Goal: Task Accomplishment & Management: Manage account settings

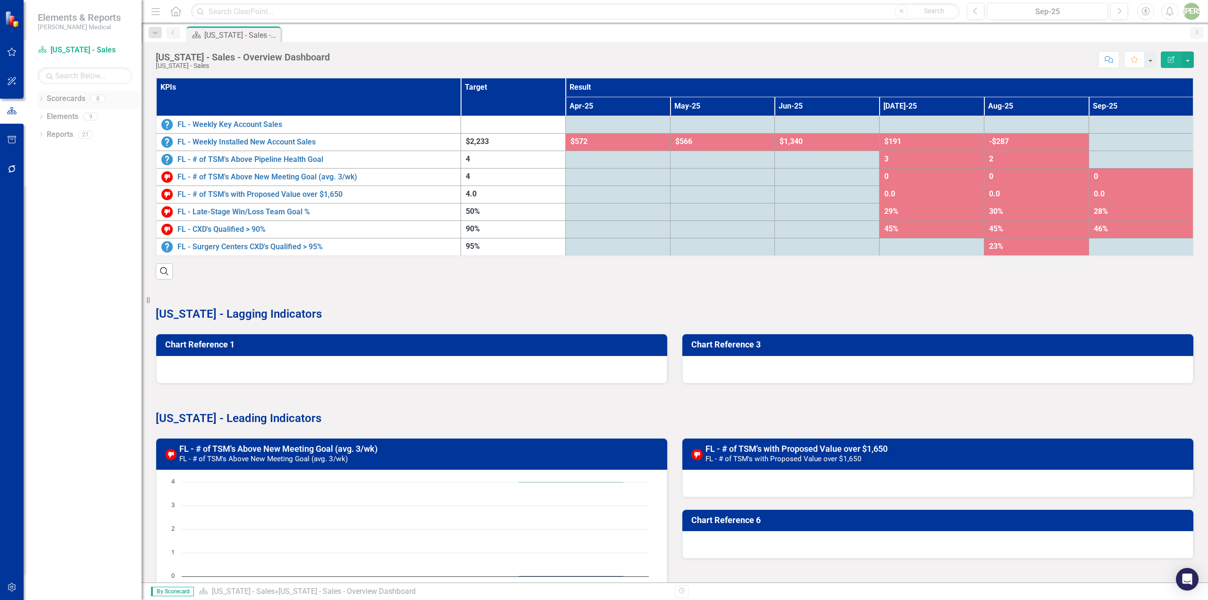
click at [40, 96] on div "Dropdown" at bounding box center [41, 100] width 7 height 8
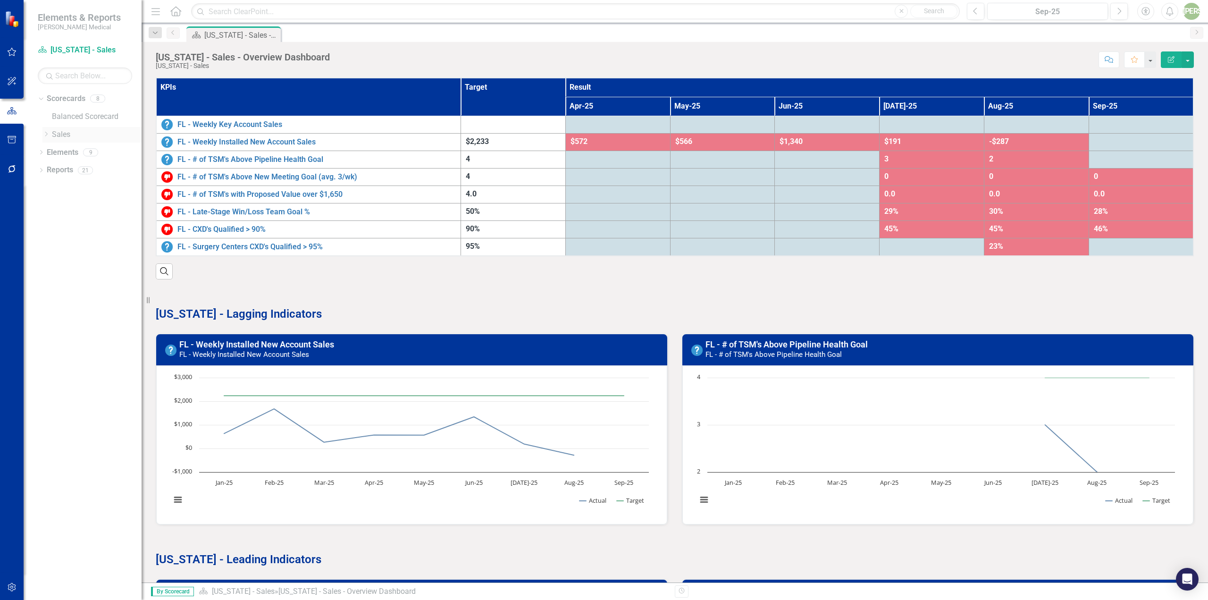
click at [51, 132] on div "Dropdown" at bounding box center [46, 135] width 9 height 8
click at [82, 170] on link "[US_STATE] - Sales" at bounding box center [101, 170] width 80 height 11
click at [267, 345] on link "FL - Weekly Installed New Account Sales" at bounding box center [256, 344] width 155 height 10
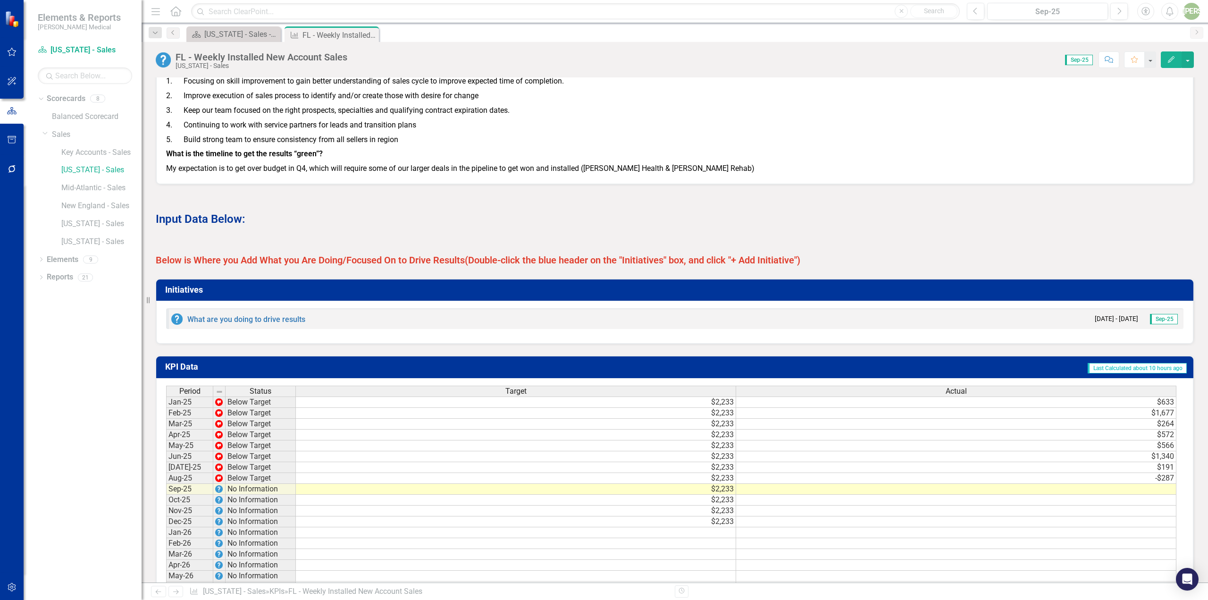
scroll to position [541, 0]
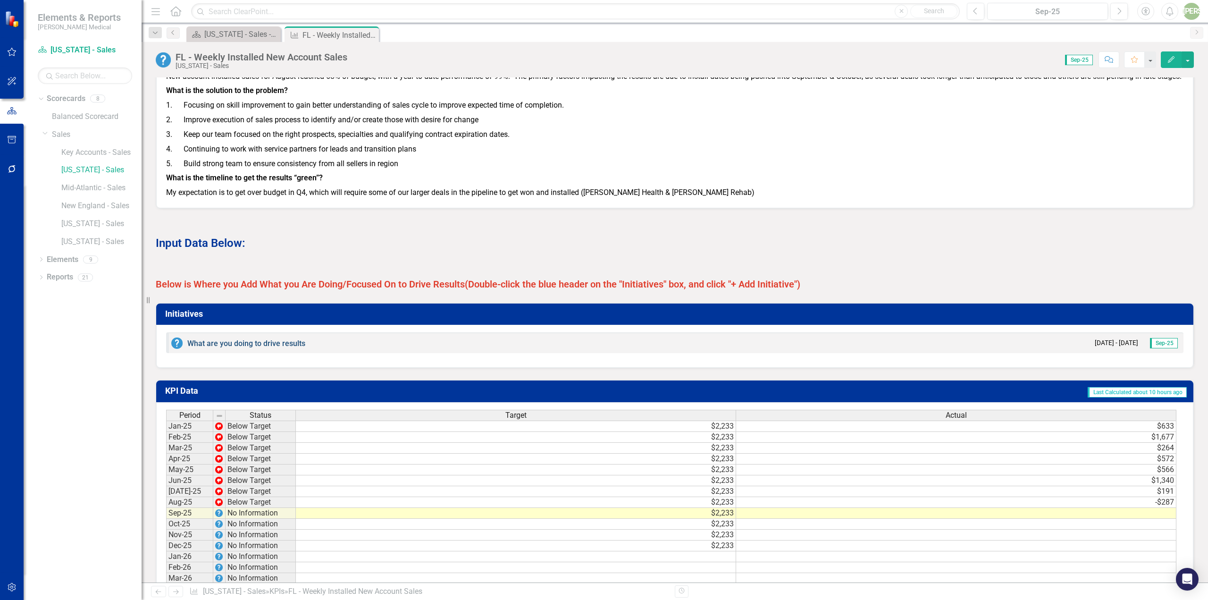
click at [283, 348] on link "What are you doing to drive results" at bounding box center [246, 343] width 118 height 9
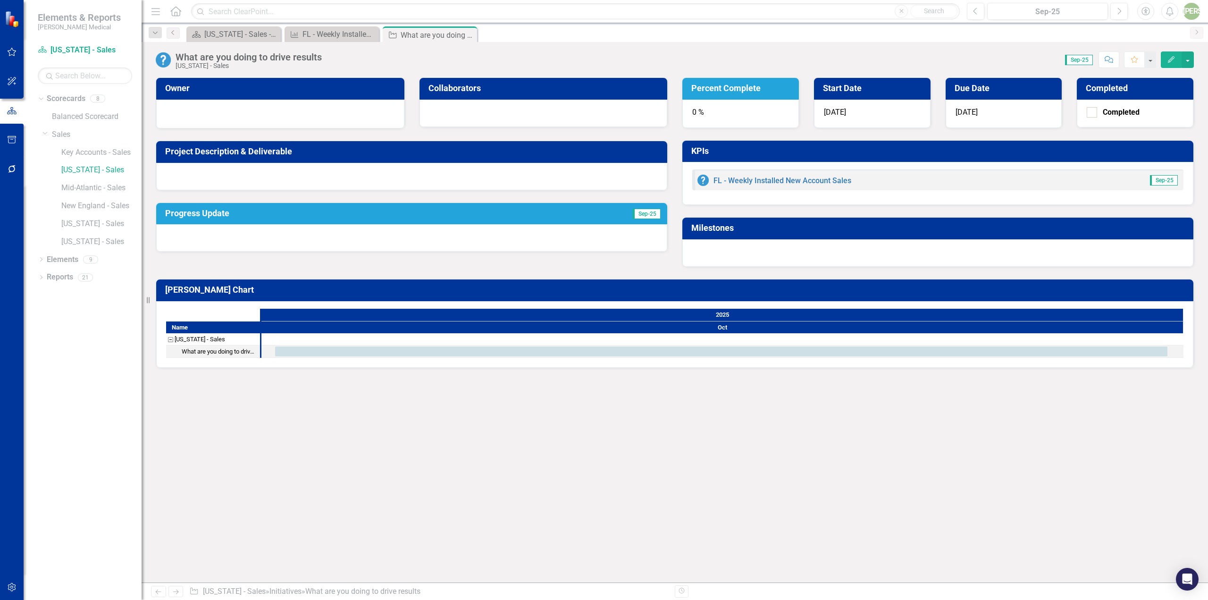
click at [226, 96] on td "Owner" at bounding box center [282, 89] width 234 height 17
click at [278, 113] on div at bounding box center [280, 112] width 228 height 11
click at [645, 350] on div "Task: Start date: 2025-10-01 End date: 2025-10-31" at bounding box center [721, 351] width 892 height 10
click at [426, 345] on div at bounding box center [722, 351] width 922 height 12
click at [238, 351] on div "What are you doing to drive results" at bounding box center [219, 351] width 75 height 12
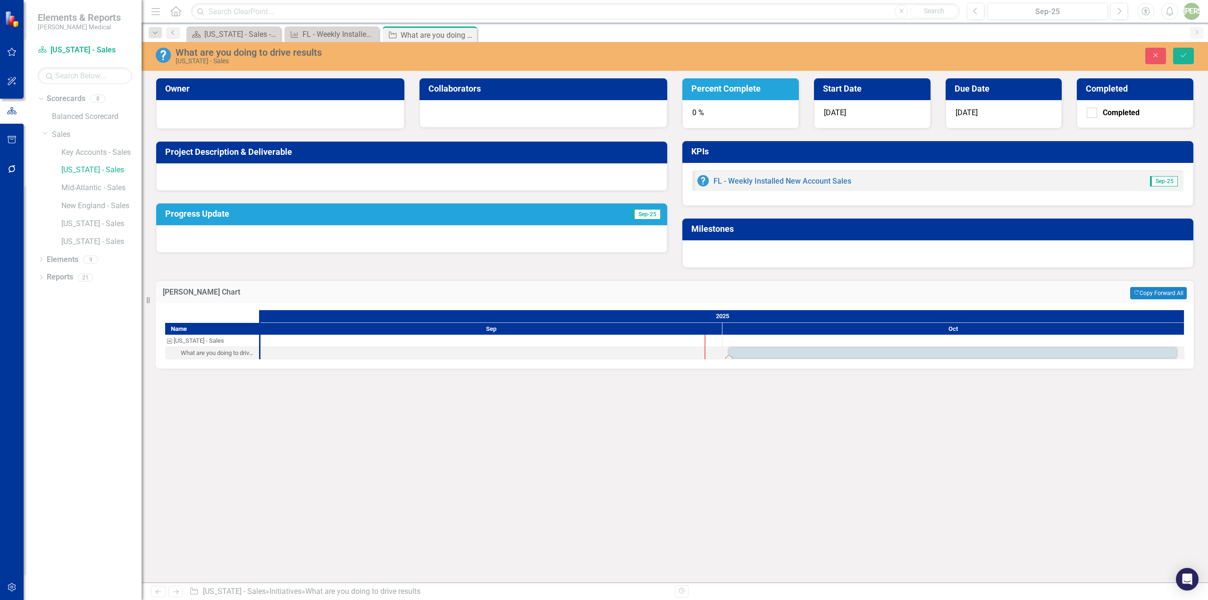
click at [225, 241] on div at bounding box center [411, 238] width 511 height 27
click at [212, 112] on div at bounding box center [280, 113] width 228 height 11
click at [762, 178] on link "FL - Weekly Installed New Account Sales" at bounding box center [782, 180] width 138 height 9
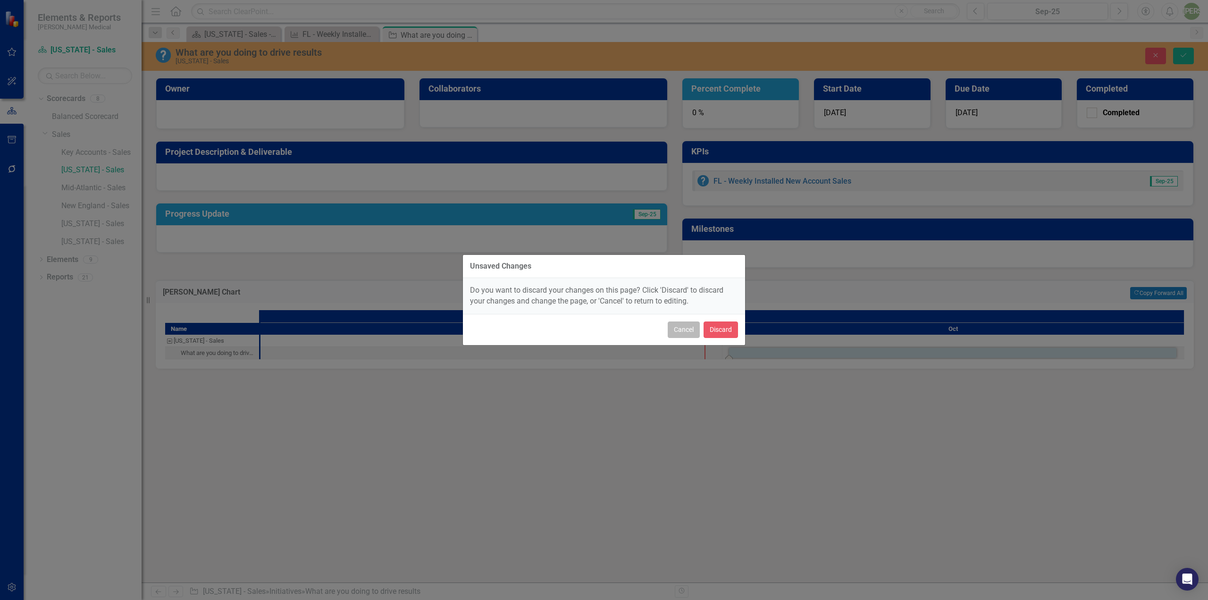
click at [685, 334] on button "Cancel" at bounding box center [684, 329] width 32 height 17
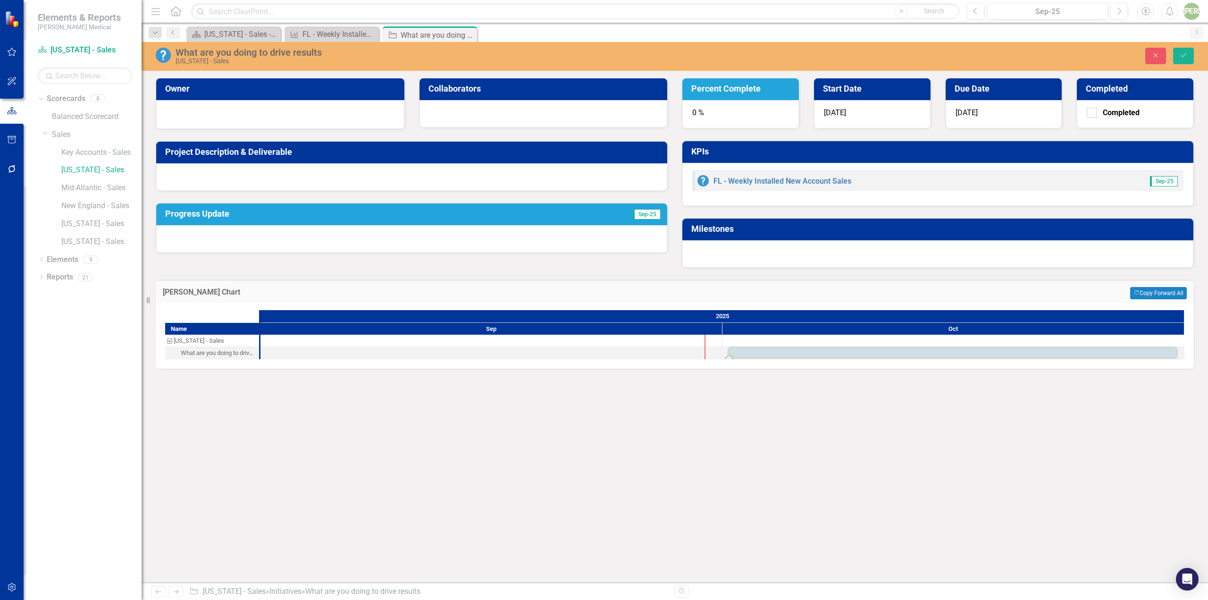
click at [168, 342] on div "Florida - Sales" at bounding box center [169, 340] width 8 height 12
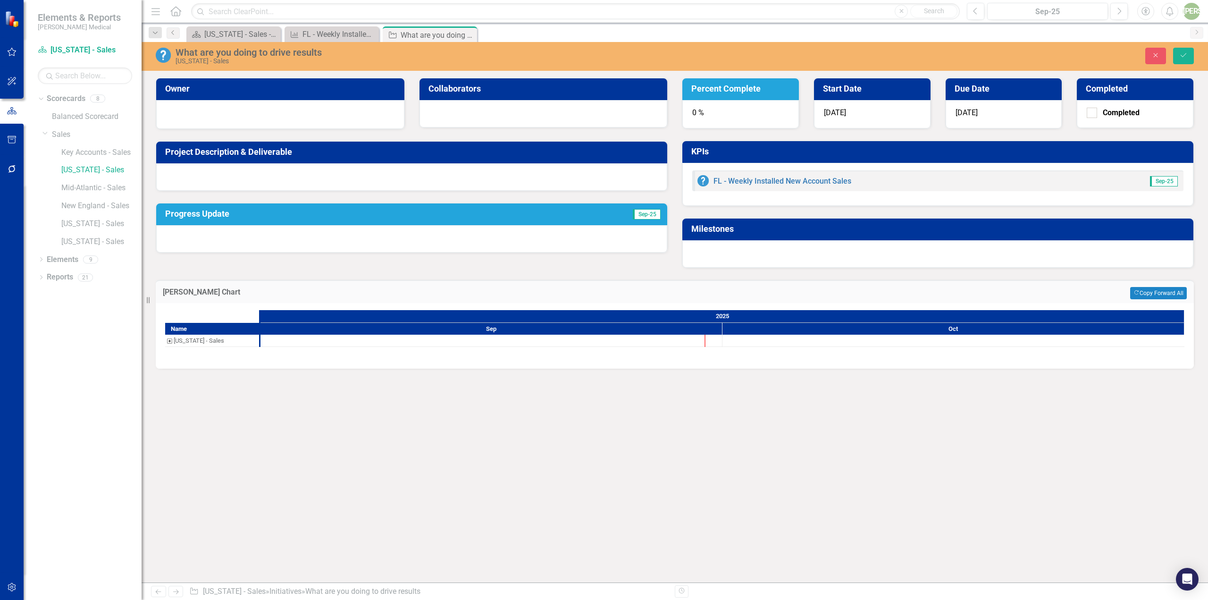
click at [167, 340] on div "Florida - Sales" at bounding box center [169, 340] width 8 height 12
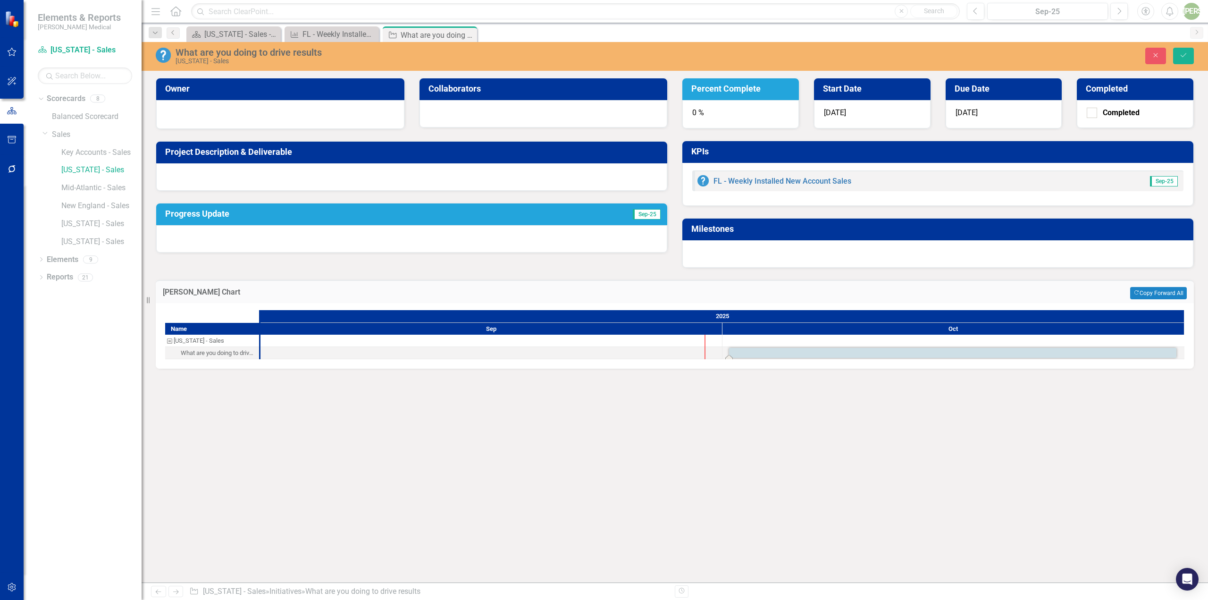
click at [194, 351] on div "What are you doing to drive results" at bounding box center [218, 353] width 75 height 12
click at [277, 357] on div at bounding box center [491, 353] width 462 height 12
click at [278, 353] on div at bounding box center [491, 353] width 462 height 12
click at [789, 355] on div "Task: Start date: 2025-10-01 End date: 2025-10-31" at bounding box center [952, 353] width 447 height 10
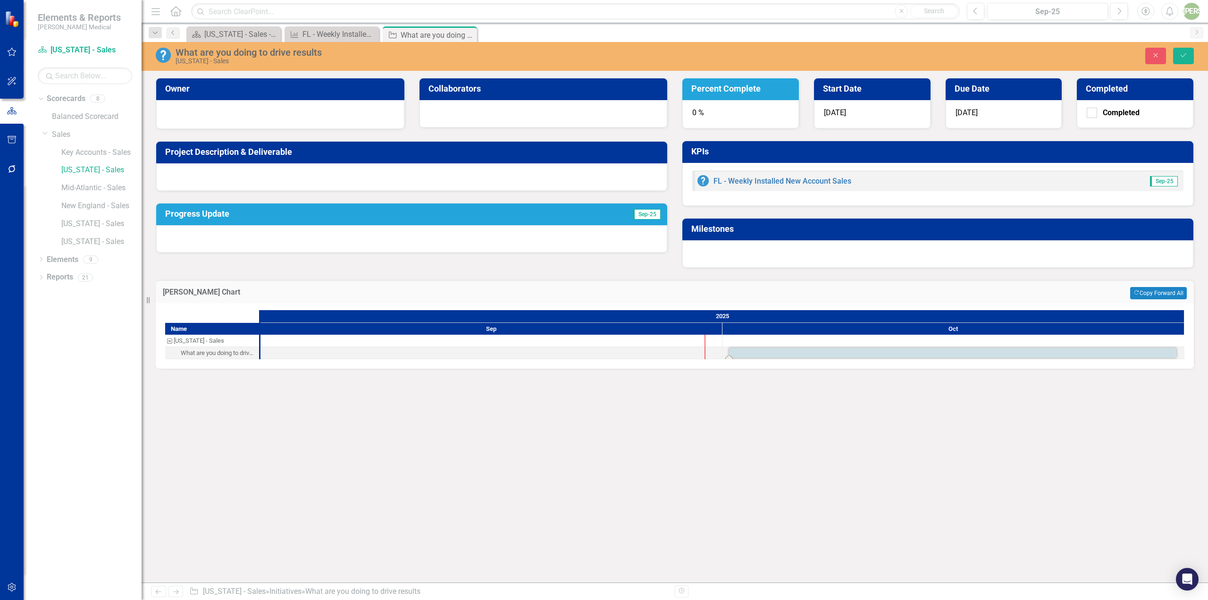
click at [789, 355] on div "Task: Start date: 2025-10-01 End date: 2025-10-31" at bounding box center [952, 353] width 447 height 10
click at [605, 347] on div at bounding box center [491, 353] width 462 height 12
click at [1171, 350] on div "Task: Start date: 2025-10-01 End date: 2025-10-31" at bounding box center [952, 353] width 447 height 10
click at [468, 38] on icon "Close" at bounding box center [467, 35] width 9 height 8
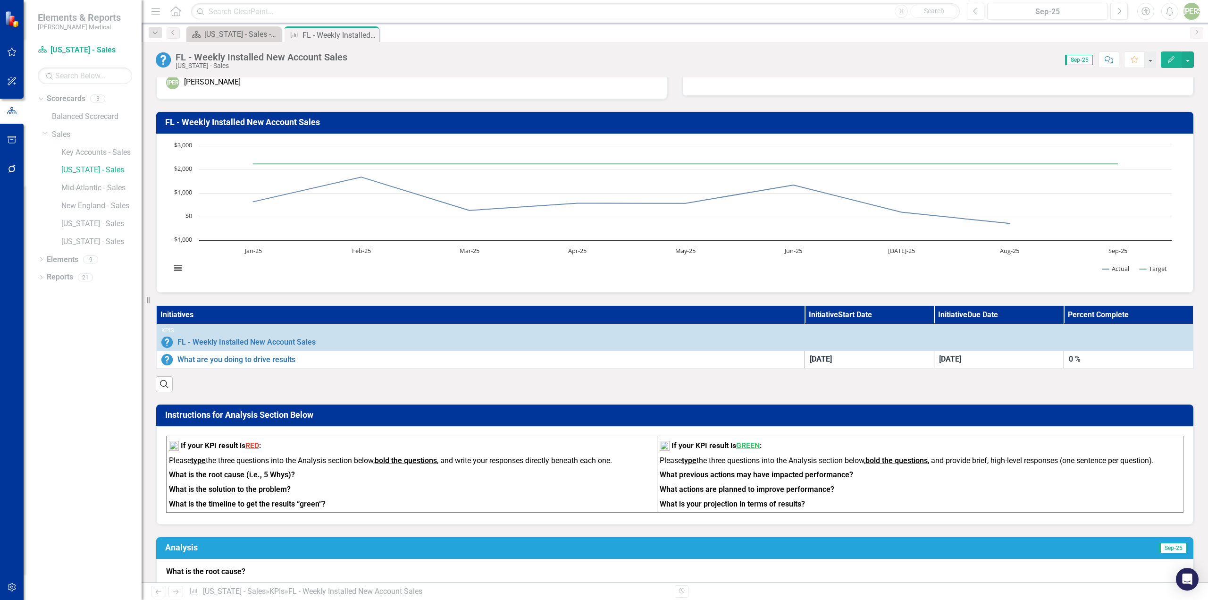
scroll to position [47, 0]
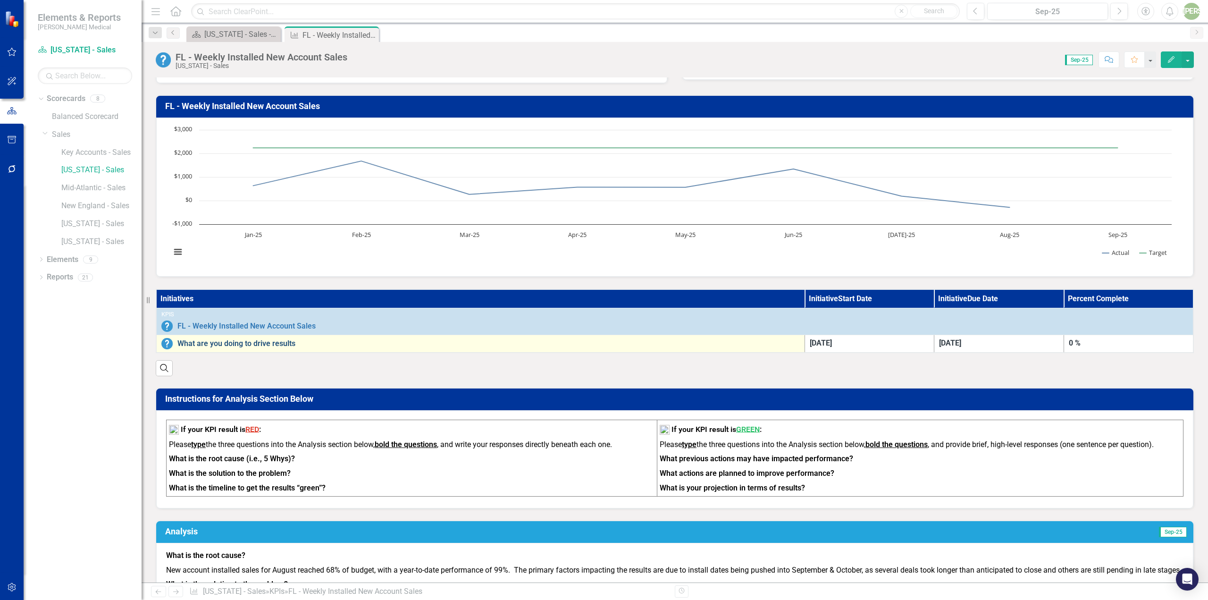
click at [214, 342] on link "What are you doing to drive results" at bounding box center [488, 343] width 622 height 8
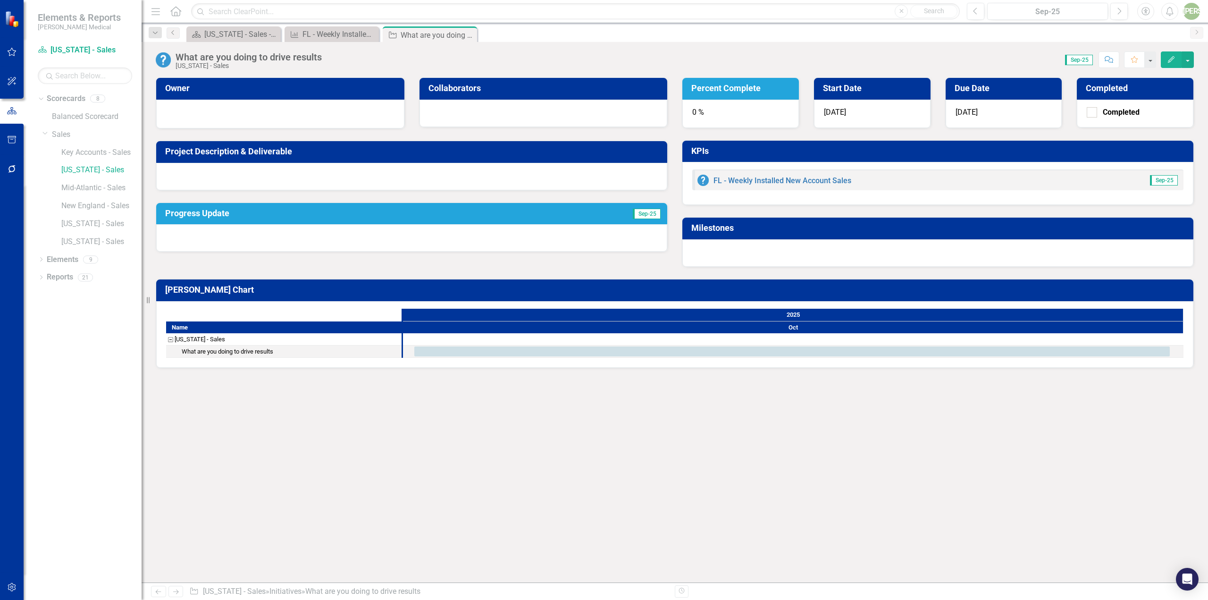
click at [234, 351] on div "What are you doing to drive results" at bounding box center [228, 351] width 92 height 12
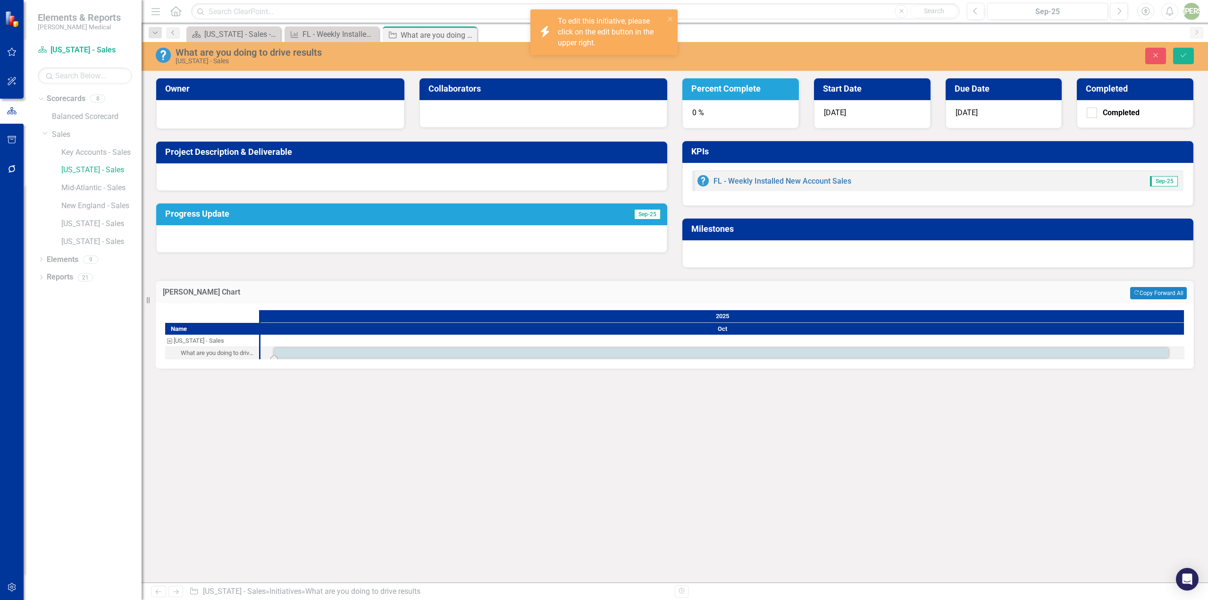
click at [234, 351] on div "What are you doing to drive results" at bounding box center [218, 353] width 75 height 12
click at [235, 352] on div "What are you doing to drive results" at bounding box center [218, 353] width 75 height 12
click at [638, 36] on div "To edit this initiative, please click on the edit button in the upper right." at bounding box center [611, 32] width 107 height 33
click at [470, 33] on icon "Close" at bounding box center [467, 35] width 9 height 8
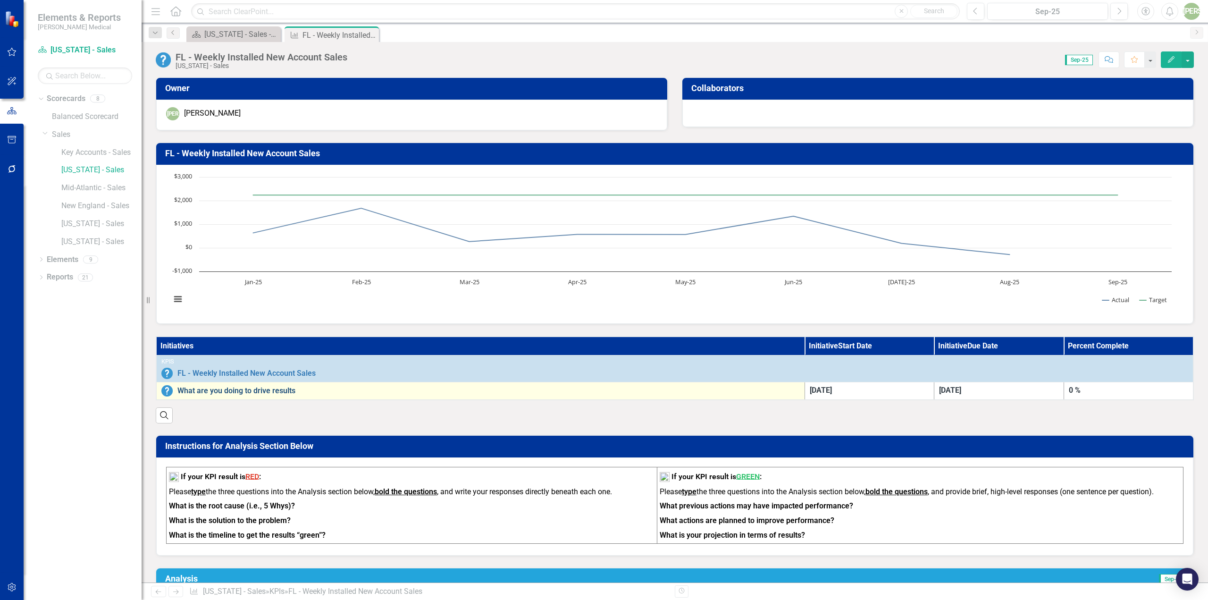
click at [269, 394] on link "What are you doing to drive results" at bounding box center [488, 390] width 622 height 8
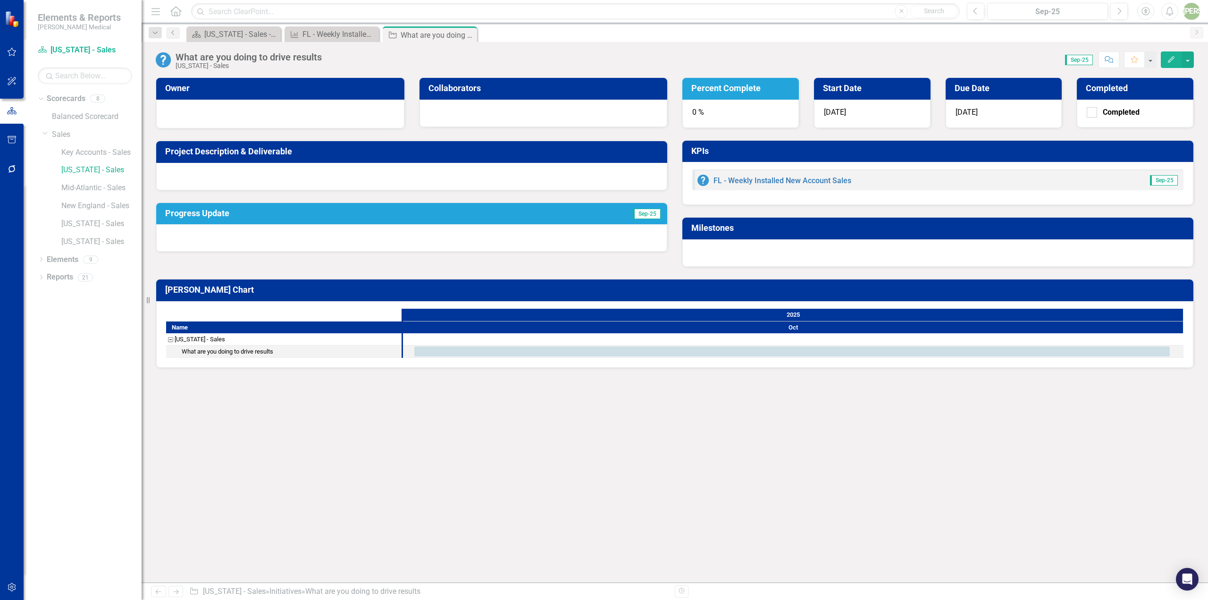
click at [280, 353] on div "What are you doing to drive results" at bounding box center [283, 351] width 235 height 12
click at [275, 351] on div "What are you doing to drive results" at bounding box center [283, 351] width 235 height 12
click at [273, 350] on div "What are you doing to drive results" at bounding box center [228, 351] width 92 height 12
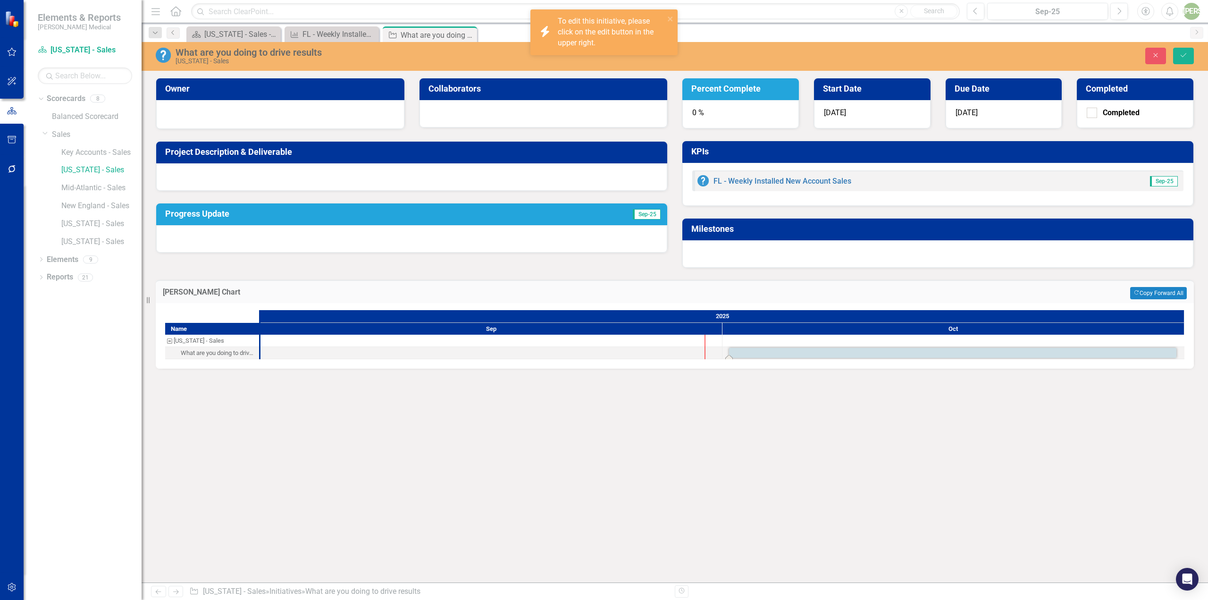
click at [275, 351] on div at bounding box center [491, 353] width 462 height 12
click at [276, 351] on div at bounding box center [491, 353] width 462 height 12
click at [276, 352] on div at bounding box center [491, 353] width 462 height 12
click at [1177, 56] on button "Save" at bounding box center [1183, 56] width 21 height 17
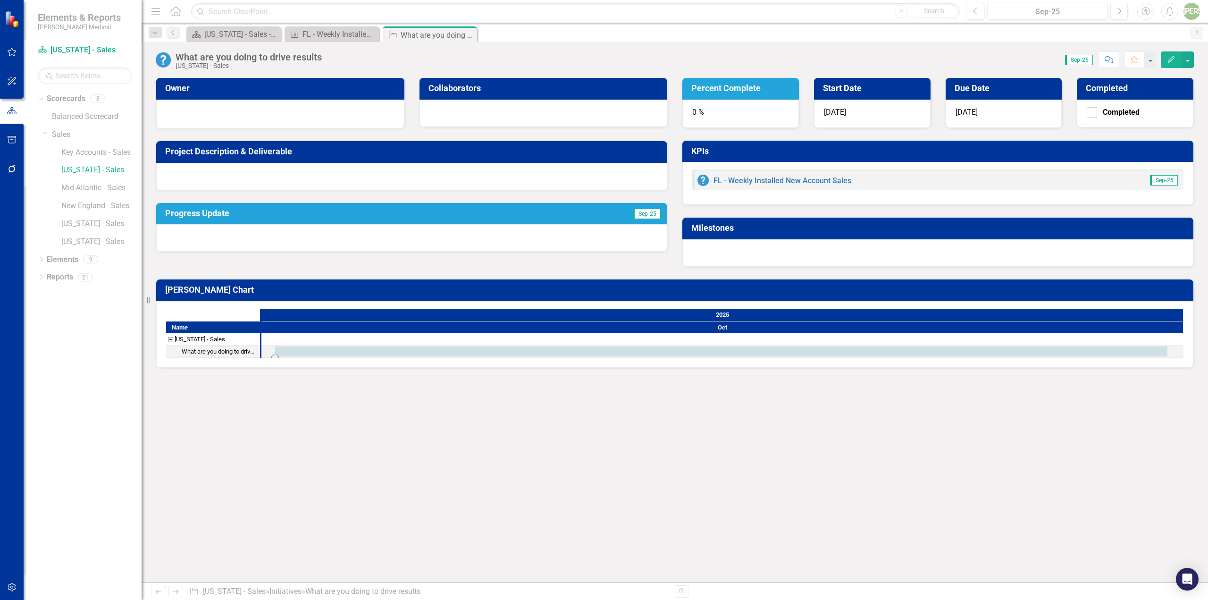
click at [676, 351] on div "Task: Start date: 2025-10-01 End date: 2025-10-31" at bounding box center [721, 351] width 892 height 10
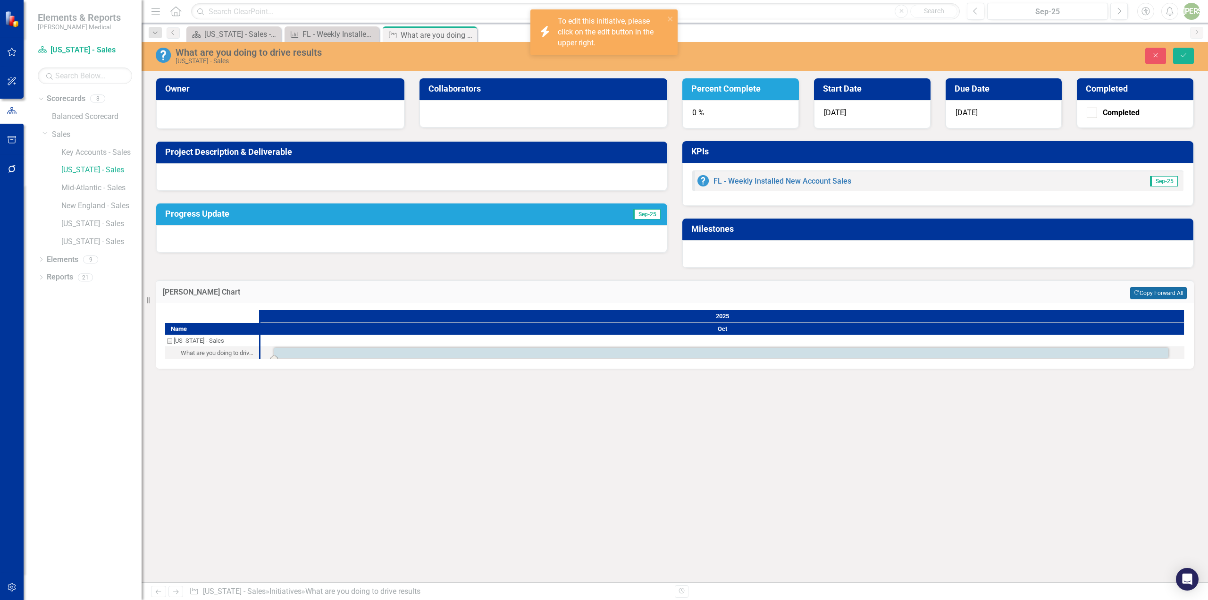
click at [1172, 295] on button "Copy Forward Copy Forward All" at bounding box center [1158, 293] width 57 height 12
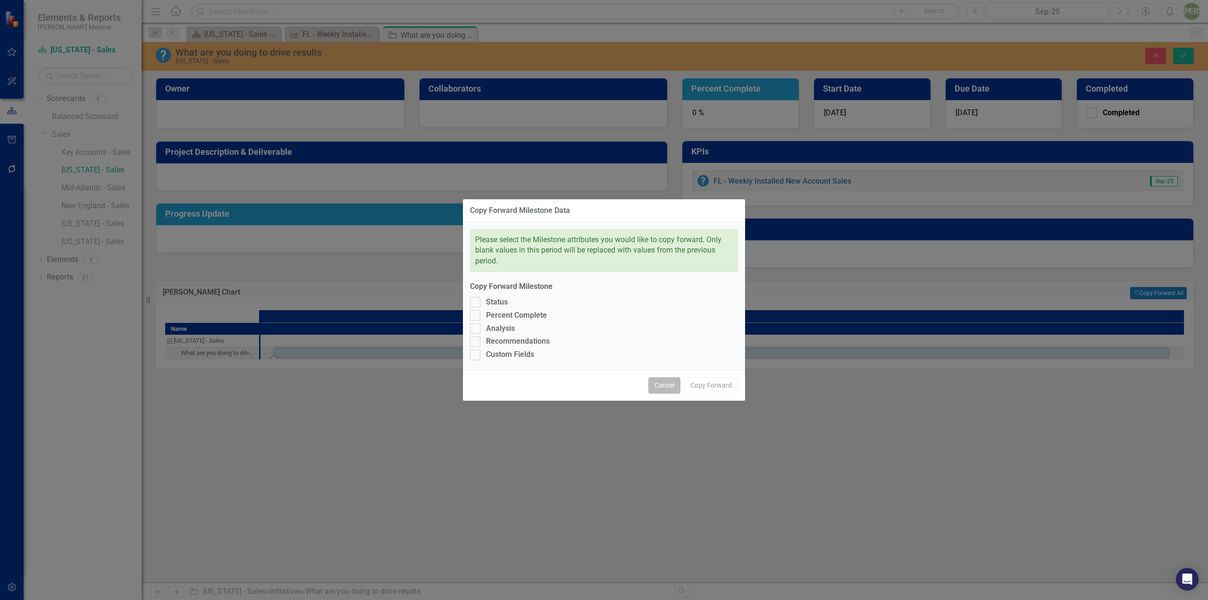
click at [662, 387] on button "Cancel" at bounding box center [664, 385] width 32 height 17
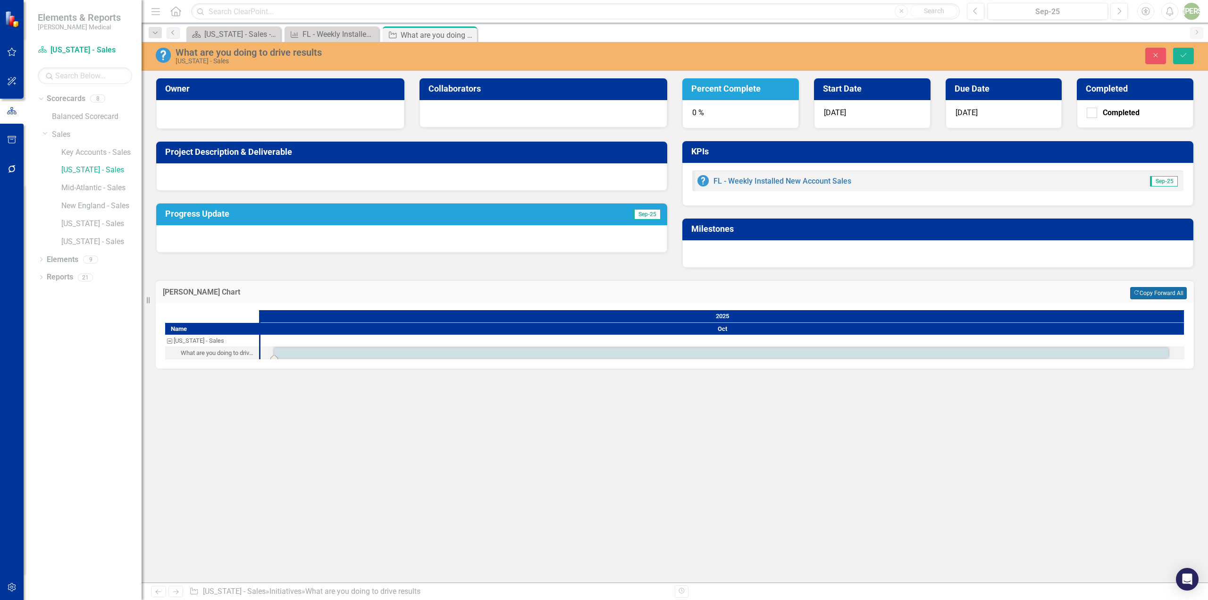
click at [147, 305] on div "Resize" at bounding box center [146, 300] width 8 height 600
drag, startPoint x: 202, startPoint y: 341, endPoint x: 168, endPoint y: 341, distance: 34.0
click at [168, 341] on div "Florida - Sales" at bounding box center [169, 340] width 8 height 12
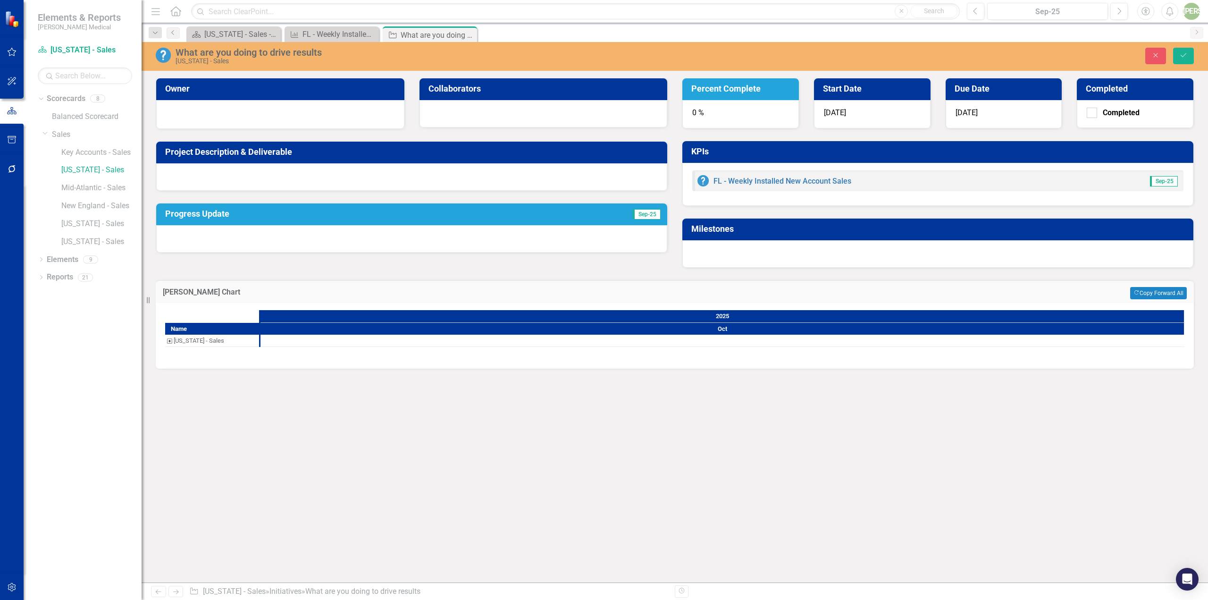
click at [168, 341] on div "Florida - Sales" at bounding box center [169, 340] width 8 height 12
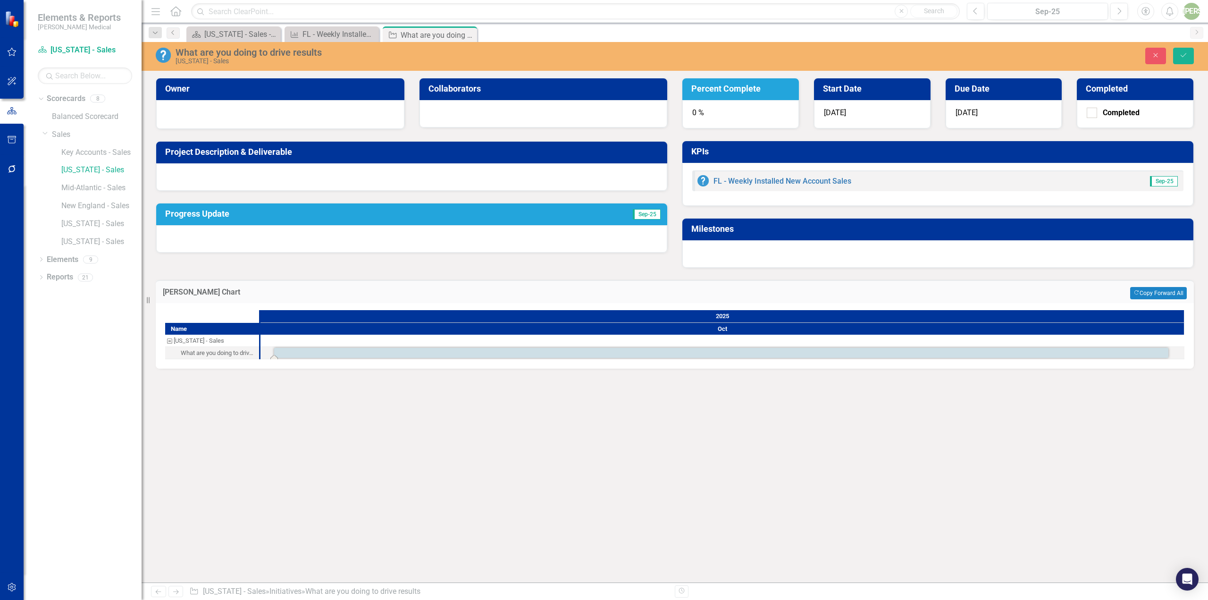
click at [167, 341] on div "Florida - Sales" at bounding box center [169, 340] width 8 height 12
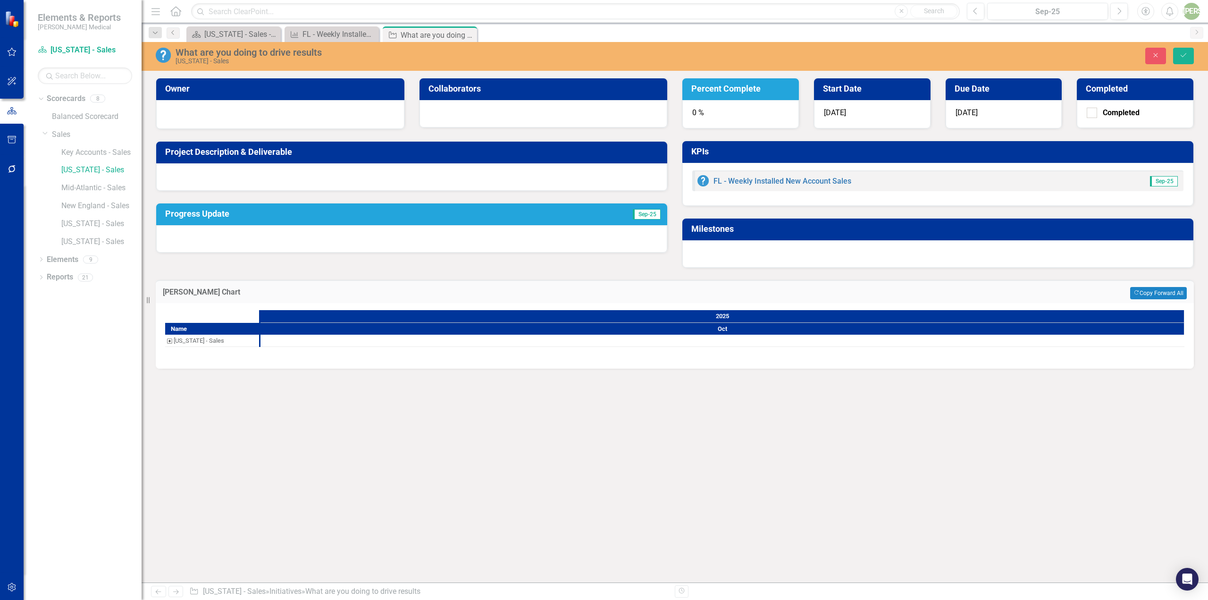
click at [167, 341] on div "Florida - Sales" at bounding box center [169, 340] width 8 height 12
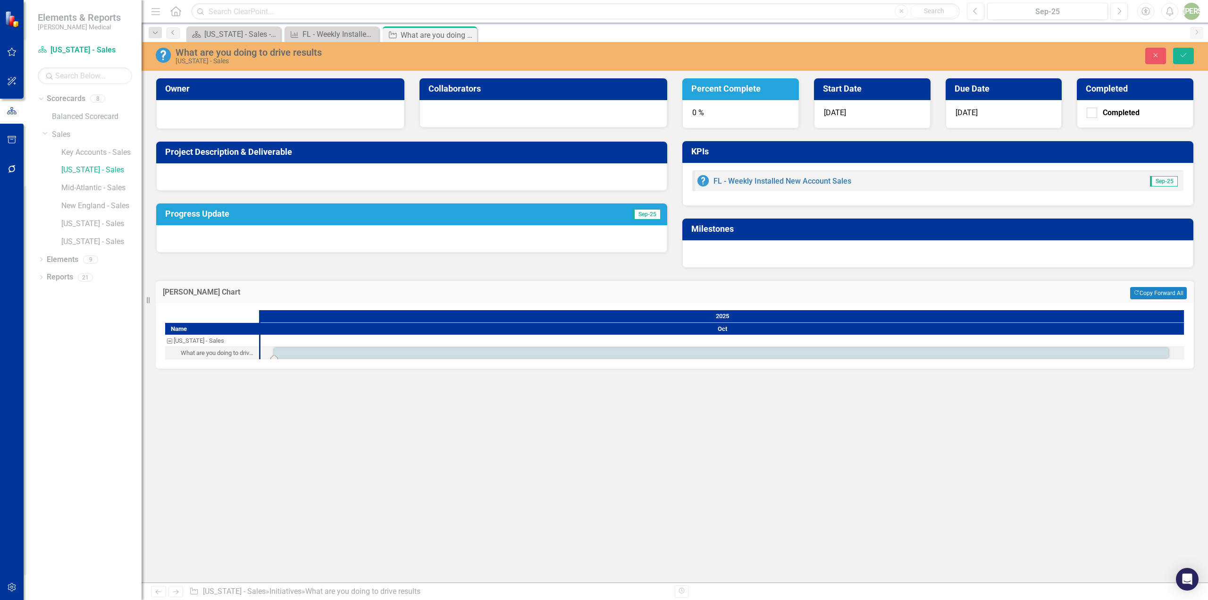
click at [167, 341] on div "Florida - Sales" at bounding box center [169, 340] width 8 height 12
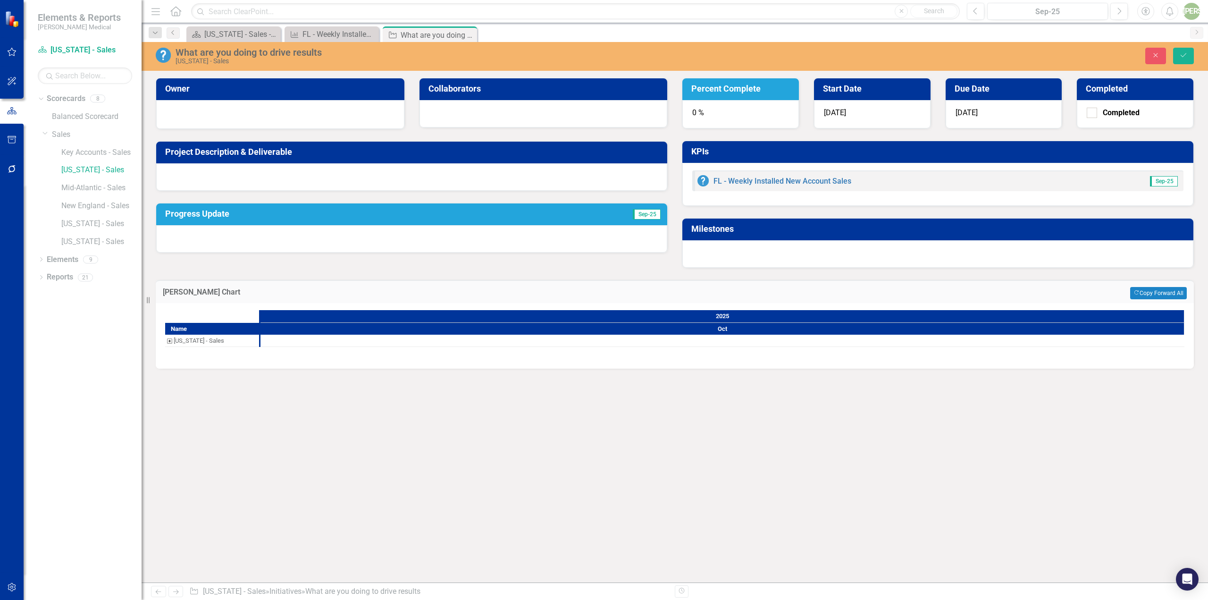
click at [0, 0] on icon "Close" at bounding box center [0, 0] width 0 height 0
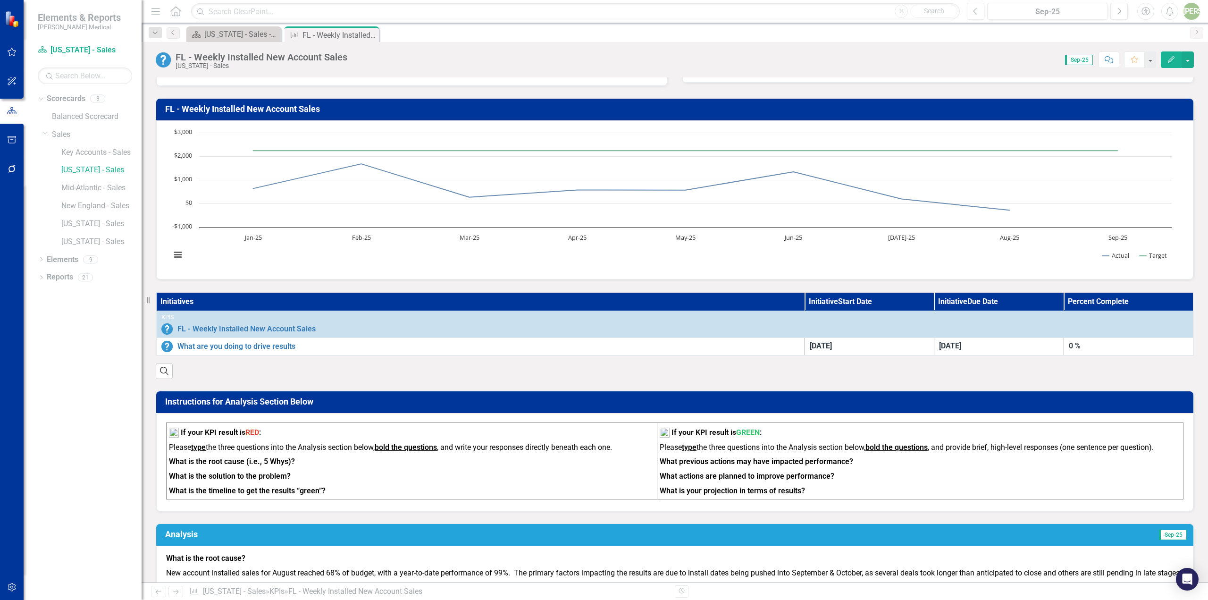
scroll to position [94, 0]
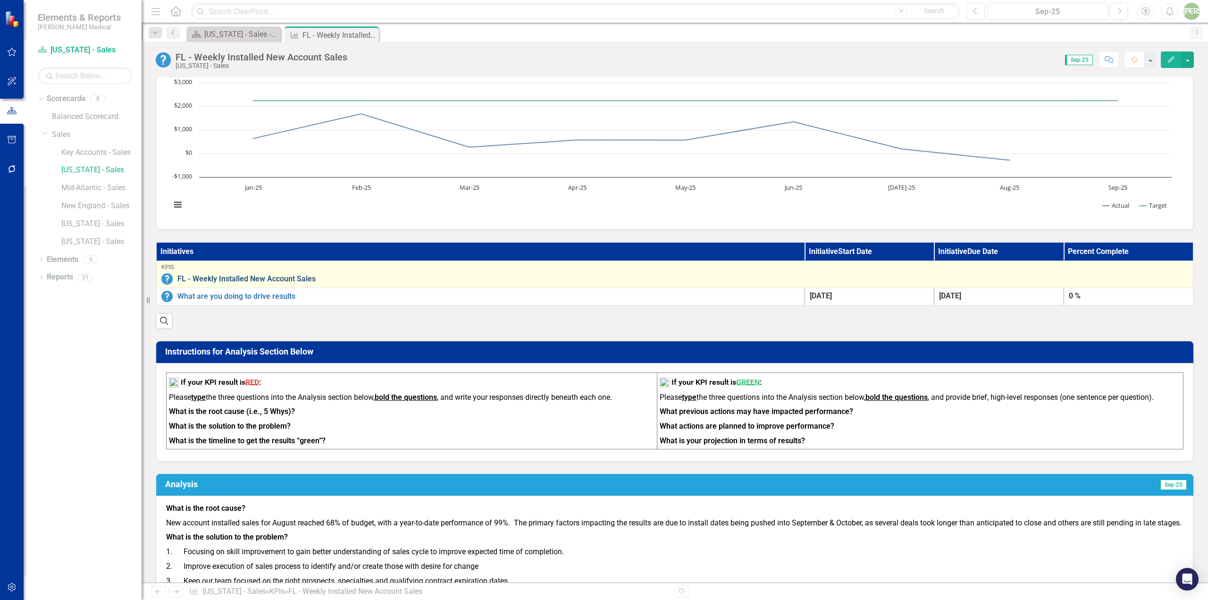
click at [196, 280] on link "FL - Weekly Installed New Account Sales" at bounding box center [682, 279] width 1010 height 8
click at [295, 276] on link "FL - Weekly Installed New Account Sales" at bounding box center [682, 279] width 1010 height 8
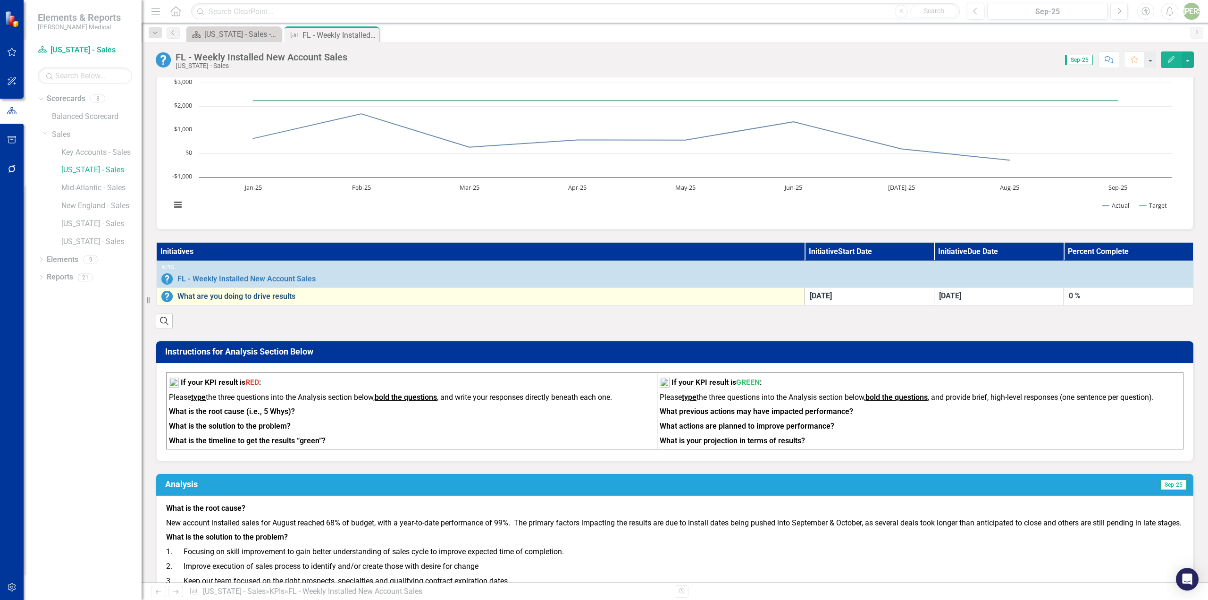
click at [263, 296] on link "What are you doing to drive results" at bounding box center [488, 296] width 622 height 8
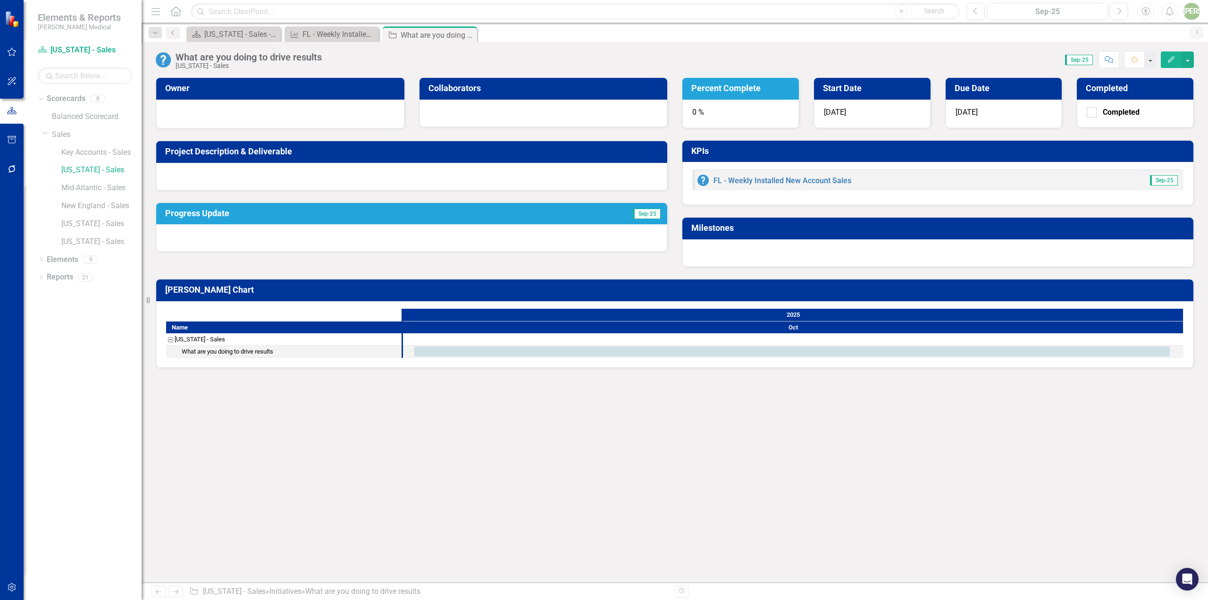
click at [255, 59] on div "What are you doing to drive results" at bounding box center [248, 57] width 146 height 10
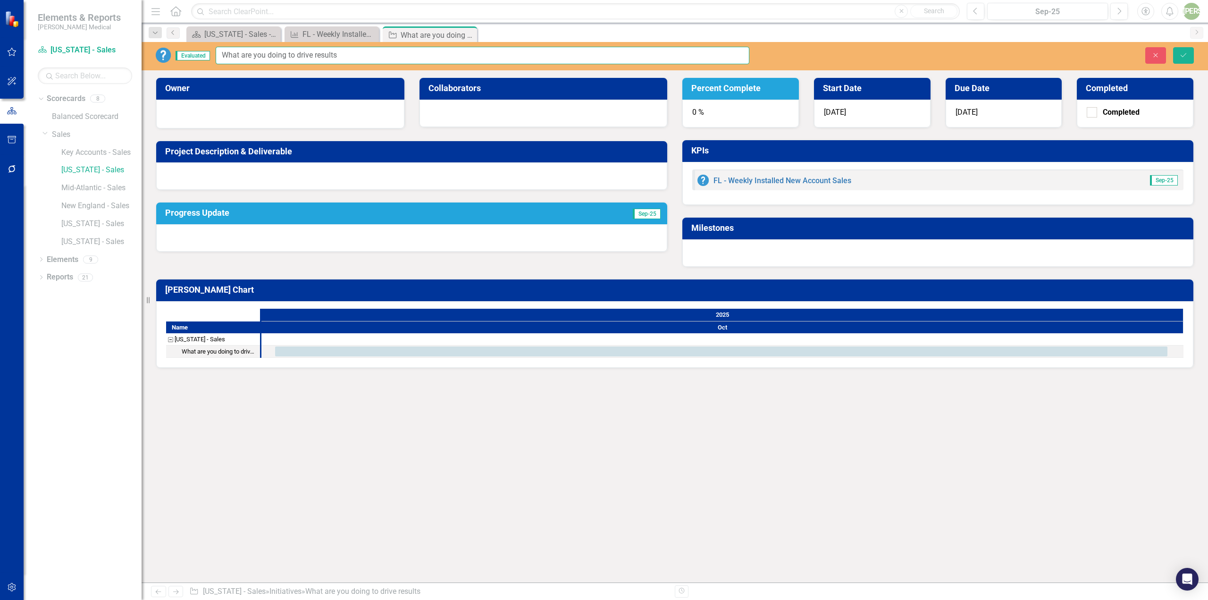
click at [250, 55] on input "What are you doing to drive results" at bounding box center [483, 55] width 534 height 17
drag, startPoint x: 355, startPoint y: 57, endPoint x: 159, endPoint y: 31, distance: 198.0
click at [159, 31] on div "Menu Home Search Close Search Previous Sep-25 Next Accessibility Alerts JA User…" at bounding box center [675, 300] width 1066 height 600
click at [225, 53] on input "25 Accounts" at bounding box center [483, 55] width 534 height 17
click at [224, 52] on input "25 Accounts" at bounding box center [483, 55] width 534 height 17
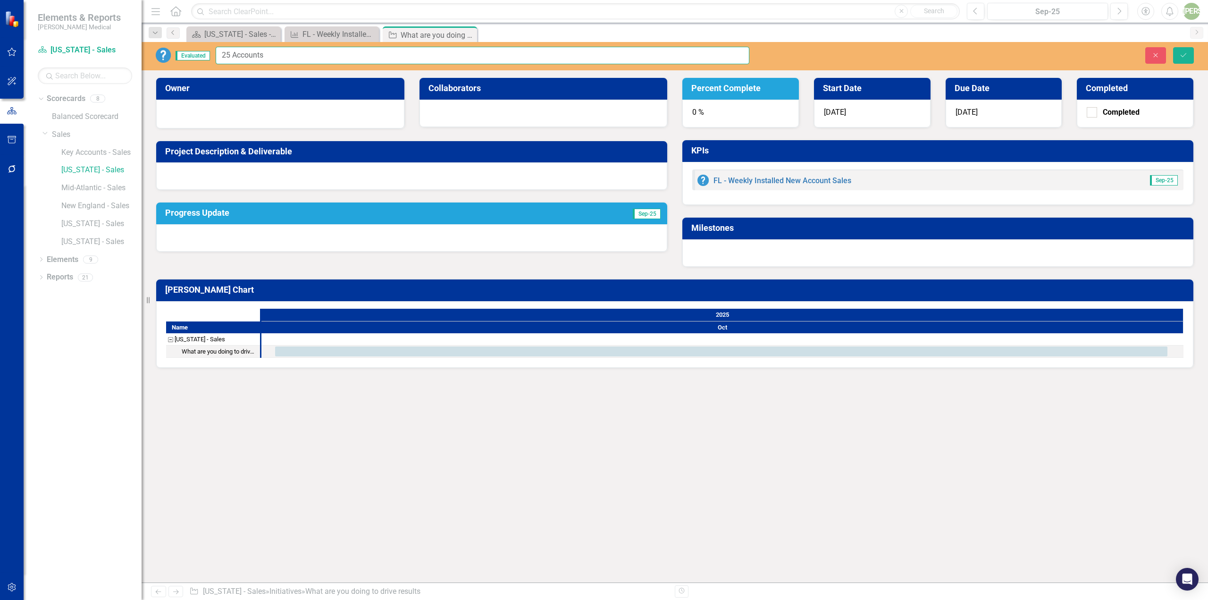
click at [221, 54] on input "25 Accounts" at bounding box center [483, 55] width 534 height 17
click at [221, 58] on input "25 Accounts" at bounding box center [483, 55] width 534 height 17
click at [222, 55] on input "25 Accounts" at bounding box center [483, 55] width 534 height 17
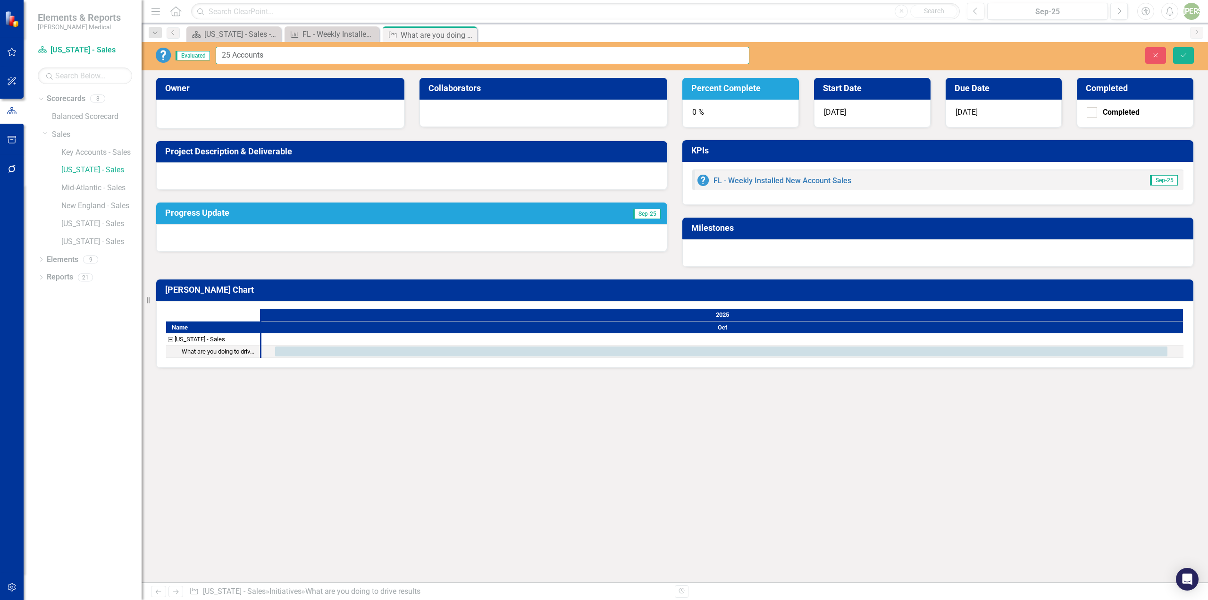
click at [224, 56] on input "25 Accounts" at bounding box center [483, 55] width 534 height 17
click at [277, 57] on input "25 Accounts" at bounding box center [483, 55] width 534 height 17
click at [272, 53] on input "TSM to visit 25 Accounts" at bounding box center [483, 55] width 534 height 17
click at [363, 58] on input "TSM to visit 25 Pre-Selected Accounts" at bounding box center [483, 55] width 534 height 17
click at [349, 55] on input "TSM to visit 25 Pre-Selected Accounts with 4 Touches each in the same" at bounding box center [483, 55] width 534 height 17
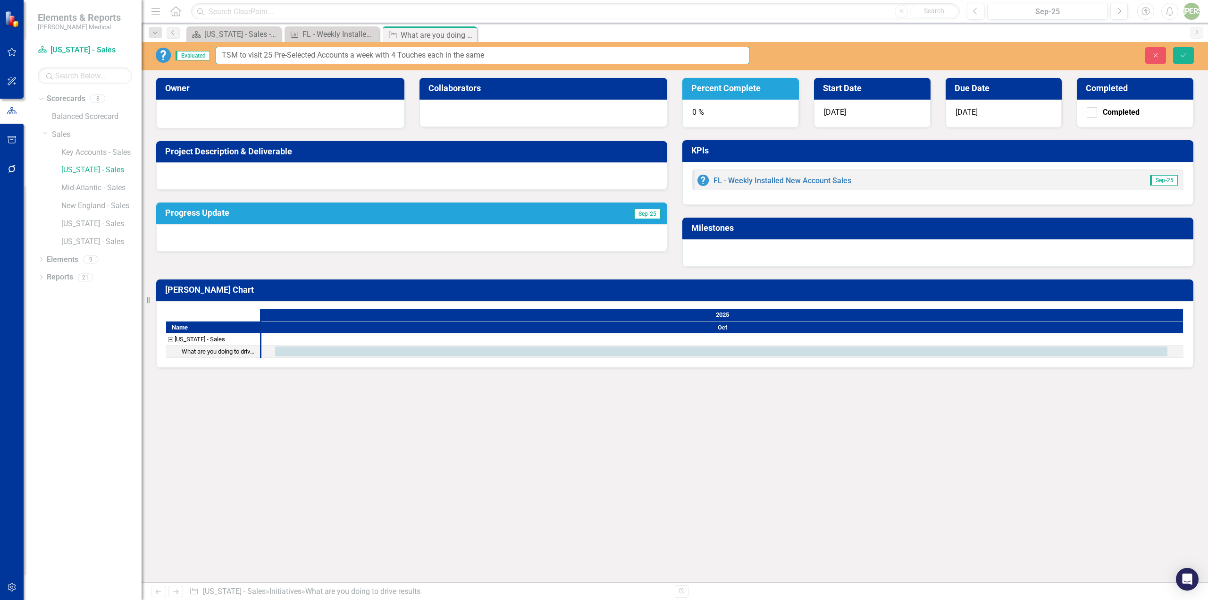
drag, startPoint x: 496, startPoint y: 58, endPoint x: 379, endPoint y: 47, distance: 117.5
click at [428, 50] on input "TSM to visit 25 Pre-Selected Accounts a week with 4 Touches each in the same" at bounding box center [483, 55] width 534 height 17
click at [392, 54] on input "TSM to visit 25 Pre-Selected Accounts a week with 4 Touches each in the same" at bounding box center [483, 55] width 534 height 17
drag, startPoint x: 503, startPoint y: 55, endPoint x: 378, endPoint y: 53, distance: 124.5
click at [378, 53] on input "TSM to visit 25 Pre-Selected Accounts a week with a 4 Touches each in the same" at bounding box center [483, 55] width 534 height 17
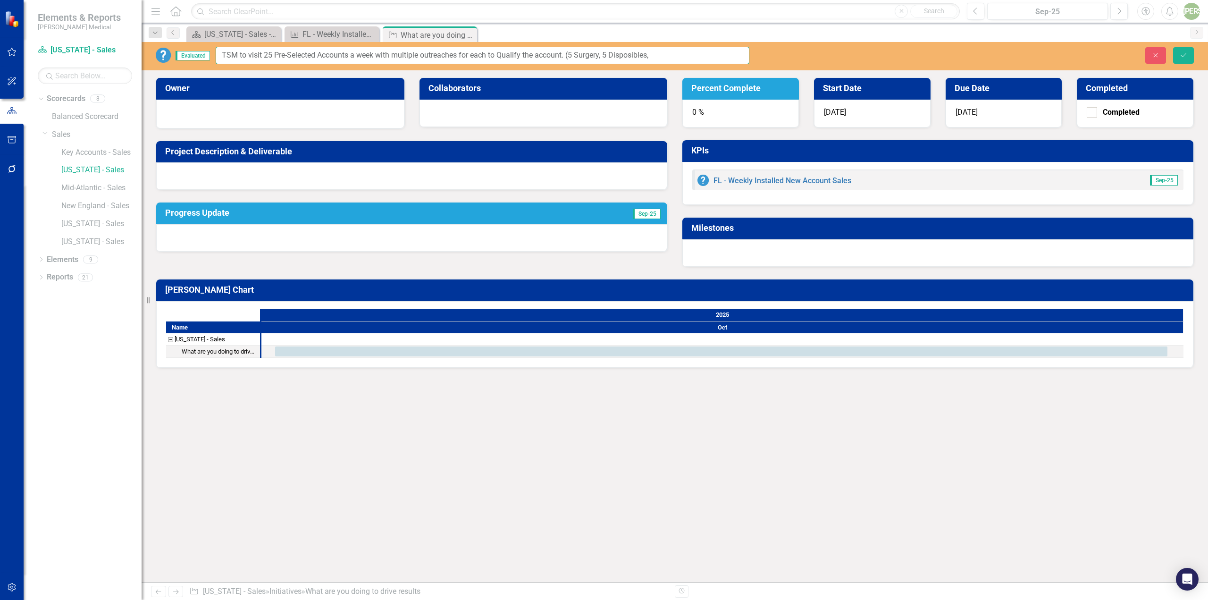
click at [623, 52] on input "TSM to visit 25 Pre-Selected Accounts a week with multiple outreaches for each …" at bounding box center [483, 55] width 534 height 17
click at [663, 56] on input "TSM to visit 25 Pre-Selected Accounts a week with multiple outreaches for each …" at bounding box center [483, 55] width 534 height 17
type input "TSM to visit 25 Pre-Selected Accounts a week with multiple outreaches for each …"
click at [1187, 57] on icon "Save" at bounding box center [1183, 55] width 8 height 7
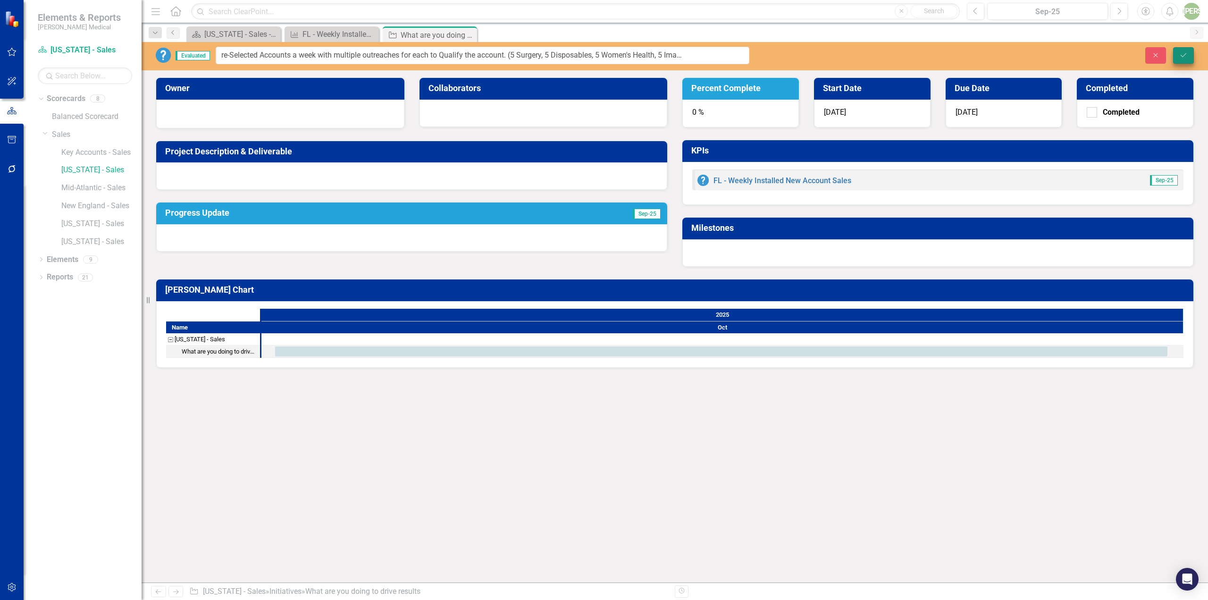
scroll to position [0, 0]
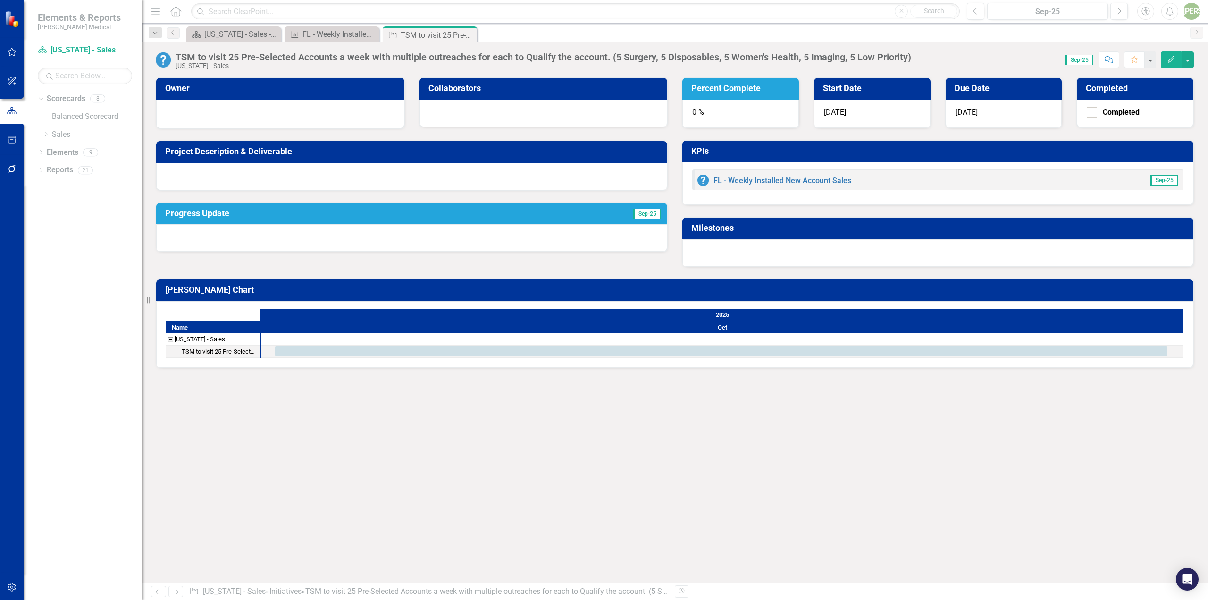
click at [852, 91] on h3 "Start Date" at bounding box center [874, 87] width 102 height 9
click at [844, 110] on span "[DATE]" at bounding box center [835, 112] width 22 height 9
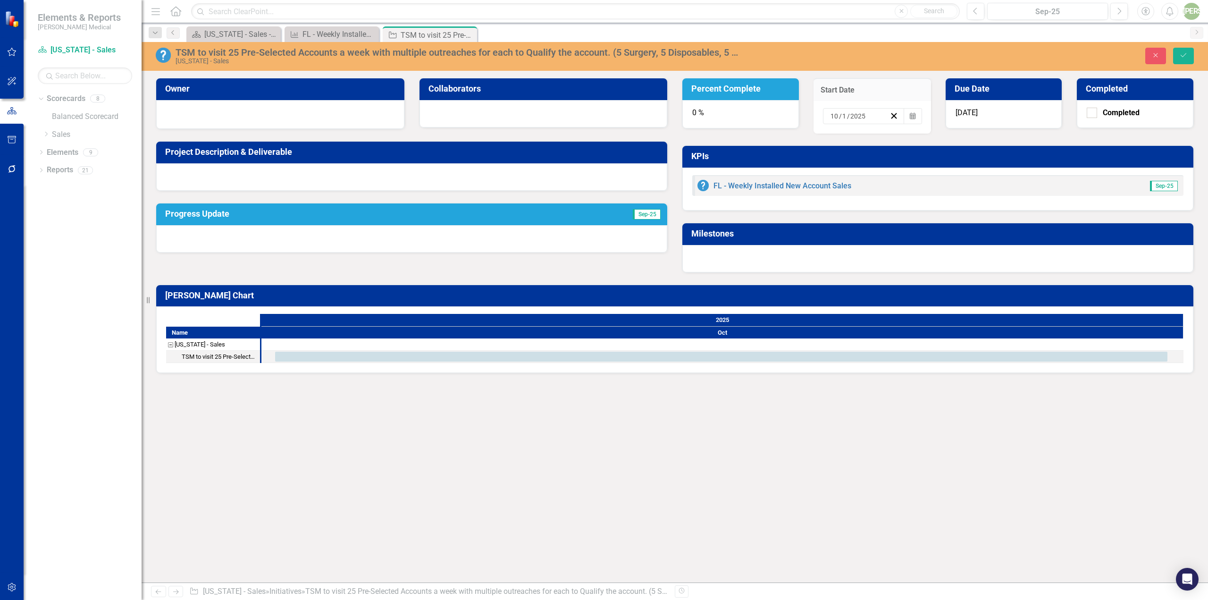
click at [847, 110] on div "10 / 1 / 2025" at bounding box center [864, 116] width 82 height 16
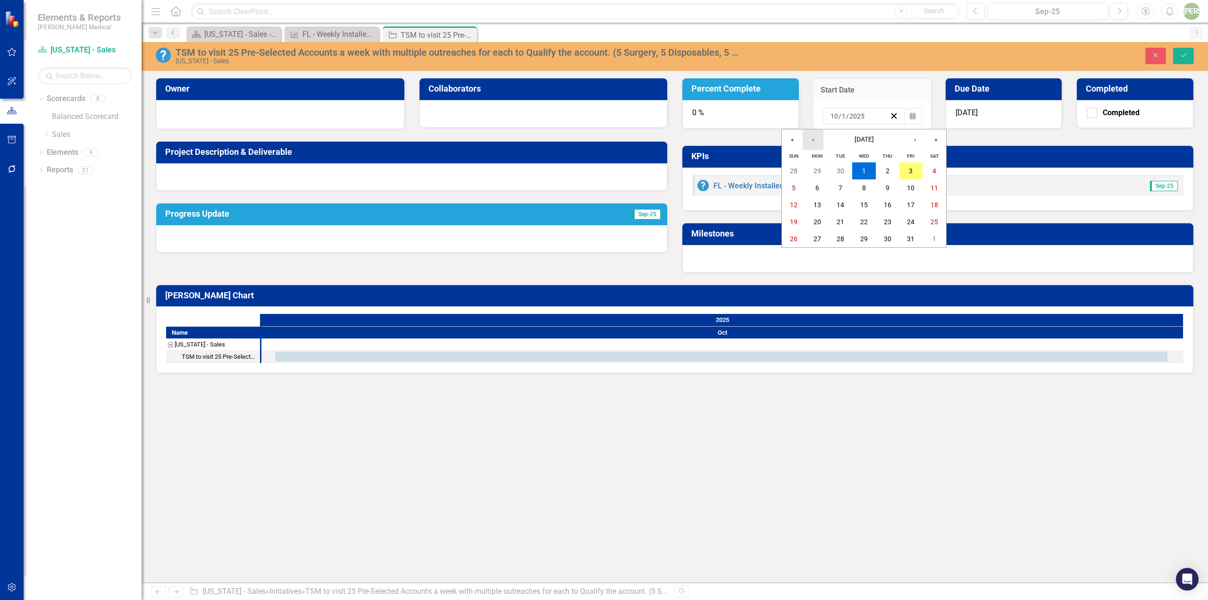
click at [814, 140] on button "‹" at bounding box center [812, 139] width 21 height 21
click at [818, 169] on abbr "1" at bounding box center [817, 171] width 4 height 8
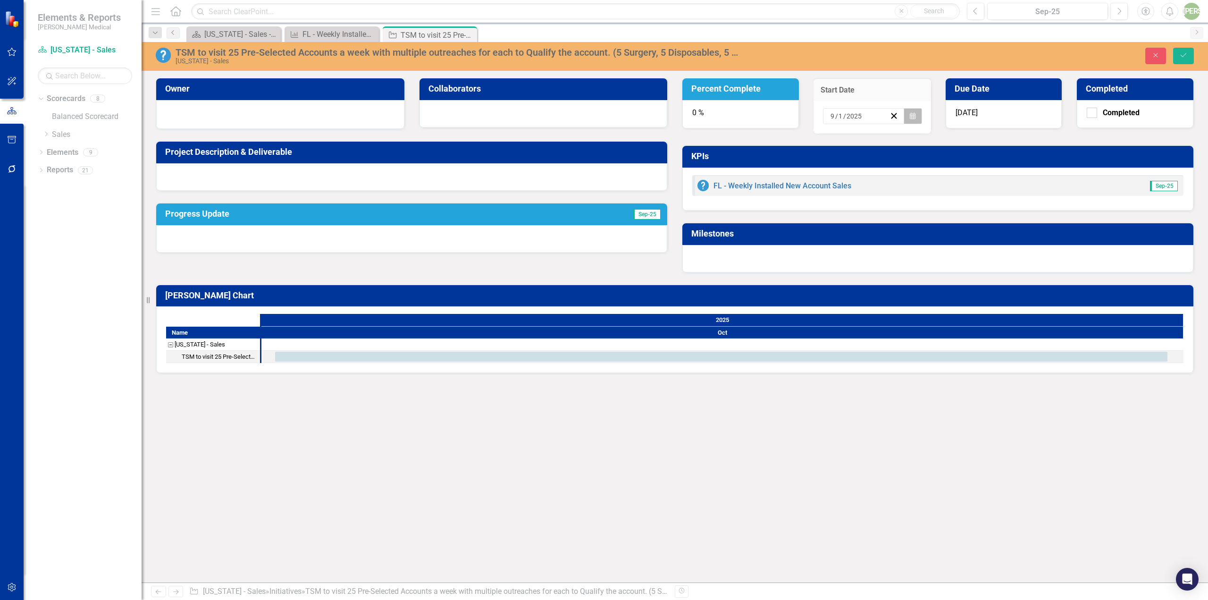
click at [910, 117] on icon "button" at bounding box center [913, 115] width 6 height 7
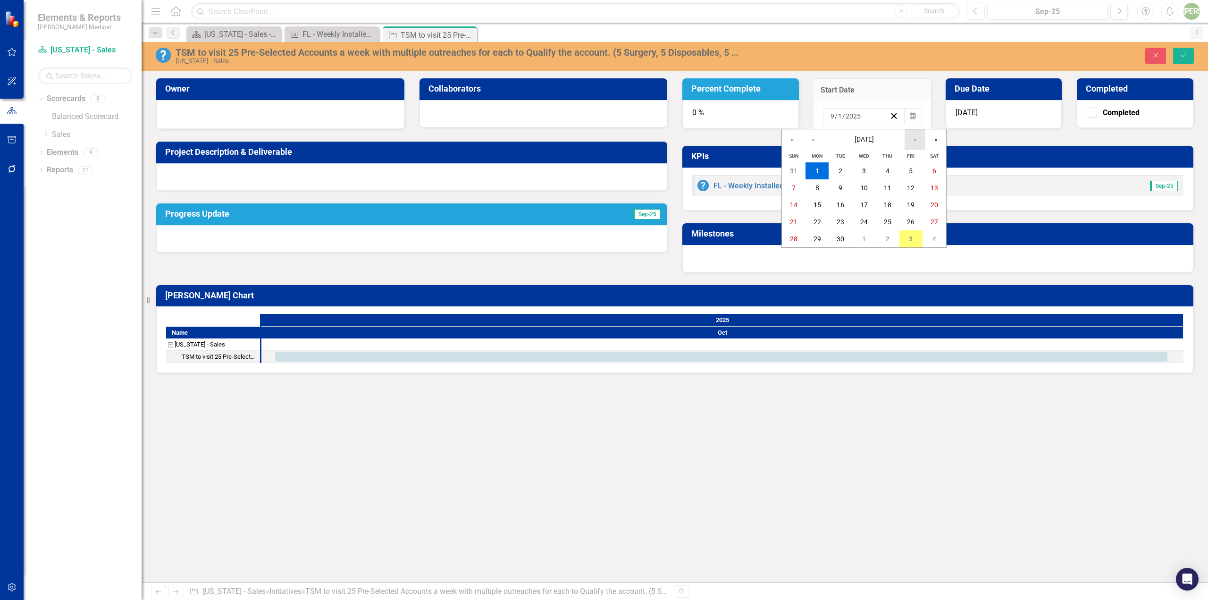
click at [911, 138] on button "›" at bounding box center [914, 139] width 21 height 21
click at [813, 137] on button "‹" at bounding box center [812, 139] width 21 height 21
click at [816, 223] on abbr "22" at bounding box center [817, 222] width 8 height 8
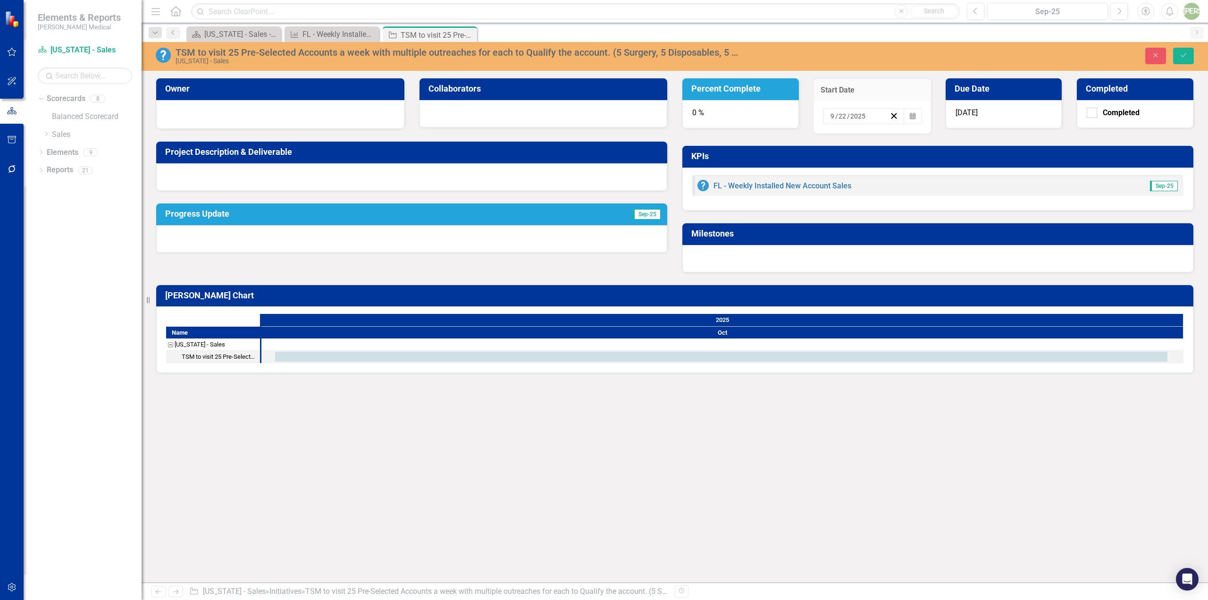
click at [992, 117] on div "10/31/25" at bounding box center [1003, 114] width 117 height 28
click at [988, 110] on div "10/31/25" at bounding box center [1003, 114] width 117 height 28
click at [988, 109] on div "10/31/25" at bounding box center [1003, 114] width 117 height 28
click at [977, 109] on span "10/31/25" at bounding box center [966, 112] width 22 height 9
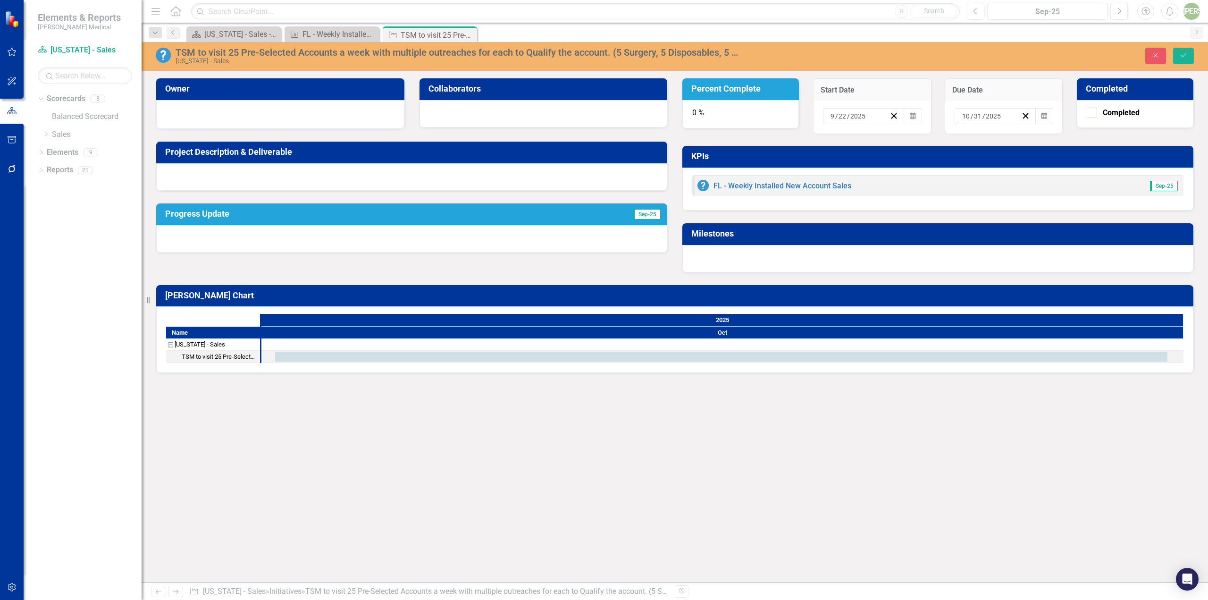
click at [976, 111] on input "31" at bounding box center [977, 115] width 9 height 9
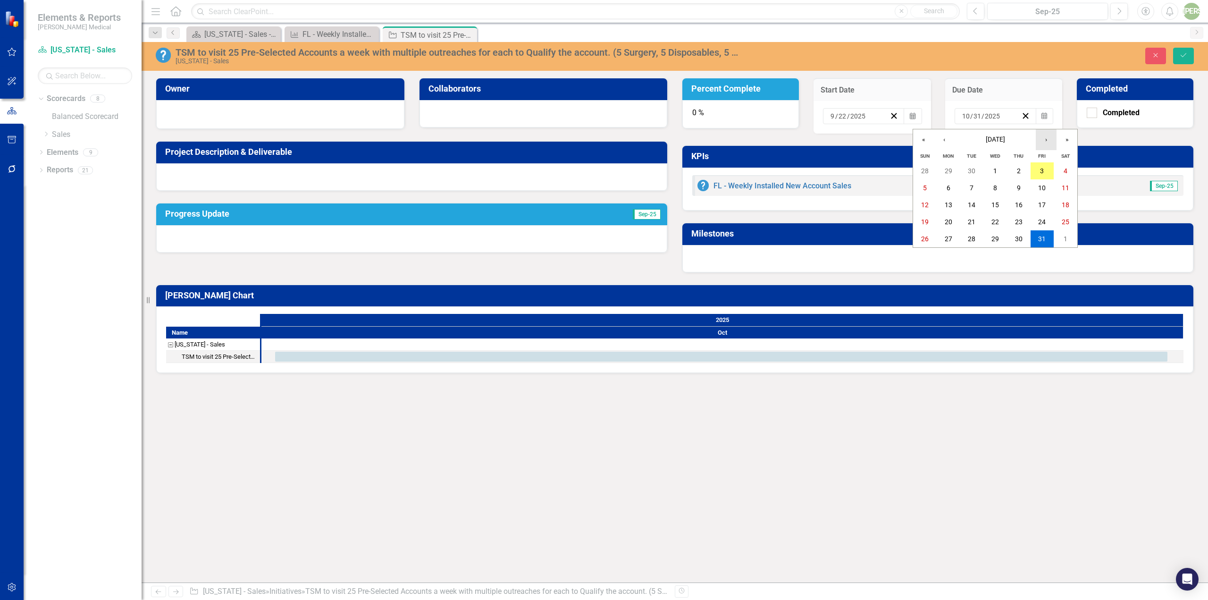
click at [1041, 139] on button "›" at bounding box center [1045, 139] width 21 height 21
click at [1048, 171] on button "2" at bounding box center [1042, 170] width 24 height 17
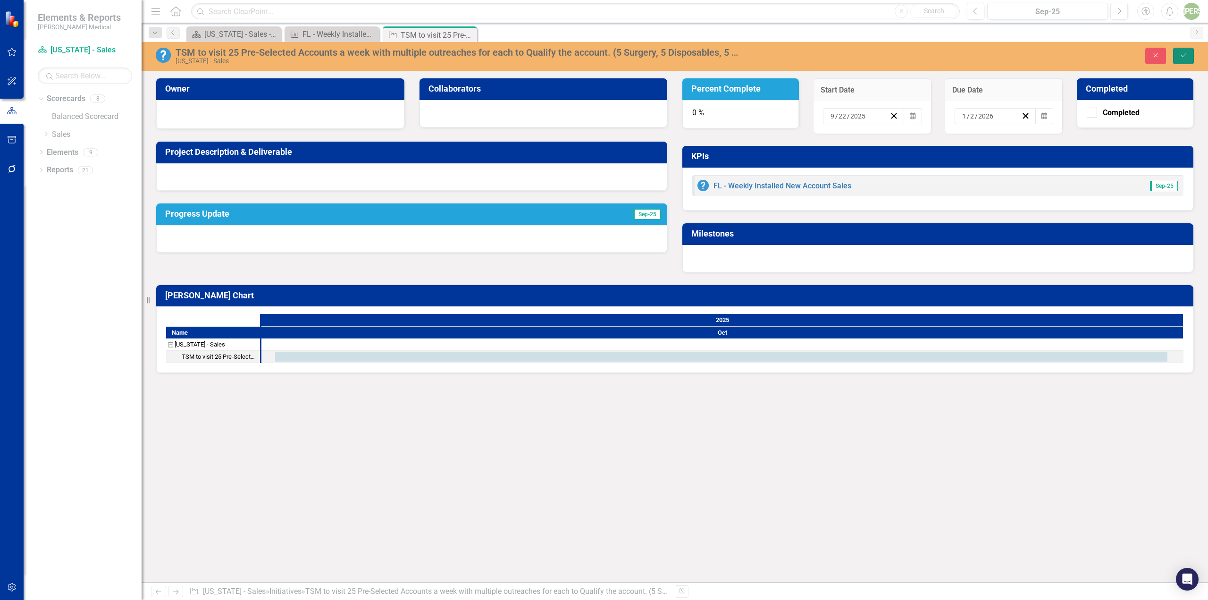
click at [1186, 57] on icon "Save" at bounding box center [1183, 55] width 8 height 7
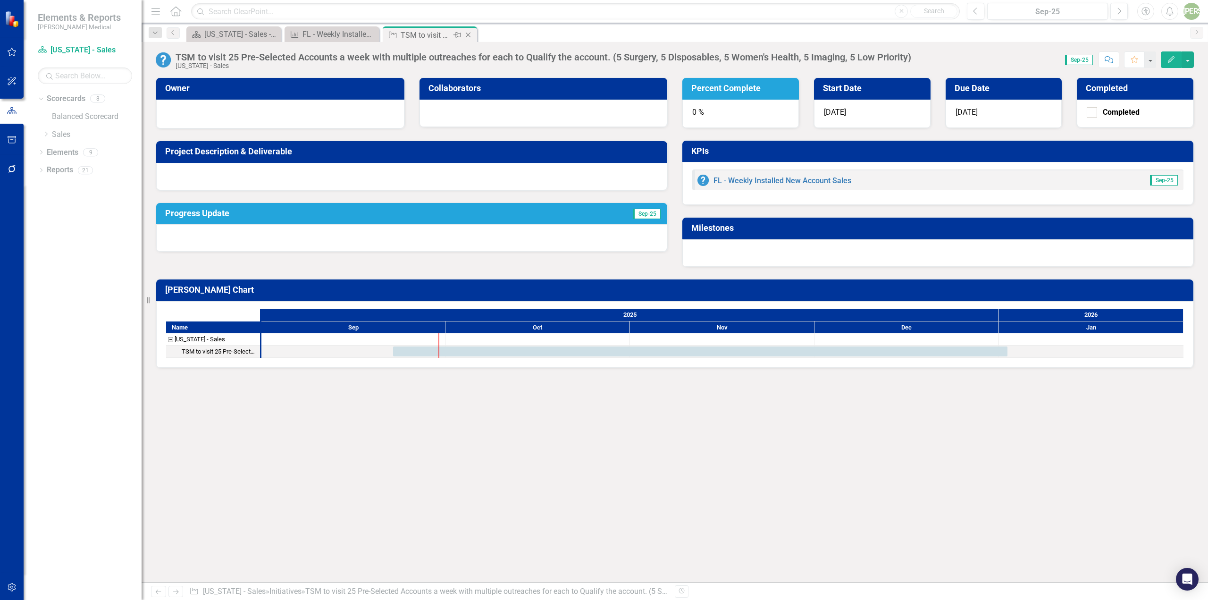
click at [469, 34] on icon "Close" at bounding box center [467, 35] width 9 height 8
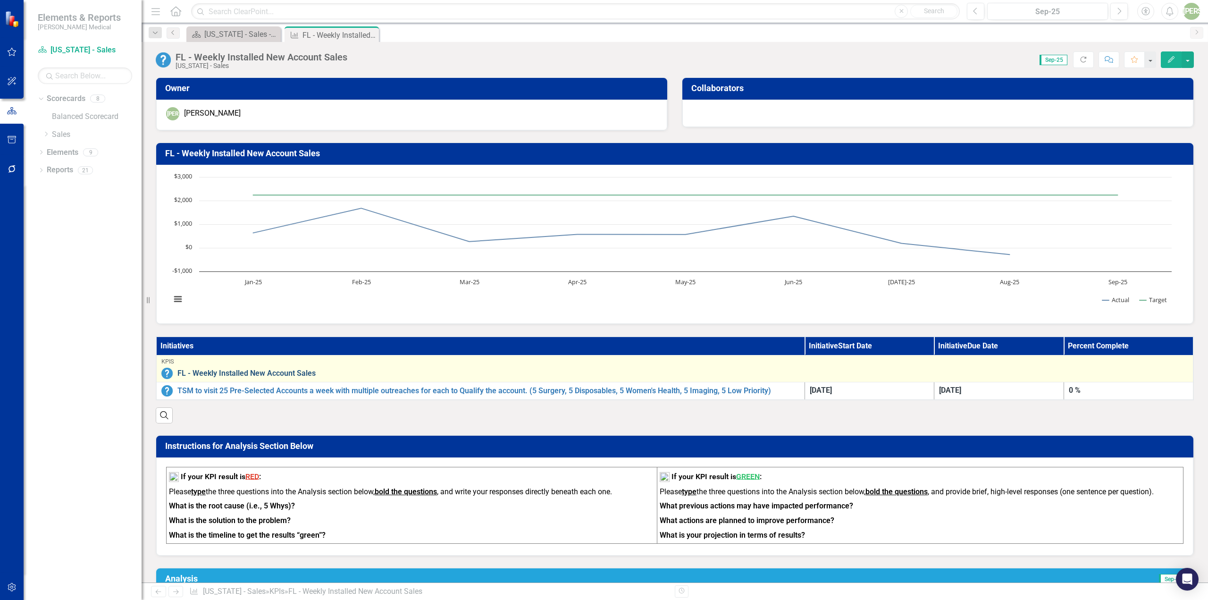
click at [219, 376] on link "FL - Weekly Installed New Account Sales" at bounding box center [682, 373] width 1010 height 8
click at [230, 371] on link "FL - Weekly Installed New Account Sales" at bounding box center [682, 373] width 1010 height 8
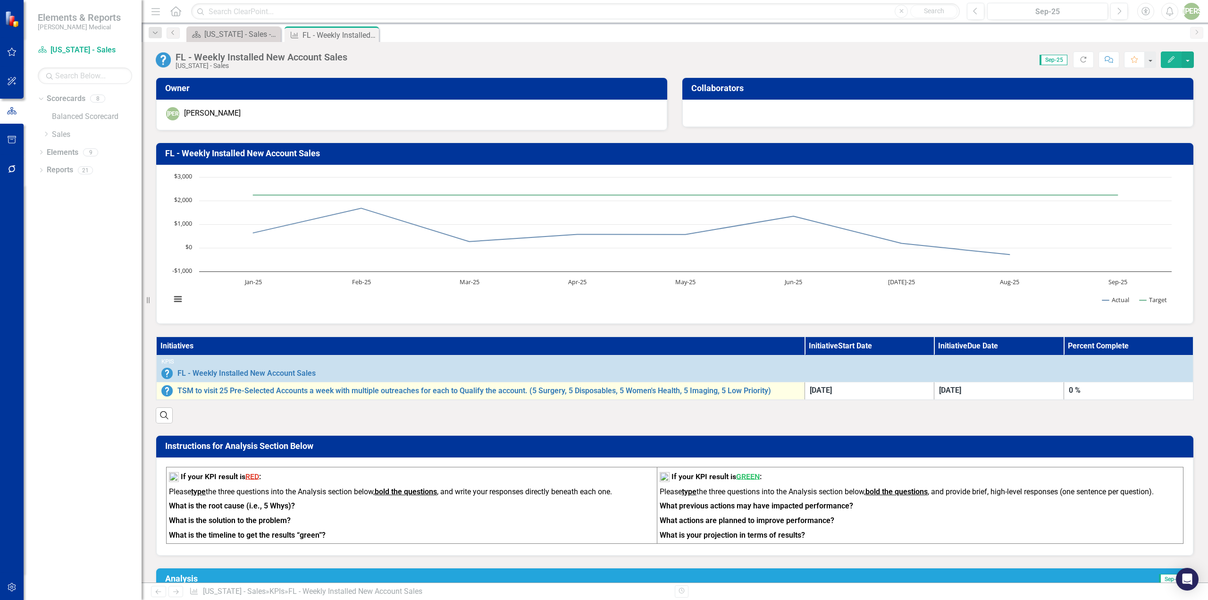
click at [166, 387] on img at bounding box center [166, 390] width 11 height 11
click at [186, 387] on link "TSM to visit 25 Pre-Selected Accounts a week with multiple outreaches for each …" at bounding box center [488, 390] width 622 height 8
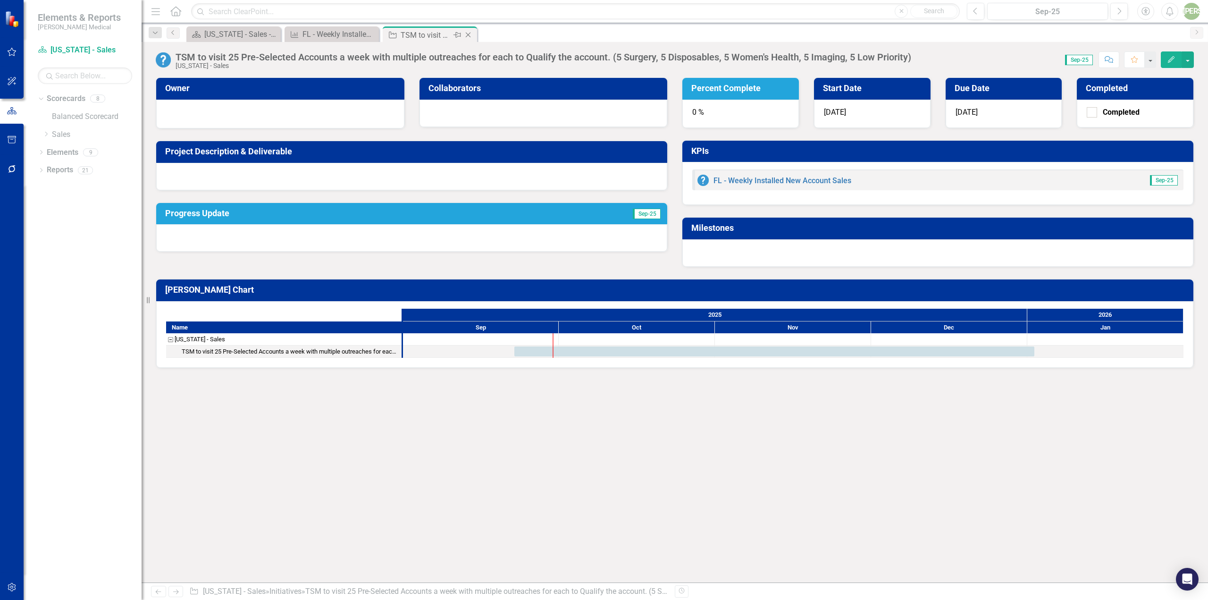
click at [469, 36] on icon at bounding box center [468, 35] width 5 height 5
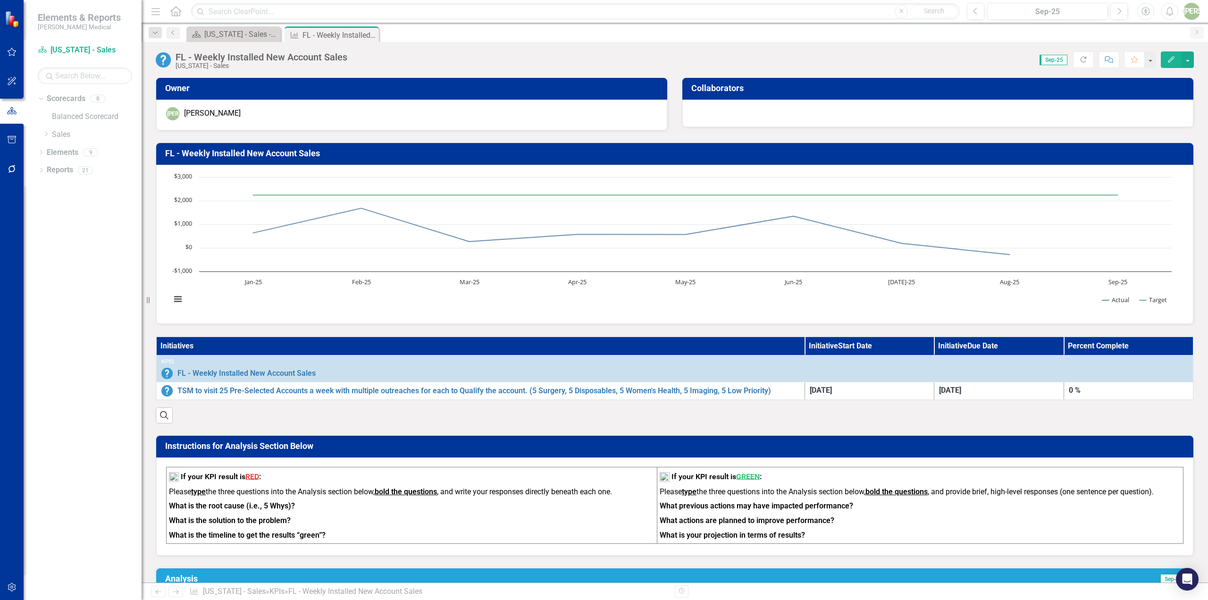
click at [192, 346] on th "Initiatives" at bounding box center [480, 345] width 648 height 19
click at [191, 346] on th "Initiatives" at bounding box center [480, 345] width 648 height 19
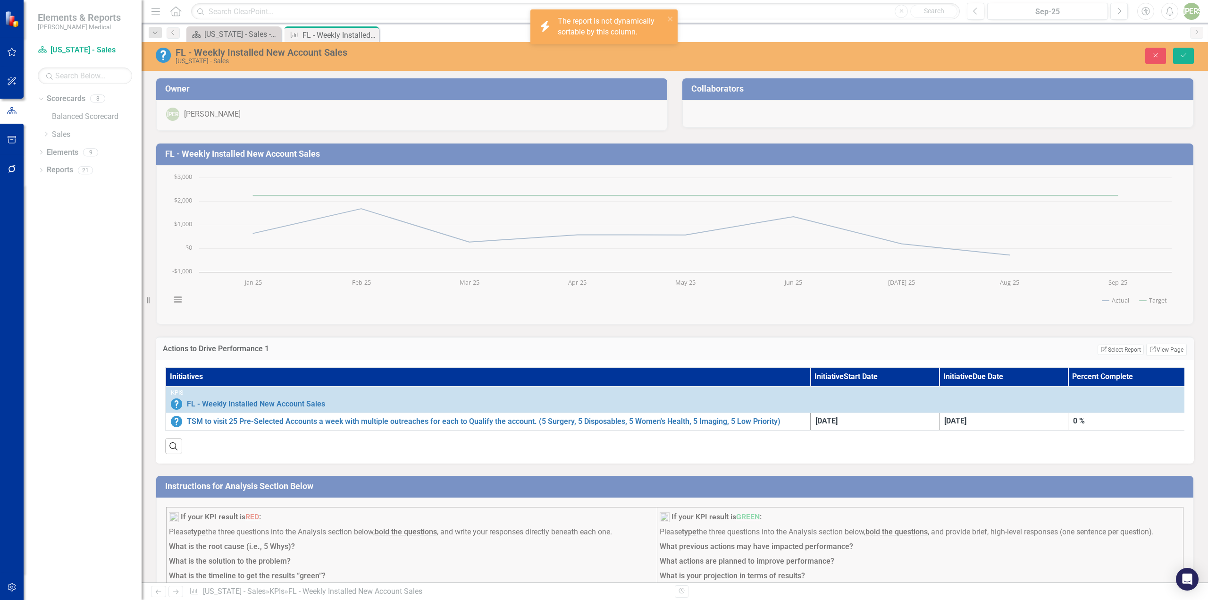
click at [195, 372] on th "Initiatives" at bounding box center [488, 376] width 644 height 19
click at [178, 450] on icon "Search" at bounding box center [173, 446] width 10 height 8
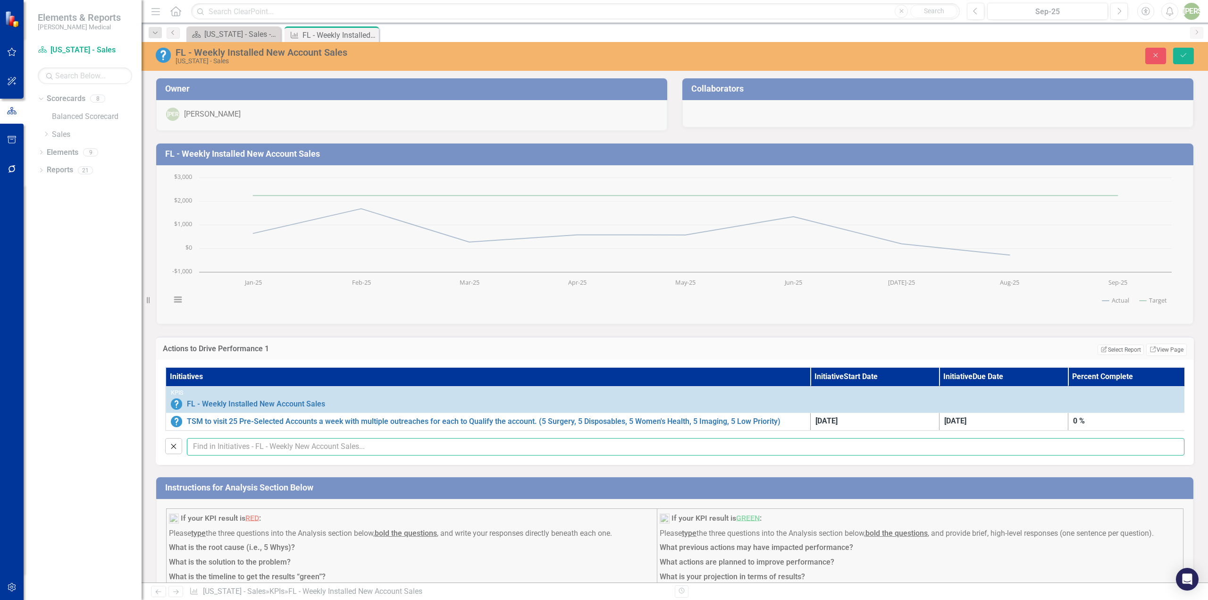
click at [229, 453] on input "text" at bounding box center [685, 446] width 997 height 17
click at [234, 453] on input "text" at bounding box center [685, 446] width 997 height 17
click at [171, 450] on icon "Close" at bounding box center [173, 446] width 10 height 8
click at [1161, 53] on button "Close" at bounding box center [1155, 56] width 21 height 17
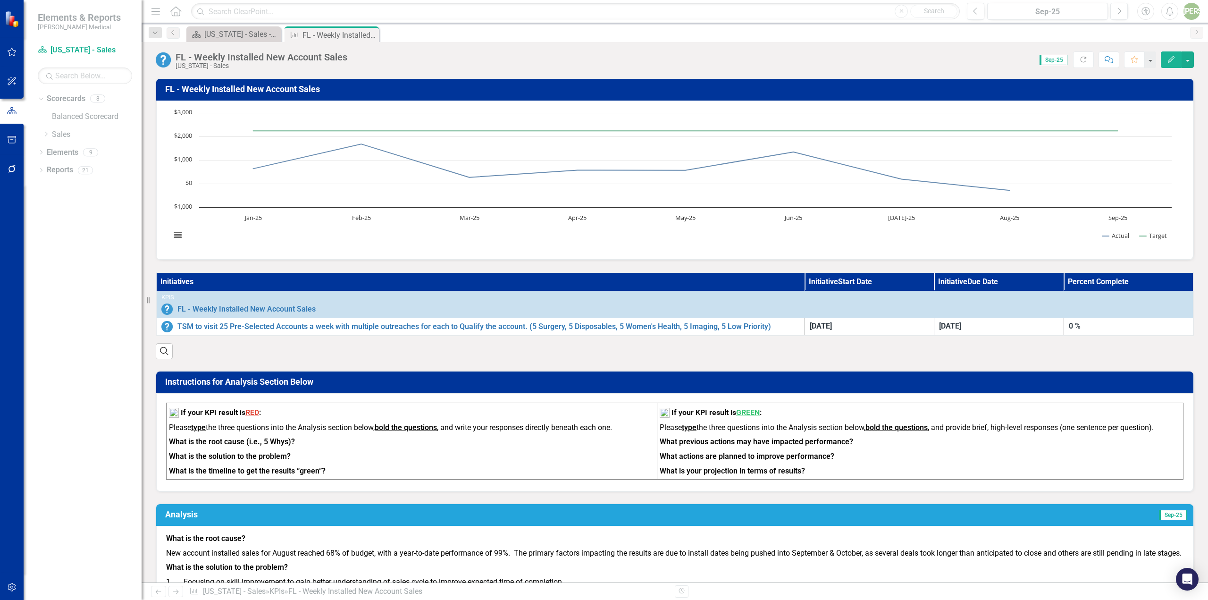
scroll to position [94, 0]
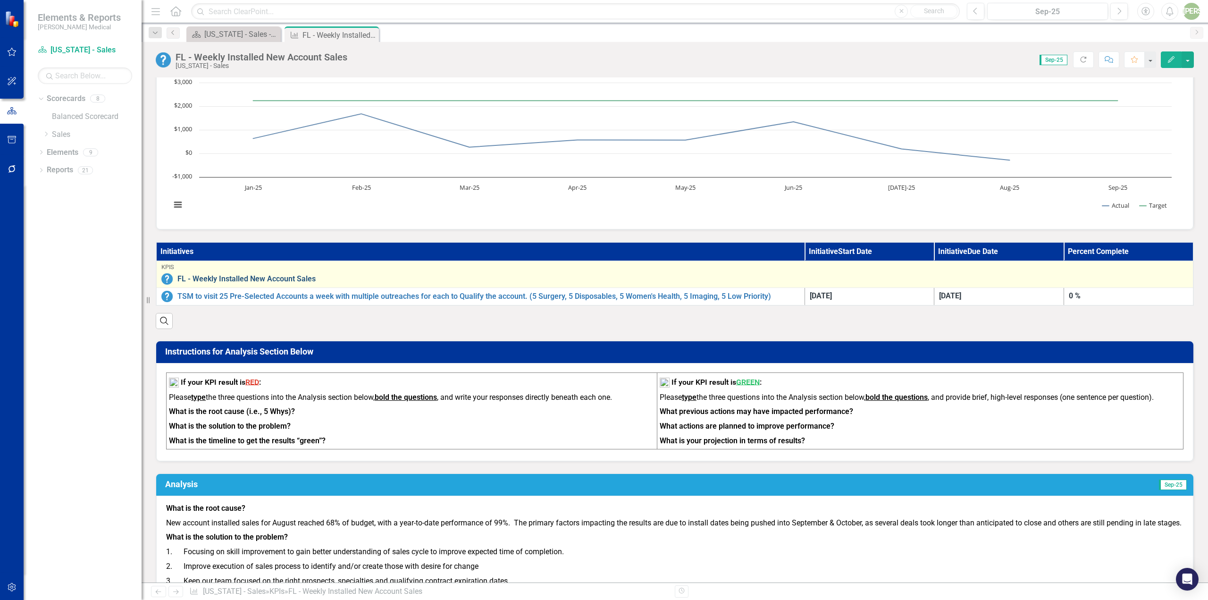
click at [297, 281] on link "FL - Weekly Installed New Account Sales" at bounding box center [682, 279] width 1010 height 8
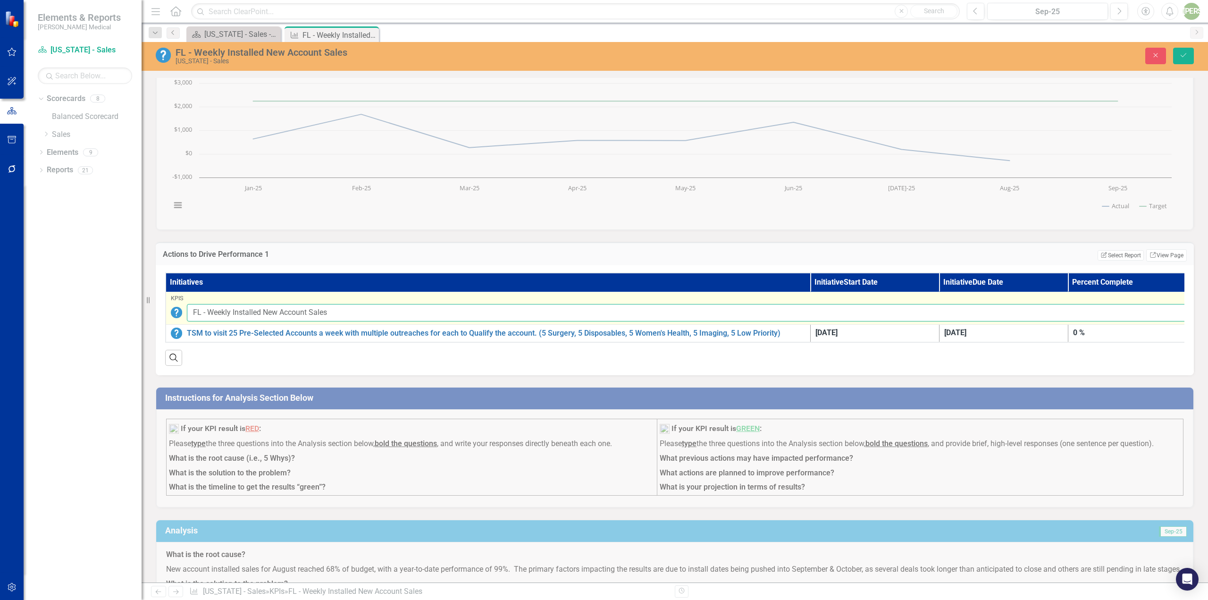
click at [290, 316] on input "FL - Weekly Installed New Account Sales" at bounding box center [689, 312] width 1004 height 17
click at [386, 317] on input "FL - Weekly Installed New Account Sales" at bounding box center [689, 312] width 1004 height 17
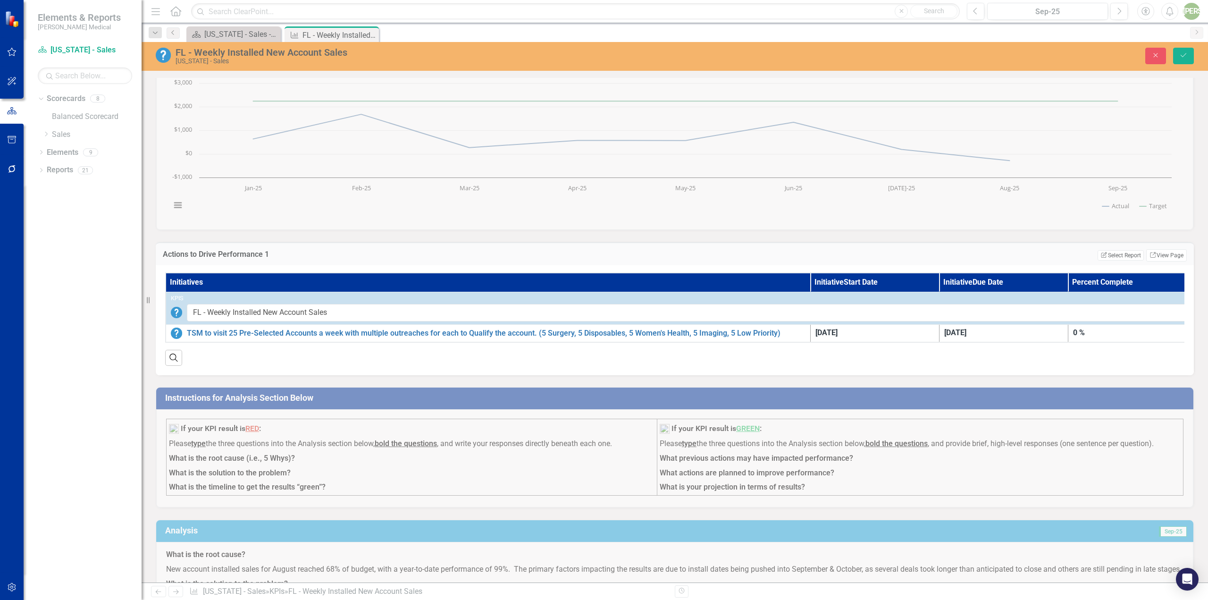
click at [414, 244] on div "Actions to Drive Performance 1 Edit Report Select Report Link View Page" at bounding box center [675, 253] width 1038 height 23
click at [414, 243] on div "Actions to Drive Performance 1 Edit Report Select Report Link View Page" at bounding box center [675, 253] width 1038 height 23
click at [415, 243] on div "Actions to Drive Performance 1 Edit Report Select Report Link View Page" at bounding box center [675, 253] width 1038 height 23
click at [1183, 51] on button "Save" at bounding box center [1183, 56] width 21 height 17
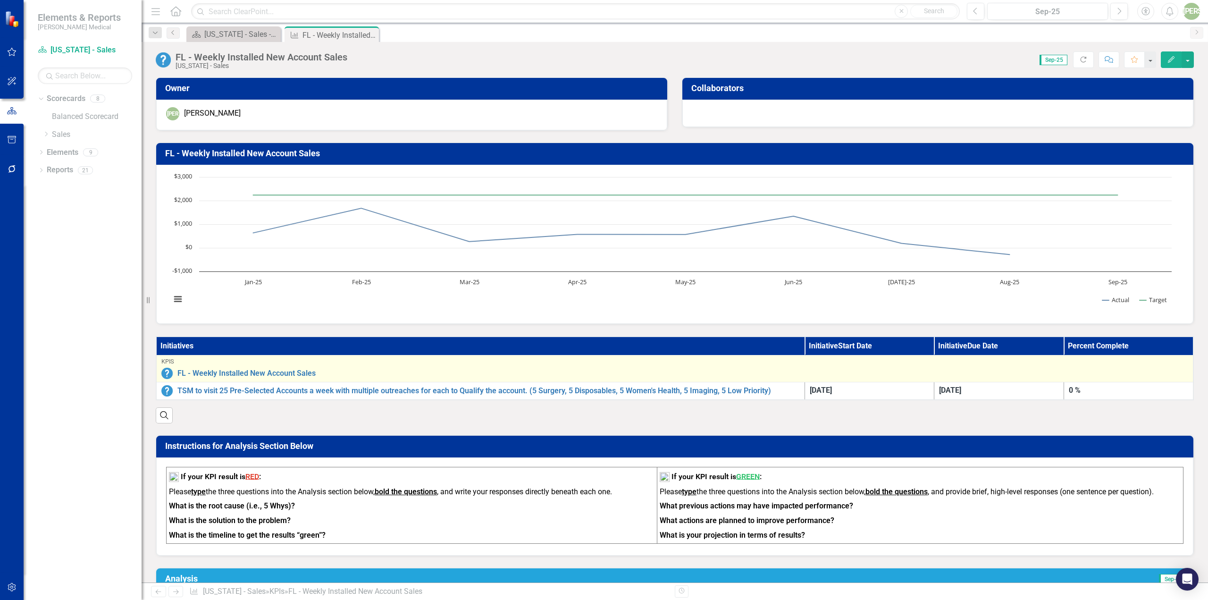
click at [991, 368] on div "FL - Weekly Installed New Account Sales" at bounding box center [674, 372] width 1027 height 11
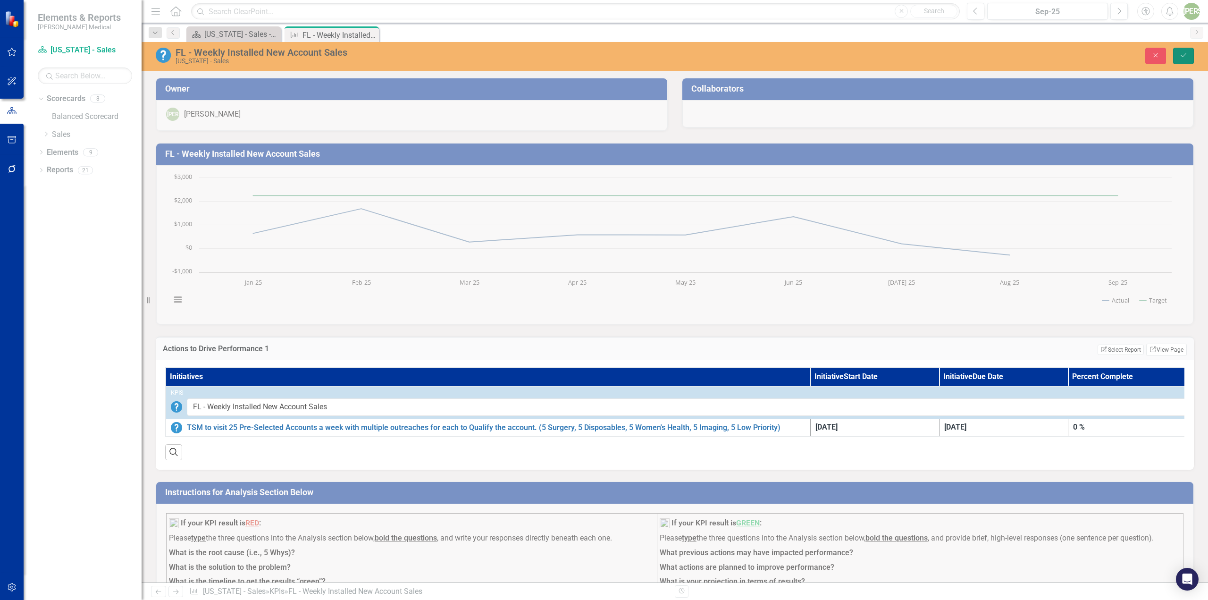
click at [1185, 54] on icon "Save" at bounding box center [1183, 55] width 8 height 7
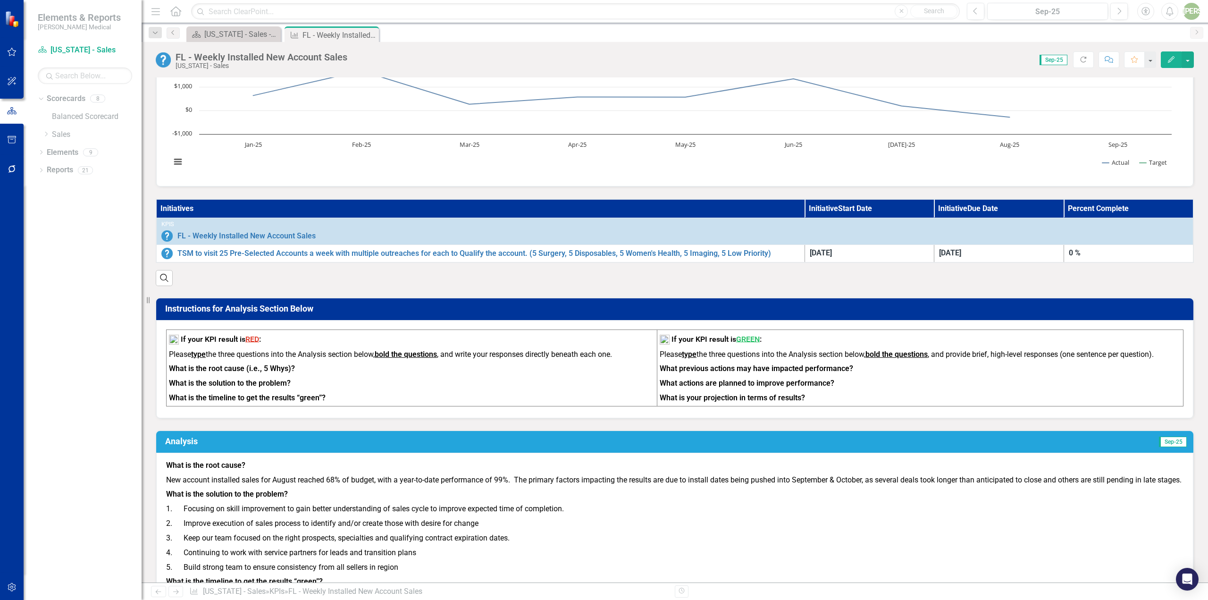
scroll to position [142, 0]
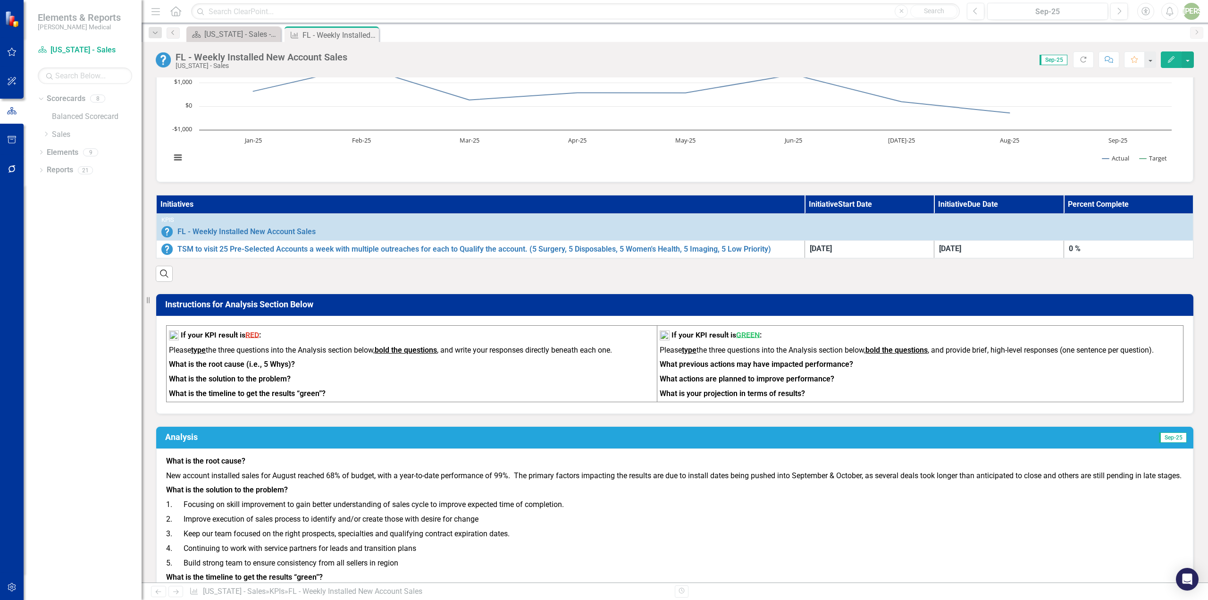
click at [191, 204] on th "Initiatives" at bounding box center [480, 204] width 648 height 19
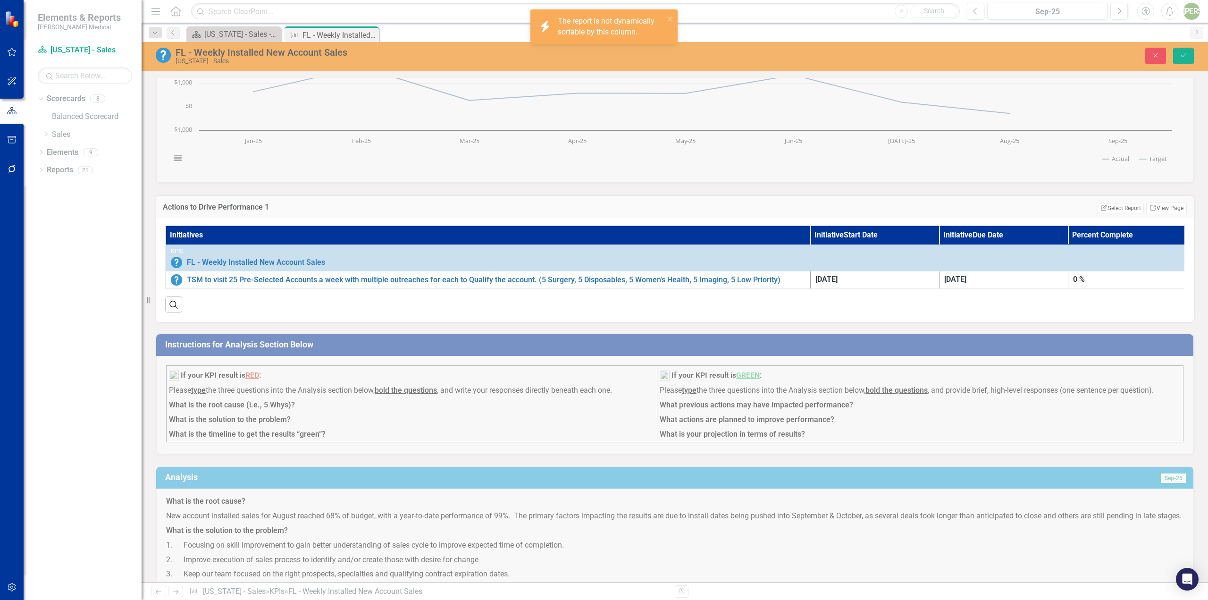
click at [191, 204] on h3 "Actions to Drive Performance 1" at bounding box center [441, 207] width 557 height 8
click at [1154, 208] on link "Link View Page" at bounding box center [1166, 208] width 41 height 12
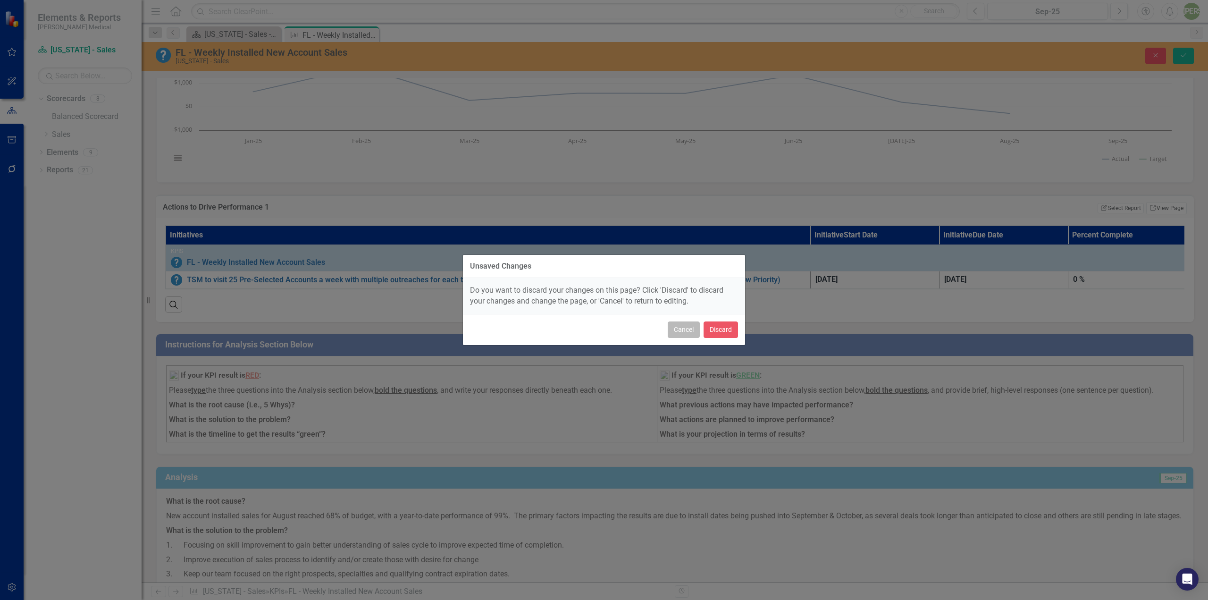
click at [686, 326] on button "Cancel" at bounding box center [684, 329] width 32 height 17
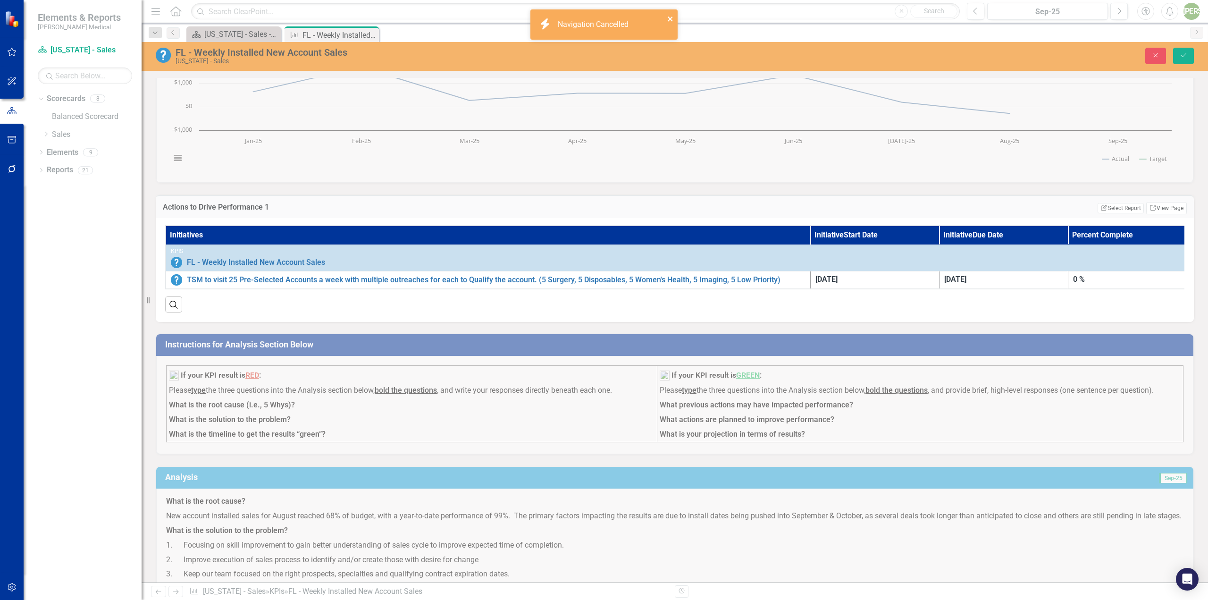
click at [668, 21] on icon "close" at bounding box center [670, 19] width 5 height 5
click at [1151, 52] on icon "Close" at bounding box center [1155, 55] width 8 height 7
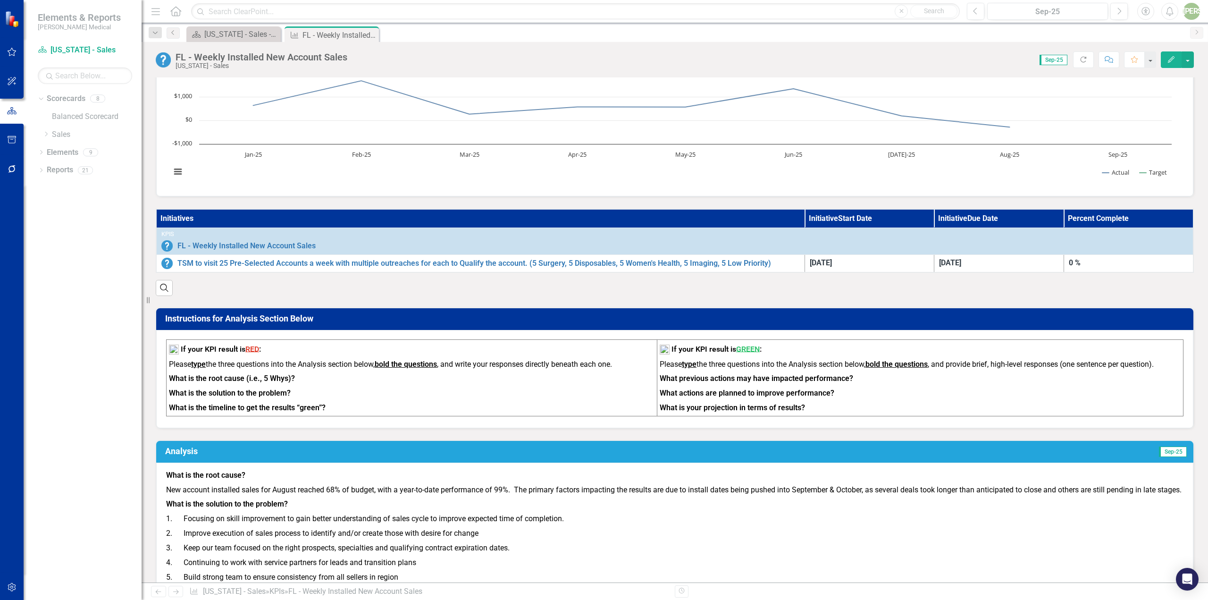
scroll to position [94, 0]
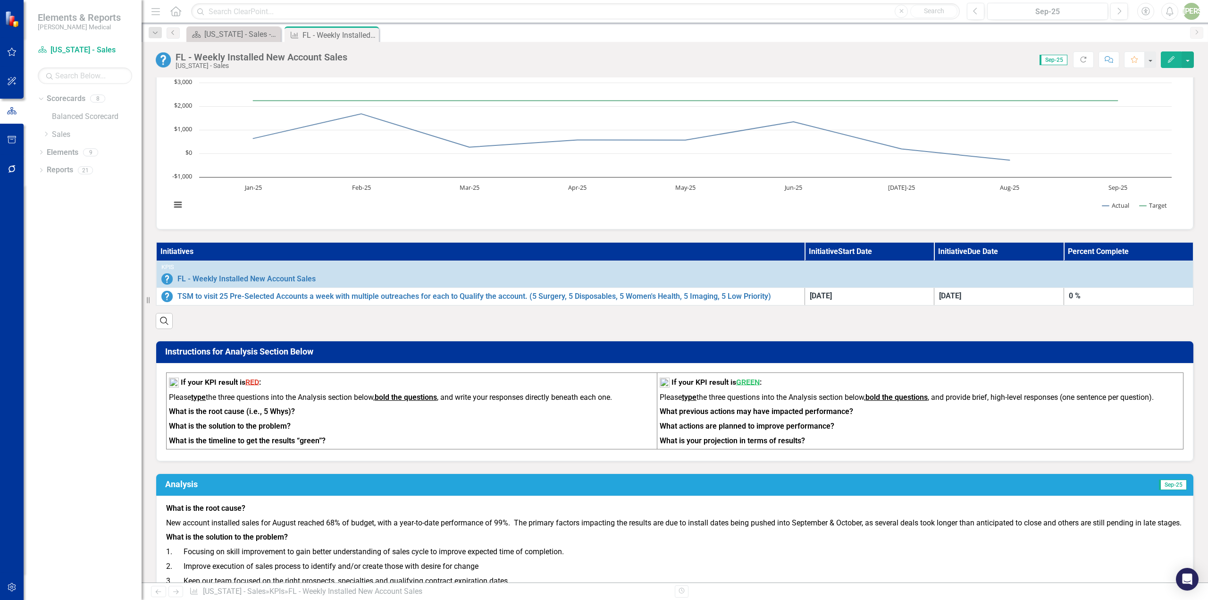
click at [170, 248] on th "Initiatives" at bounding box center [480, 251] width 648 height 19
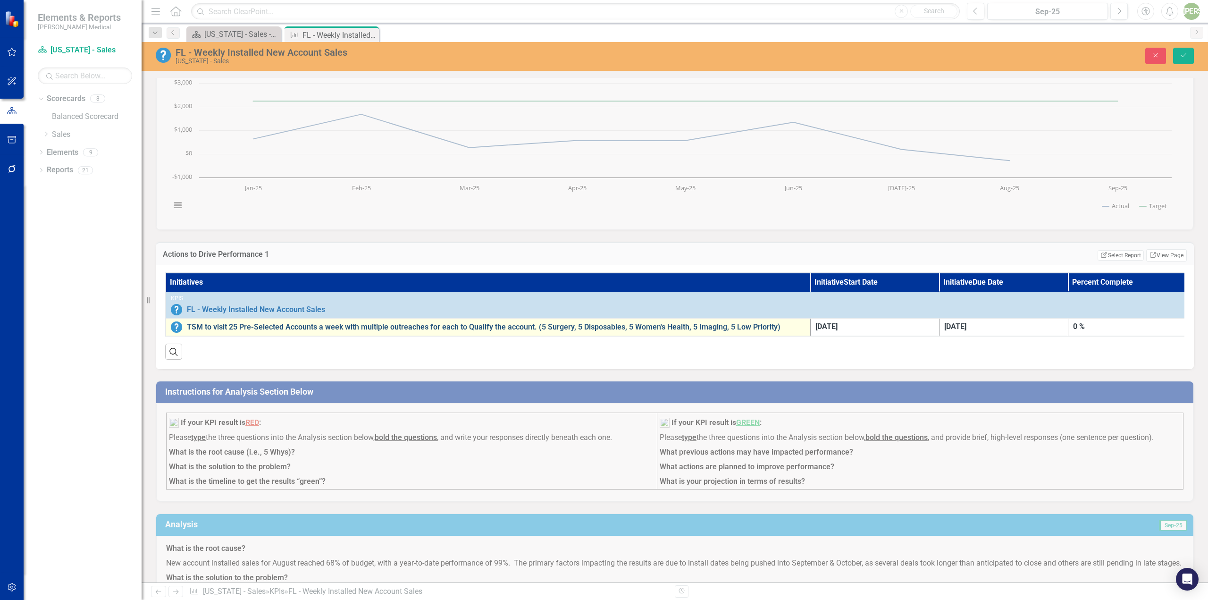
click at [201, 327] on link "TSM to visit 25 Pre-Selected Accounts a week with multiple outreaches for each …" at bounding box center [496, 327] width 618 height 8
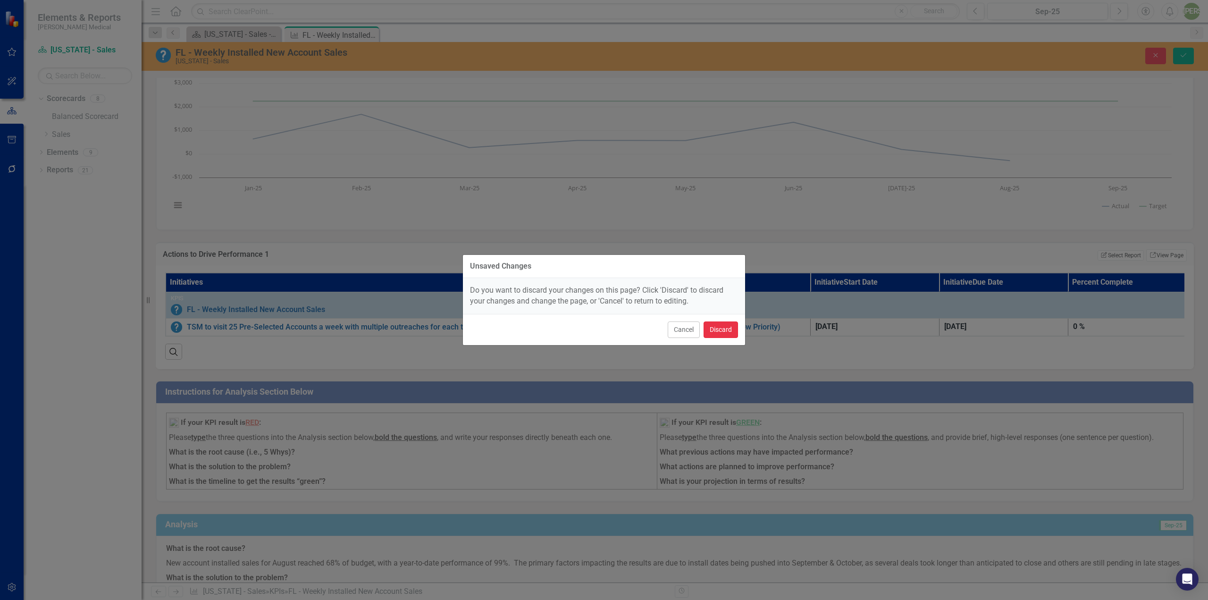
click at [709, 329] on button "Discard" at bounding box center [720, 329] width 34 height 17
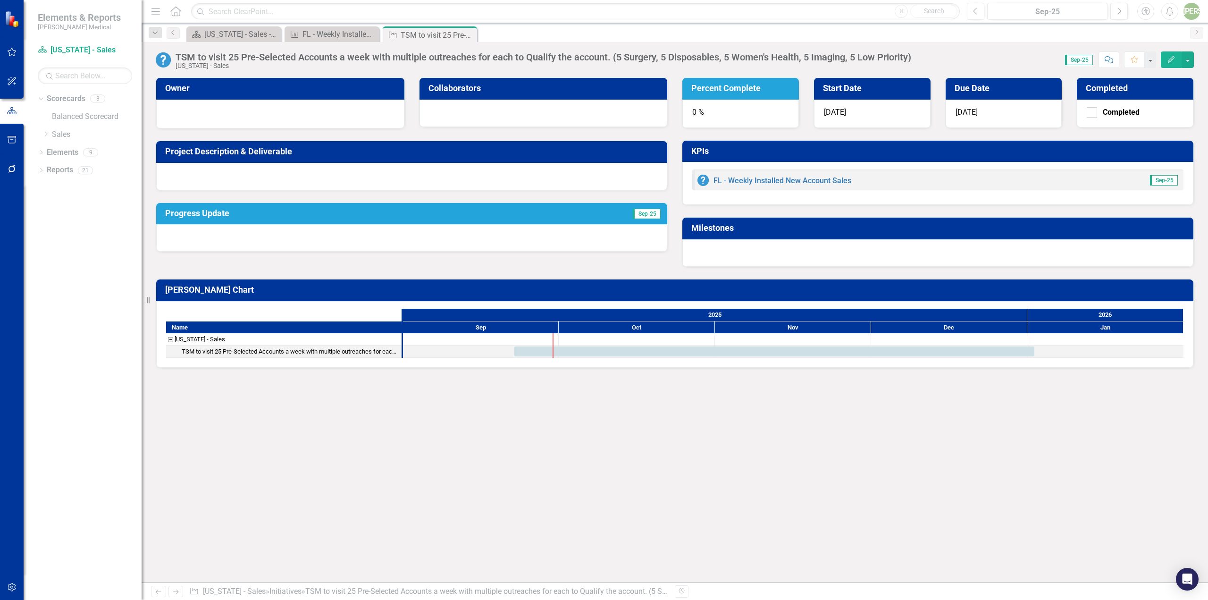
drag, startPoint x: 209, startPoint y: 359, endPoint x: 193, endPoint y: 293, distance: 68.0
click at [193, 293] on h3 "[PERSON_NAME] Chart" at bounding box center [676, 289] width 1022 height 9
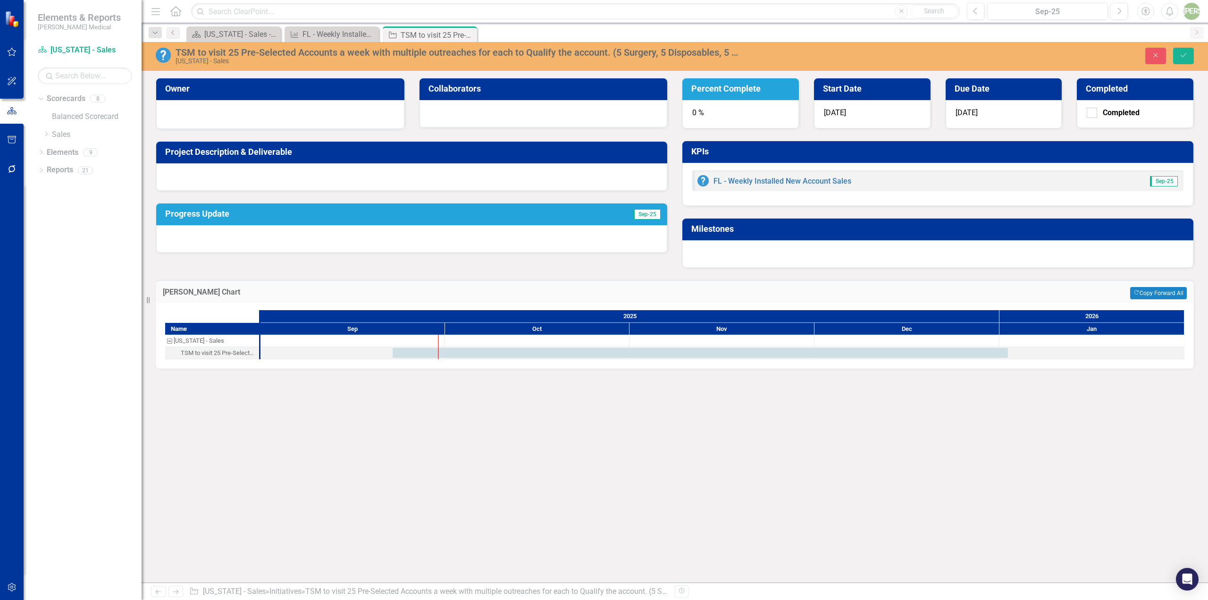
click at [234, 364] on div "Name Florida - Sales TSM to visit 25 Pre-Selected Accounts a week with multiple…" at bounding box center [675, 336] width 1038 height 66
click at [201, 363] on div "Name Florida - Sales TSM to visit 25 Pre-Selected Accounts a week with multiple…" at bounding box center [675, 336] width 1038 height 66
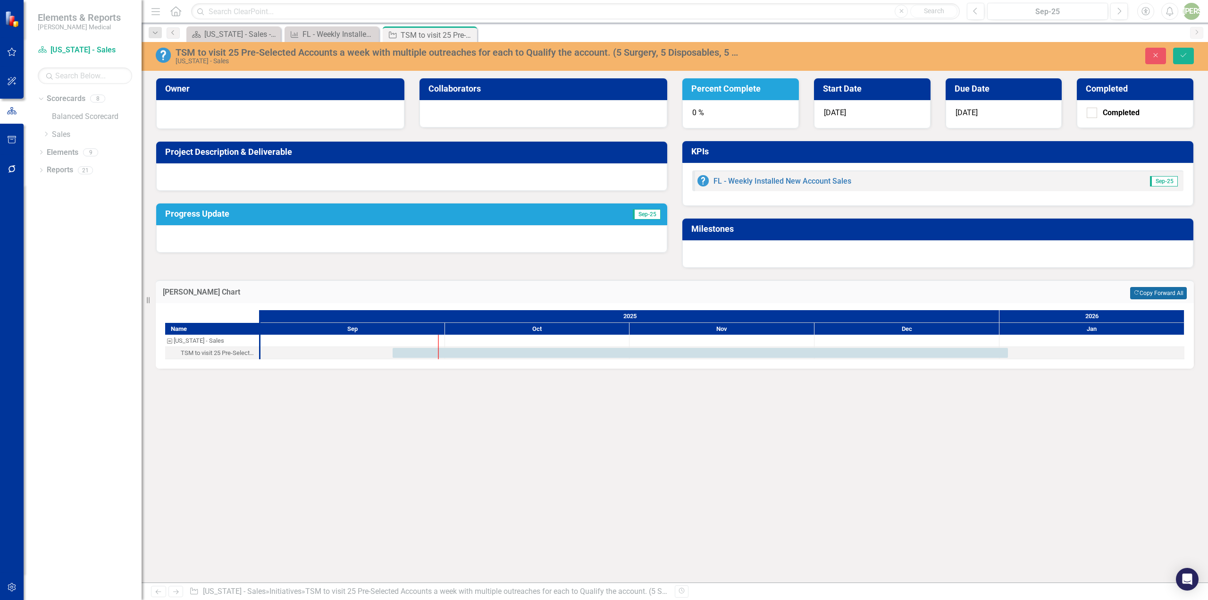
click at [1148, 293] on button "Copy Forward Copy Forward All" at bounding box center [1158, 293] width 57 height 12
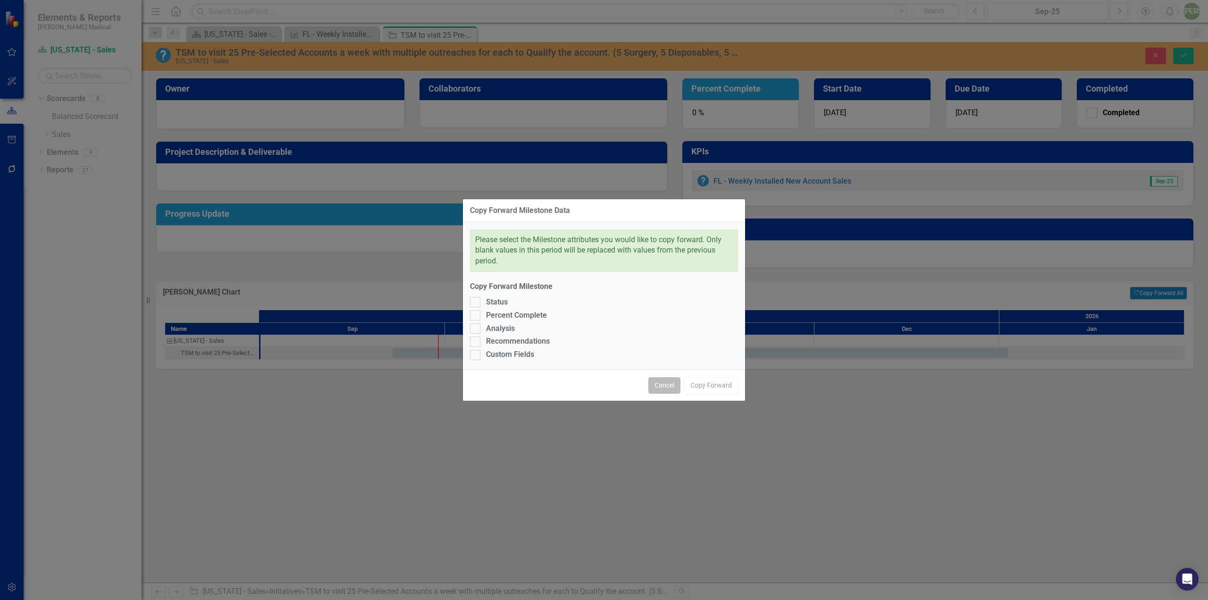
click at [673, 383] on button "Cancel" at bounding box center [664, 385] width 32 height 17
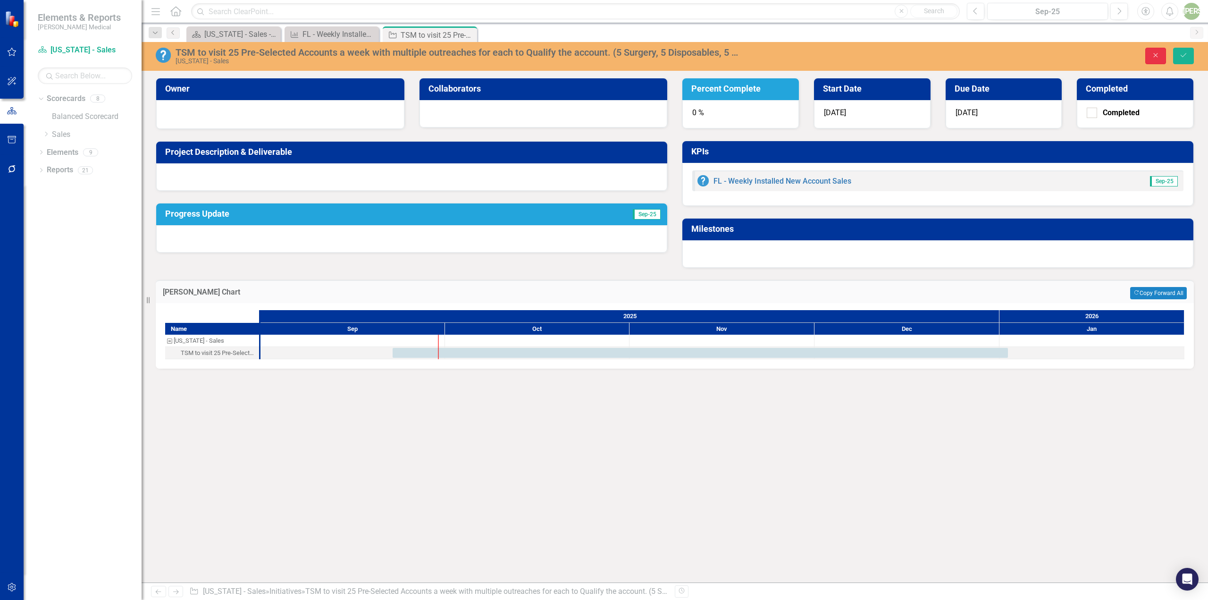
click at [1158, 58] on icon "Close" at bounding box center [1155, 55] width 8 height 7
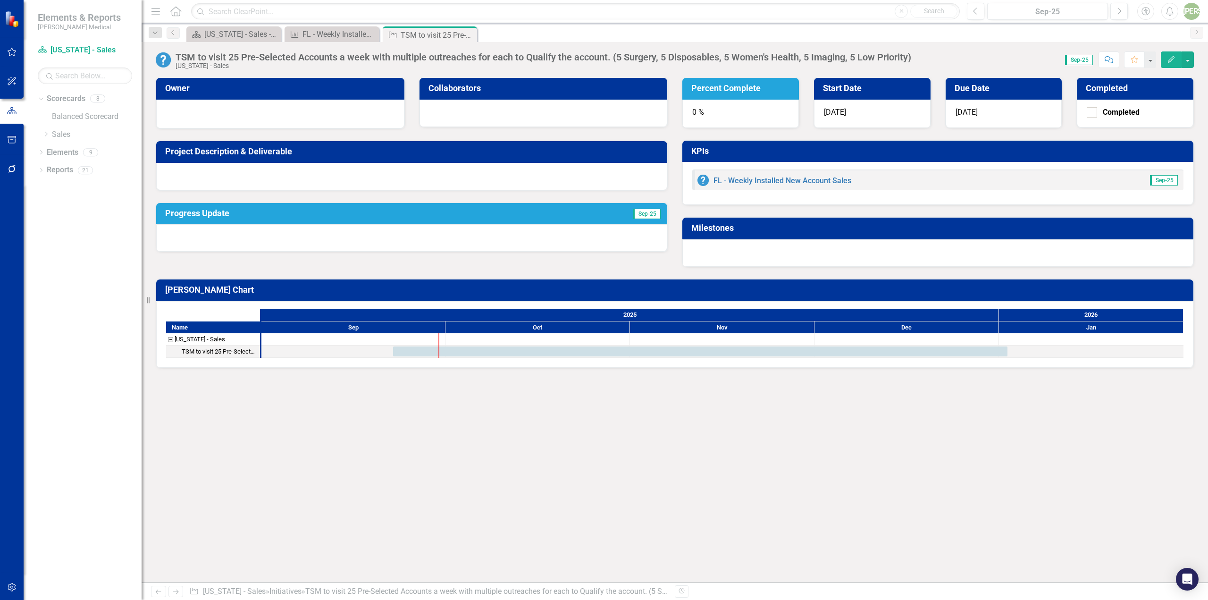
click at [184, 339] on div "[US_STATE] - Sales" at bounding box center [200, 339] width 50 height 12
click at [207, 359] on div "Name Florida - Sales TSM to visit 25 Pre-Selected Accounts a week with multiple…" at bounding box center [674, 334] width 1037 height 67
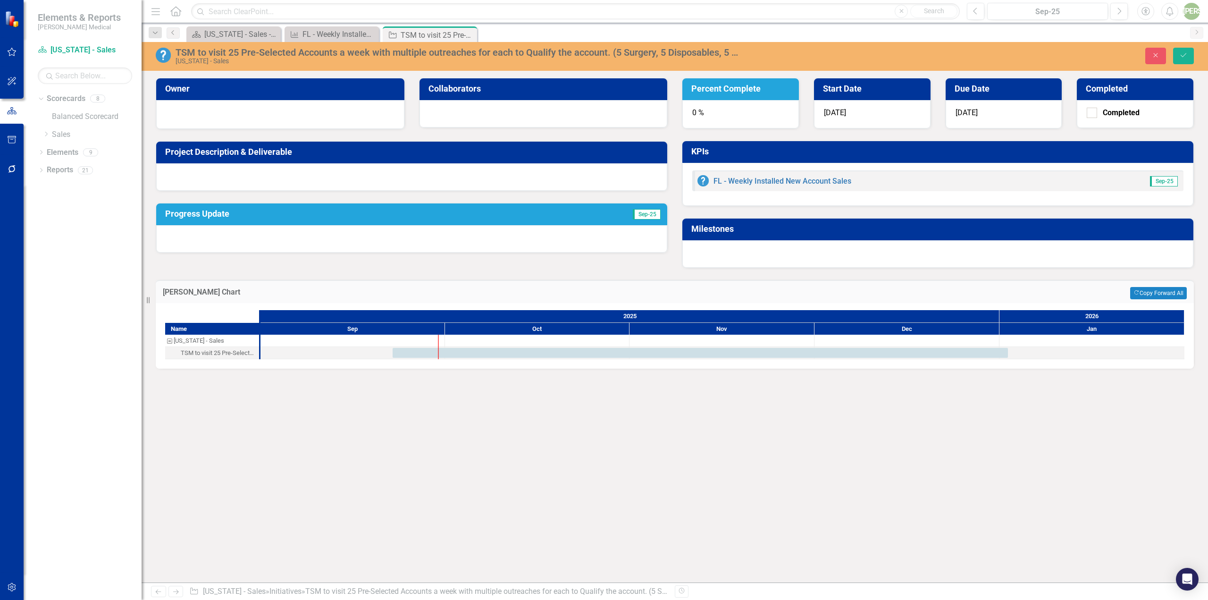
click at [207, 359] on div "Name Florida - Sales TSM to visit 25 Pre-Selected Accounts a week with multiple…" at bounding box center [674, 335] width 1019 height 50
click at [205, 362] on div "Name Florida - Sales TSM to visit 25 Pre-Selected Accounts a week with multiple…" at bounding box center [675, 336] width 1038 height 66
click at [206, 362] on div "Name Florida - Sales TSM to visit 25 Pre-Selected Accounts a week with multiple…" at bounding box center [675, 336] width 1038 height 66
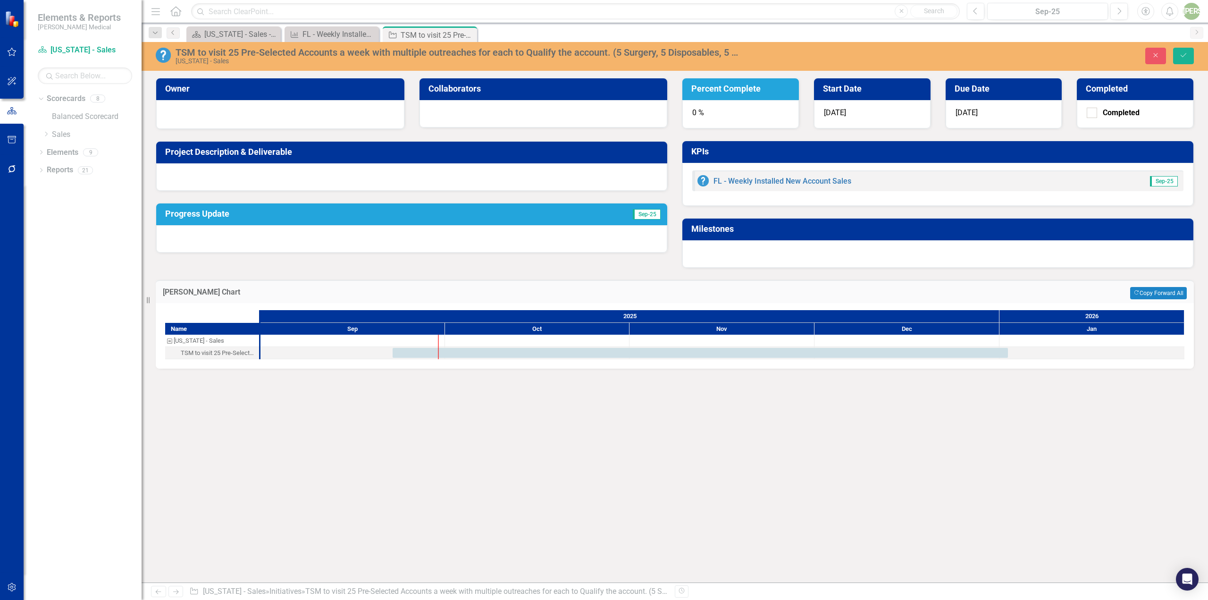
click at [209, 362] on div "Name Florida - Sales TSM to visit 25 Pre-Selected Accounts a week with multiple…" at bounding box center [675, 336] width 1038 height 66
click at [184, 288] on h3 "[PERSON_NAME] Chart" at bounding box center [458, 292] width 590 height 8
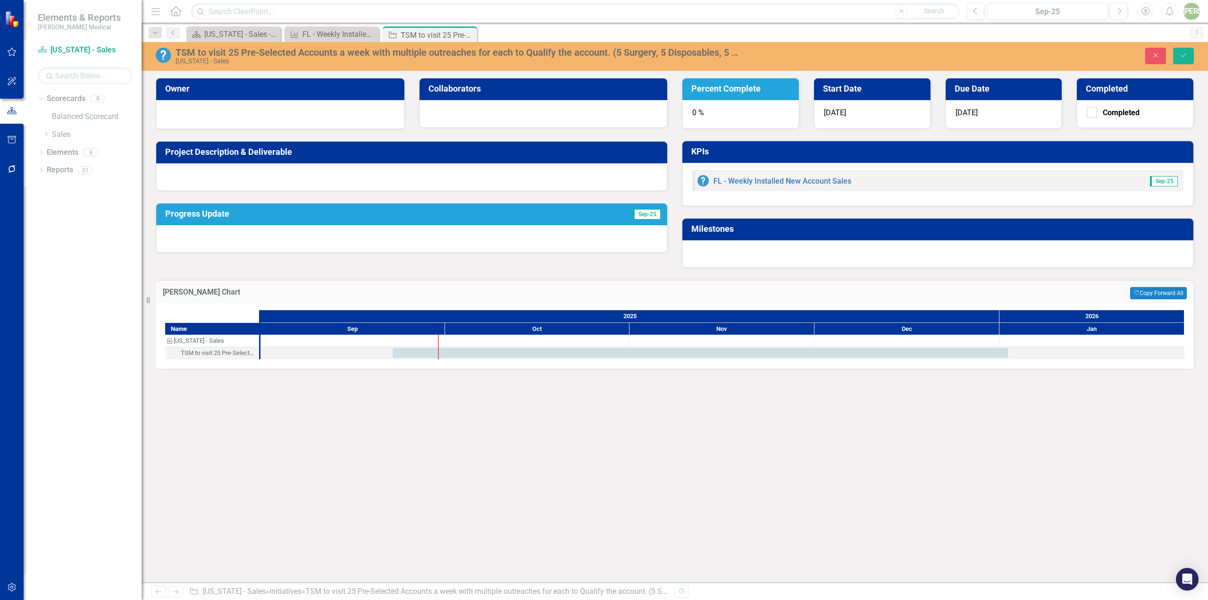
click at [183, 288] on h3 "[PERSON_NAME] Chart" at bounding box center [458, 292] width 590 height 8
click at [144, 301] on div "Resize" at bounding box center [146, 300] width 8 height 600
click at [150, 300] on icon "Resize" at bounding box center [149, 300] width 9 height 8
click at [1160, 58] on button "Close" at bounding box center [1155, 56] width 21 height 17
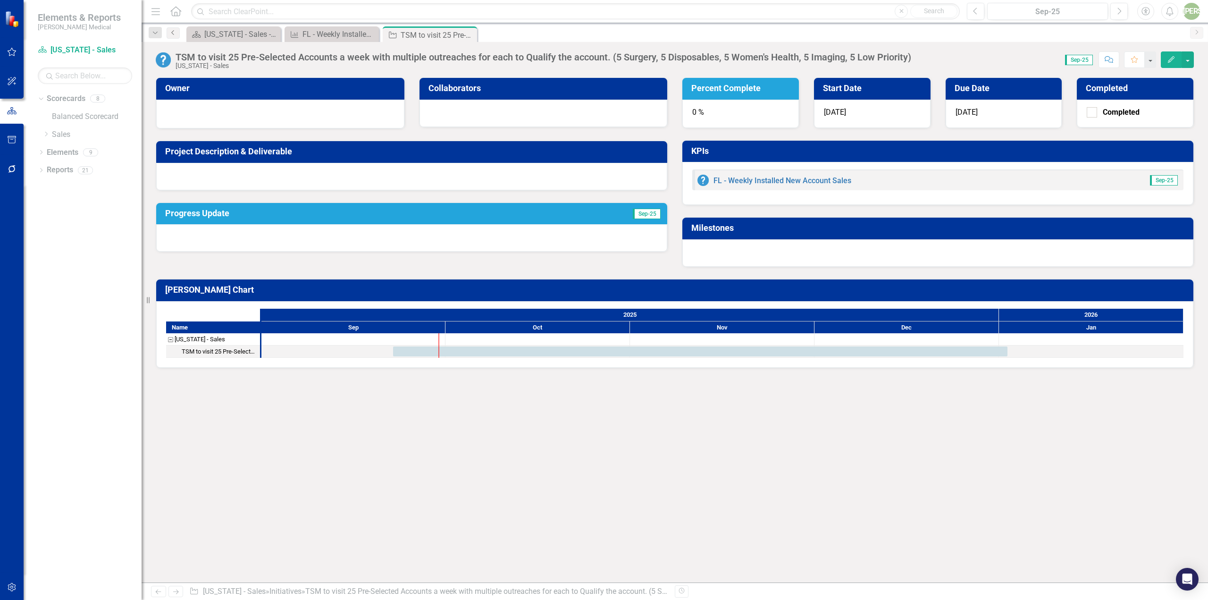
click at [175, 28] on link "Previous" at bounding box center [173, 32] width 13 height 11
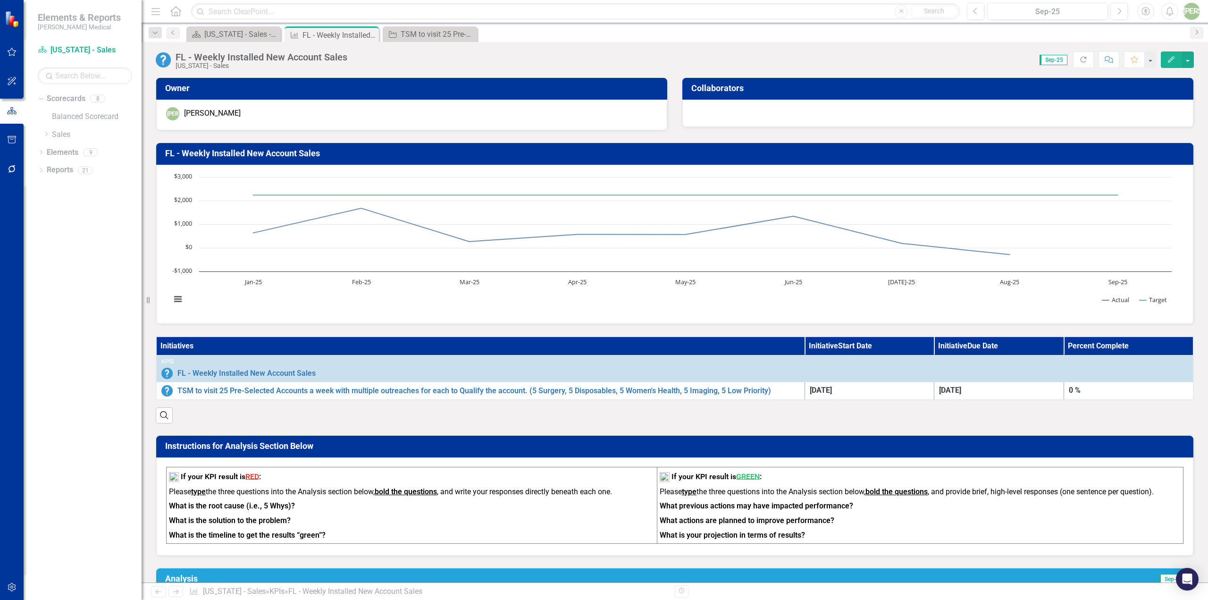
click at [218, 344] on th "Initiatives" at bounding box center [480, 345] width 648 height 19
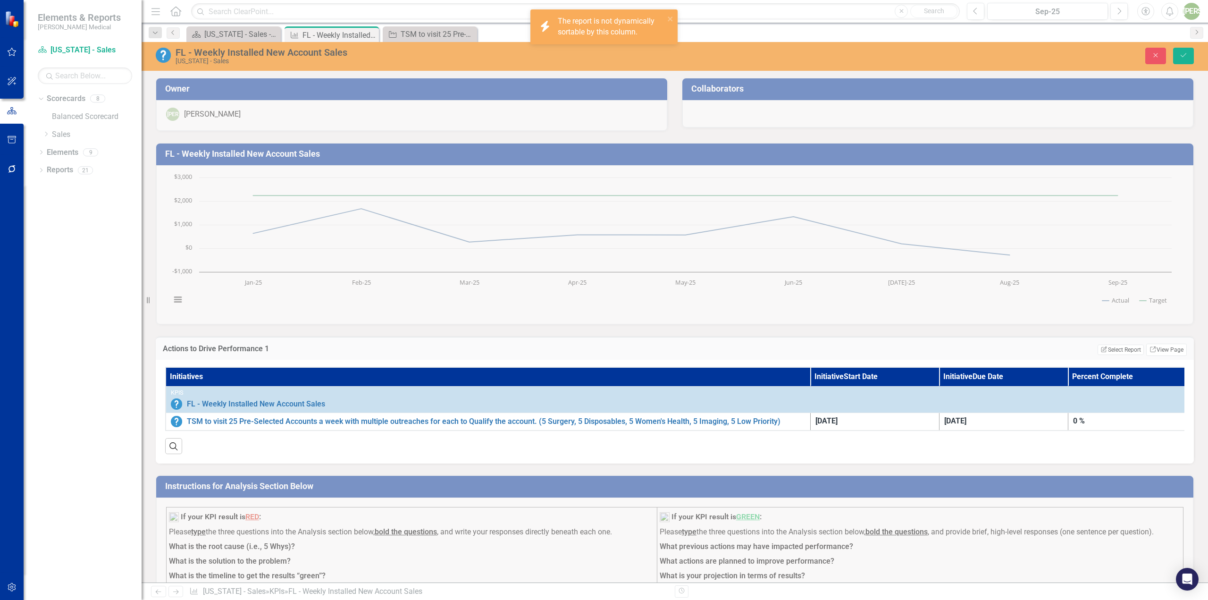
click at [217, 344] on h3 "Actions to Drive Performance 1" at bounding box center [441, 348] width 557 height 8
click at [217, 345] on h3 "Actions to Drive Performance 1" at bounding box center [441, 348] width 557 height 8
click at [1161, 349] on link "Link View Page" at bounding box center [1166, 349] width 41 height 12
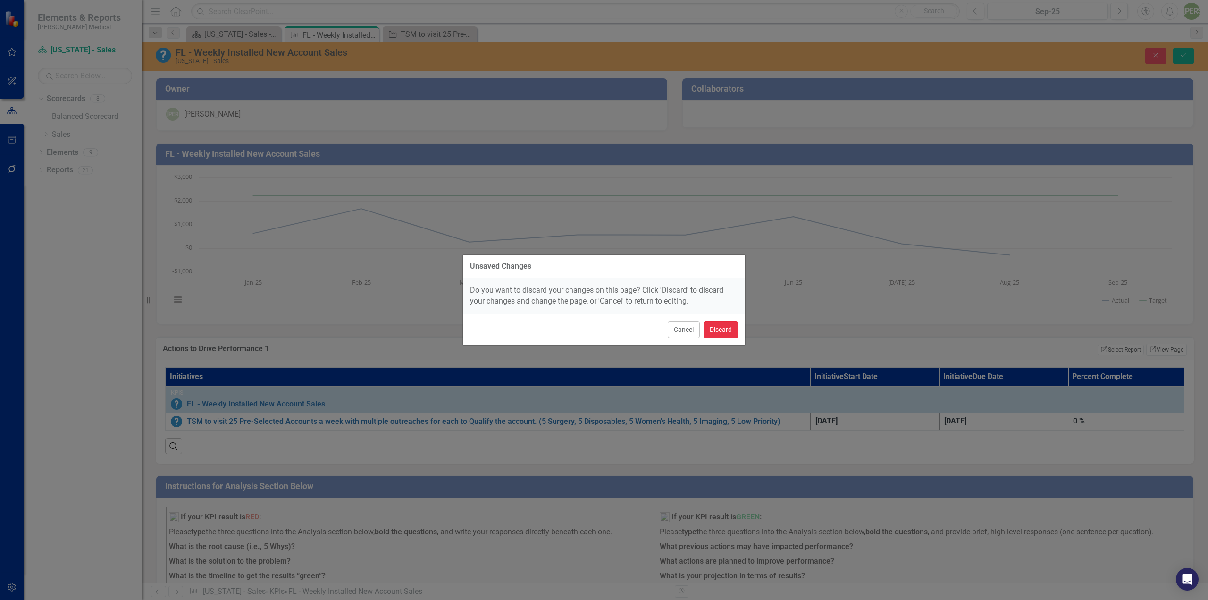
click at [714, 330] on button "Discard" at bounding box center [720, 329] width 34 height 17
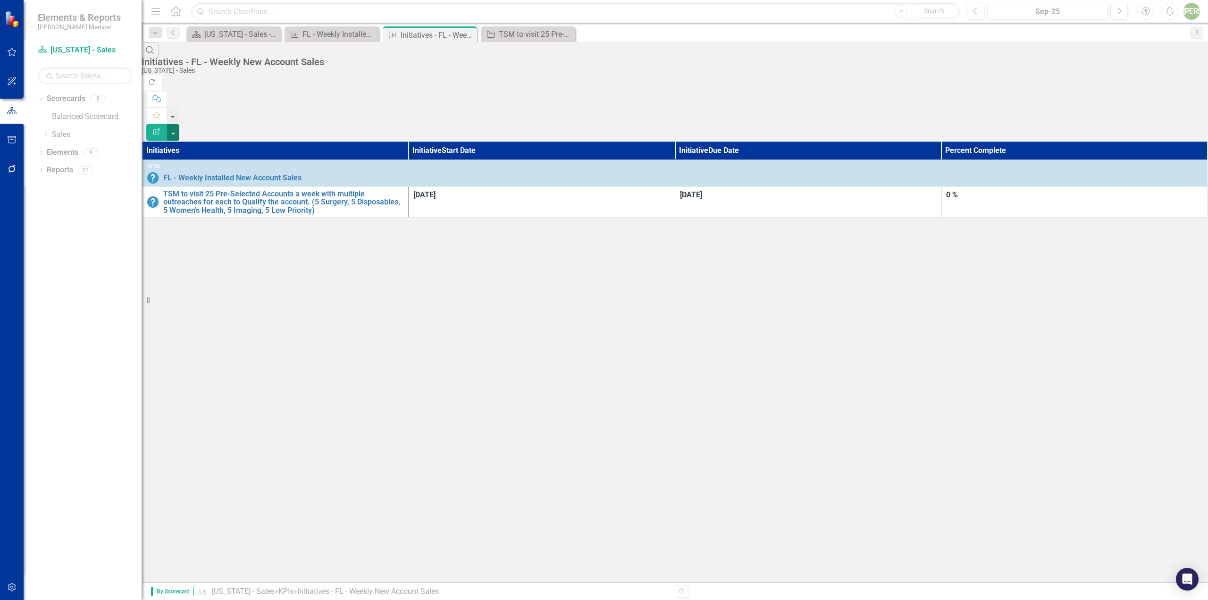
click at [179, 124] on button "button" at bounding box center [173, 132] width 12 height 17
click at [161, 128] on icon "Edit Report" at bounding box center [156, 131] width 8 height 7
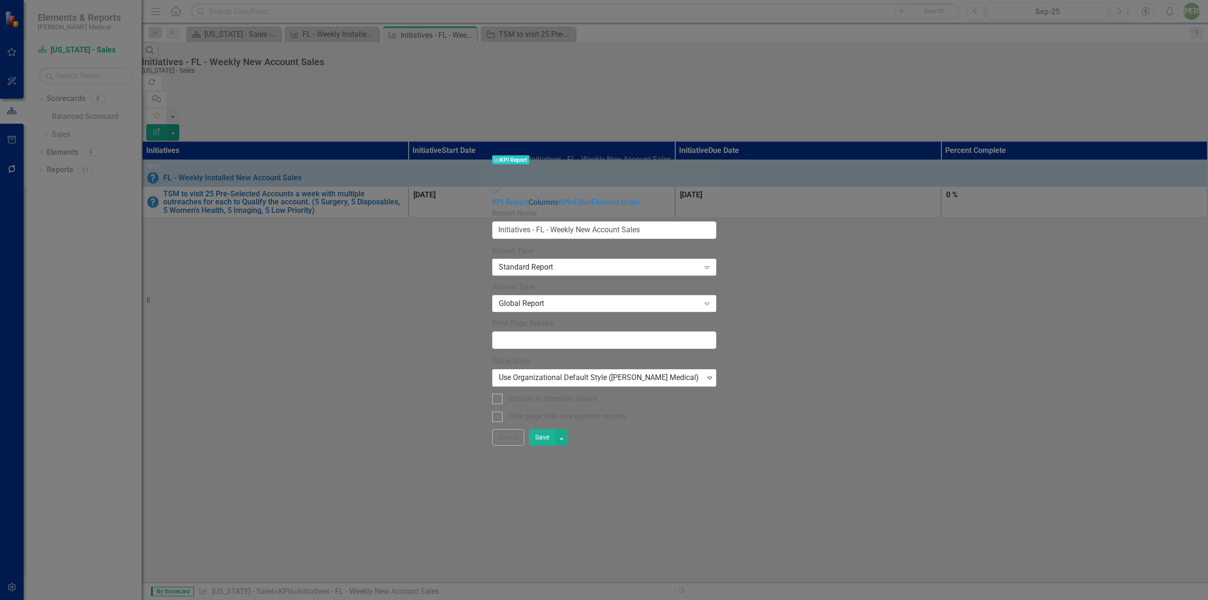
click at [528, 198] on link "Columns" at bounding box center [543, 202] width 30 height 9
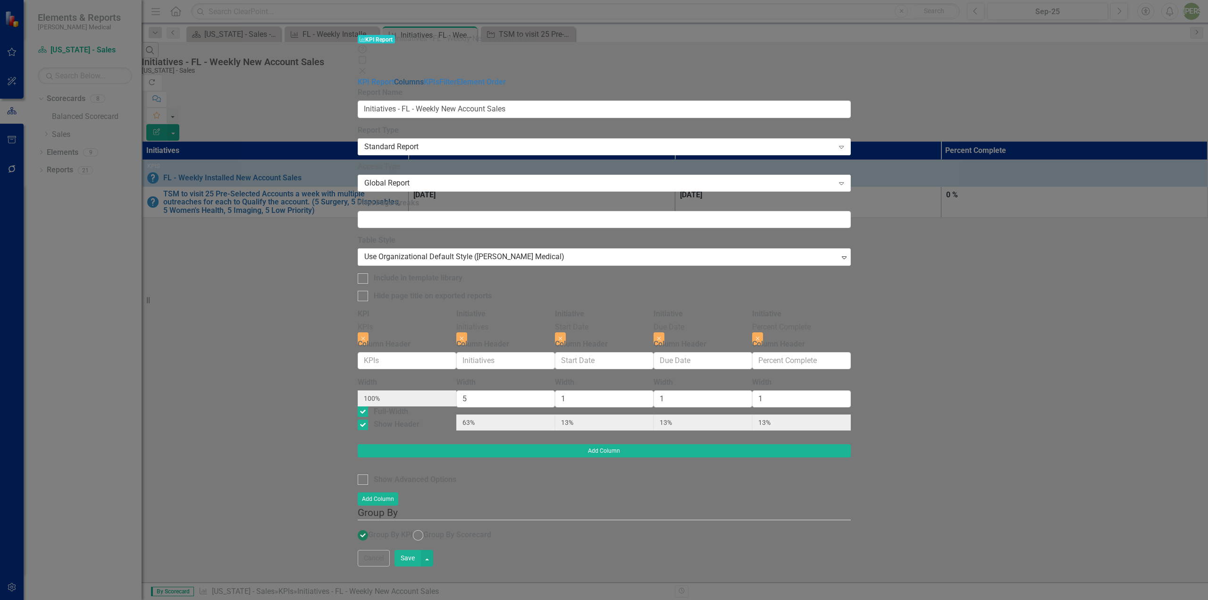
click at [394, 77] on link "Columns" at bounding box center [409, 81] width 30 height 9
click at [358, 77] on link "KPI Report" at bounding box center [376, 81] width 36 height 9
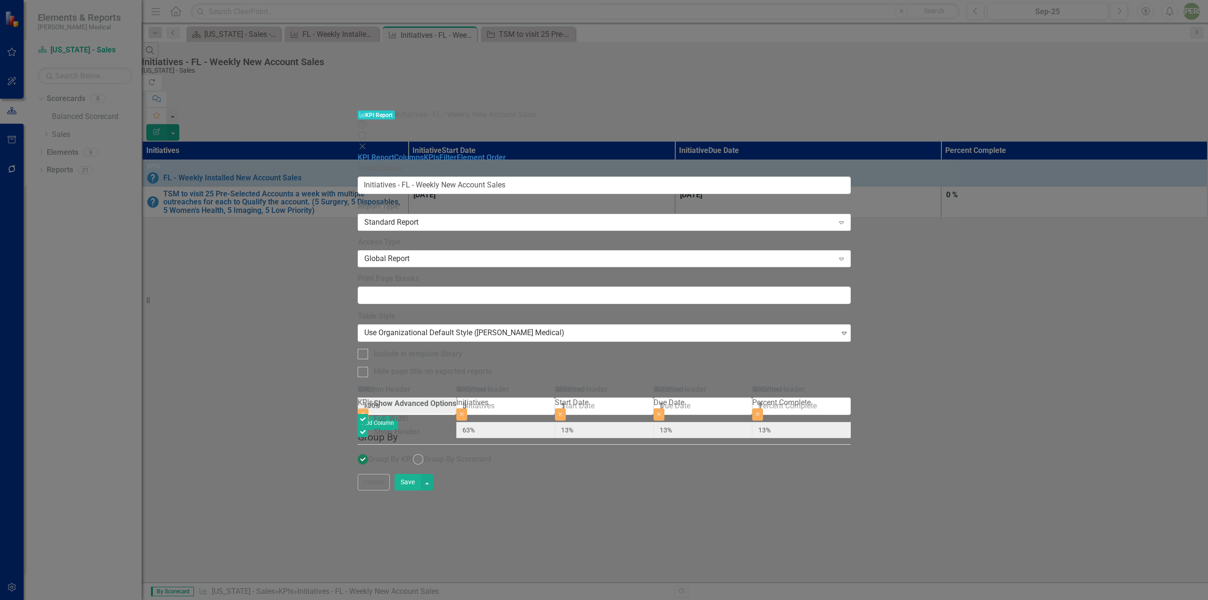
click at [365, 143] on icon at bounding box center [362, 146] width 6 height 6
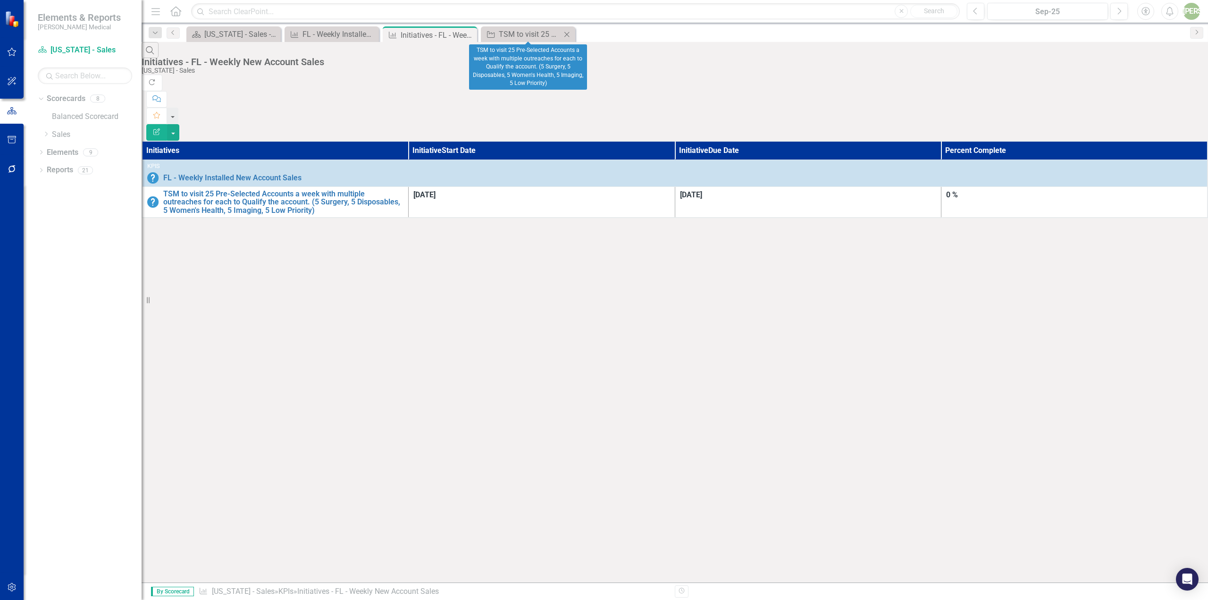
click at [568, 33] on icon at bounding box center [566, 34] width 5 height 5
click at [184, 141] on th "Initiatives" at bounding box center [275, 150] width 267 height 19
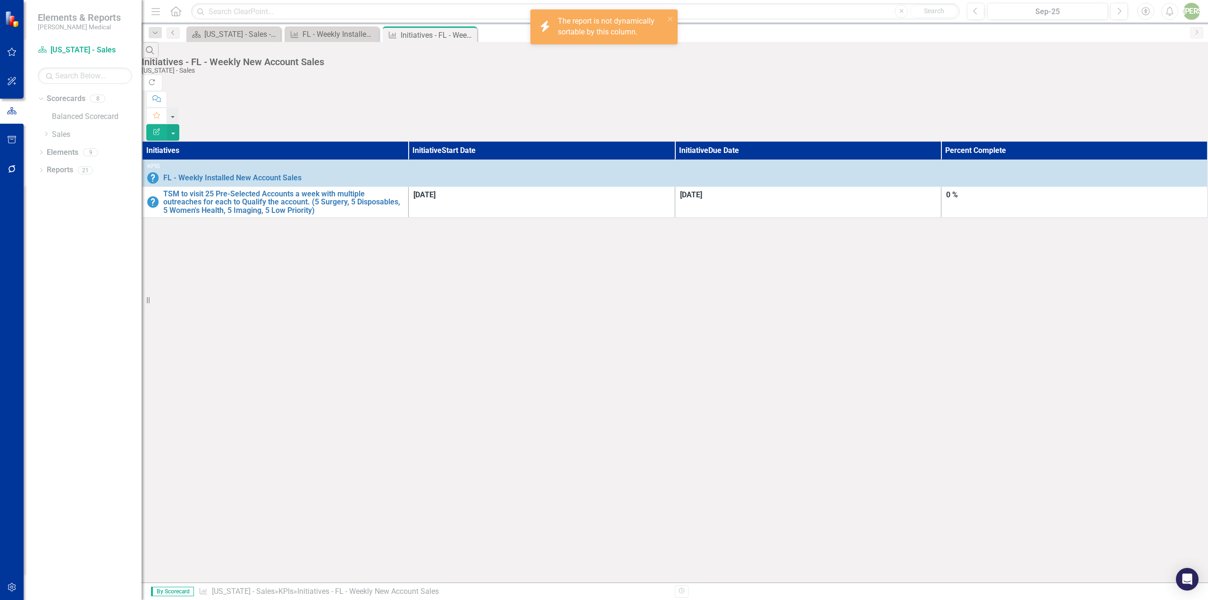
click at [184, 141] on th "Initiatives" at bounding box center [275, 150] width 267 height 19
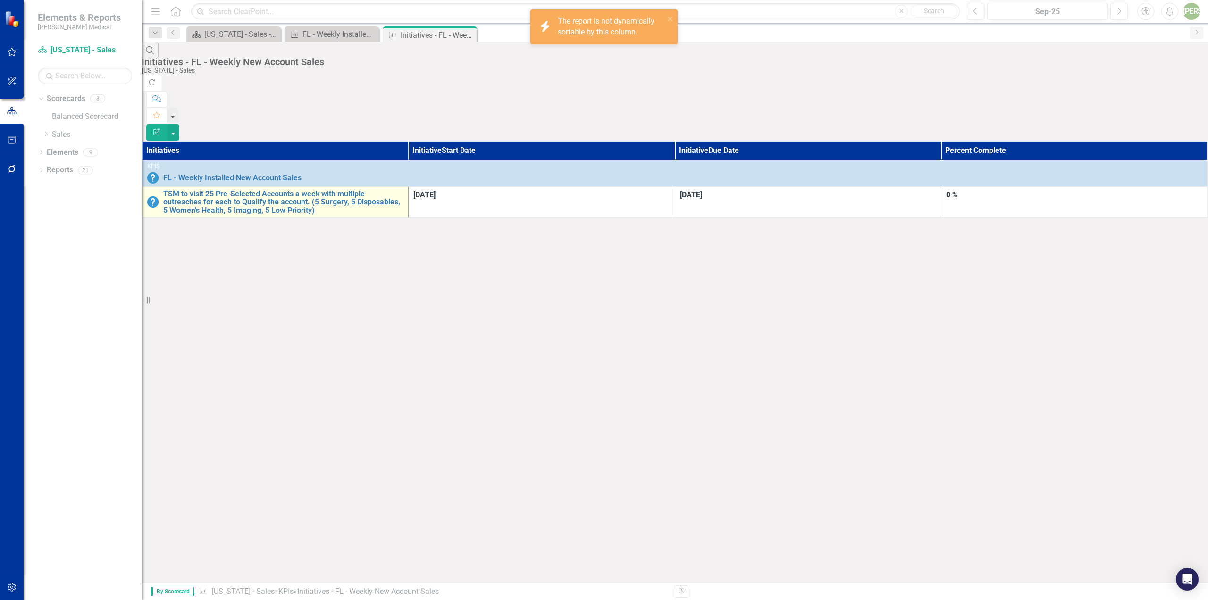
click at [192, 186] on td "TSM to visit 25 Pre-Selected Accounts a week with multiple outreaches for each …" at bounding box center [275, 201] width 267 height 31
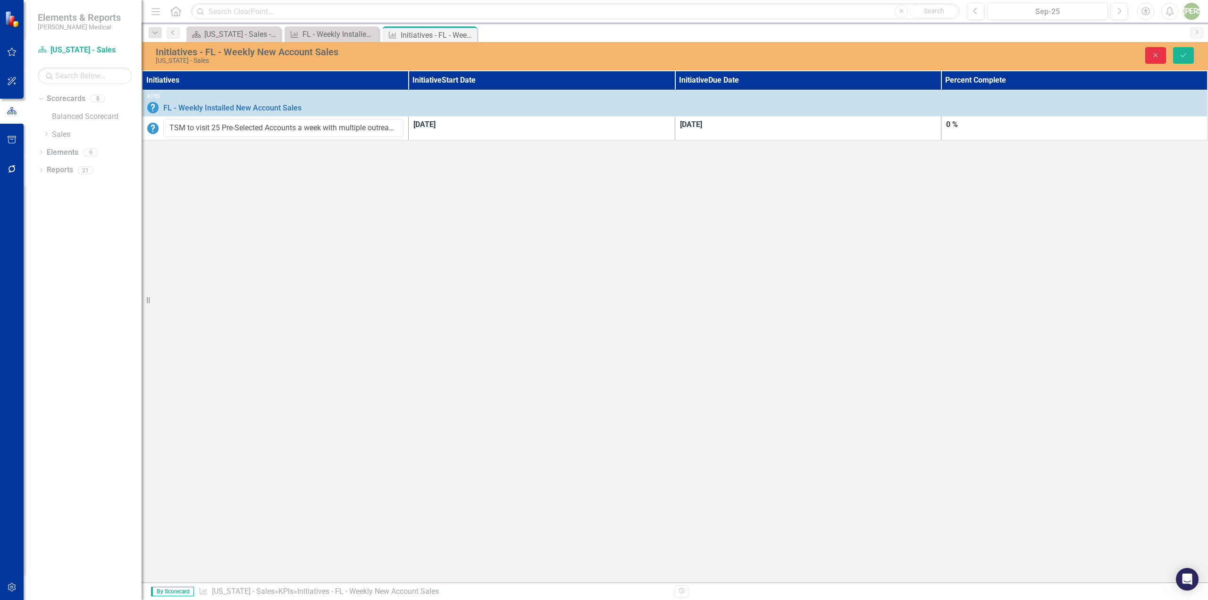
click at [1149, 58] on button "Close" at bounding box center [1155, 55] width 21 height 17
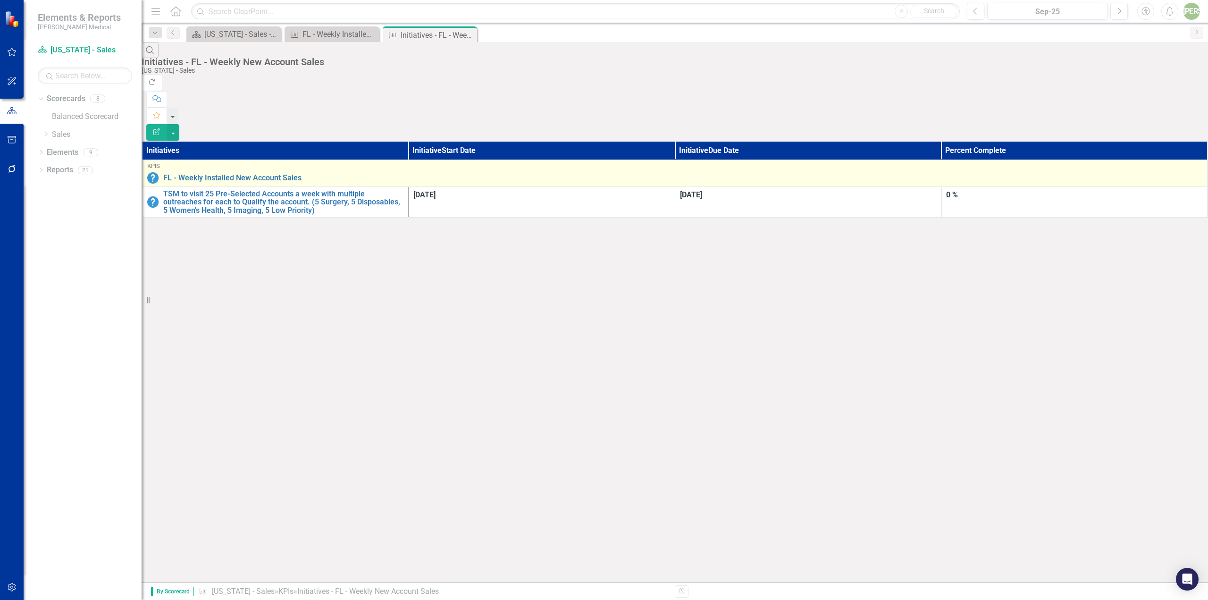
click at [0, 0] on link "Edit Edit KPI" at bounding box center [0, 0] width 0 height 0
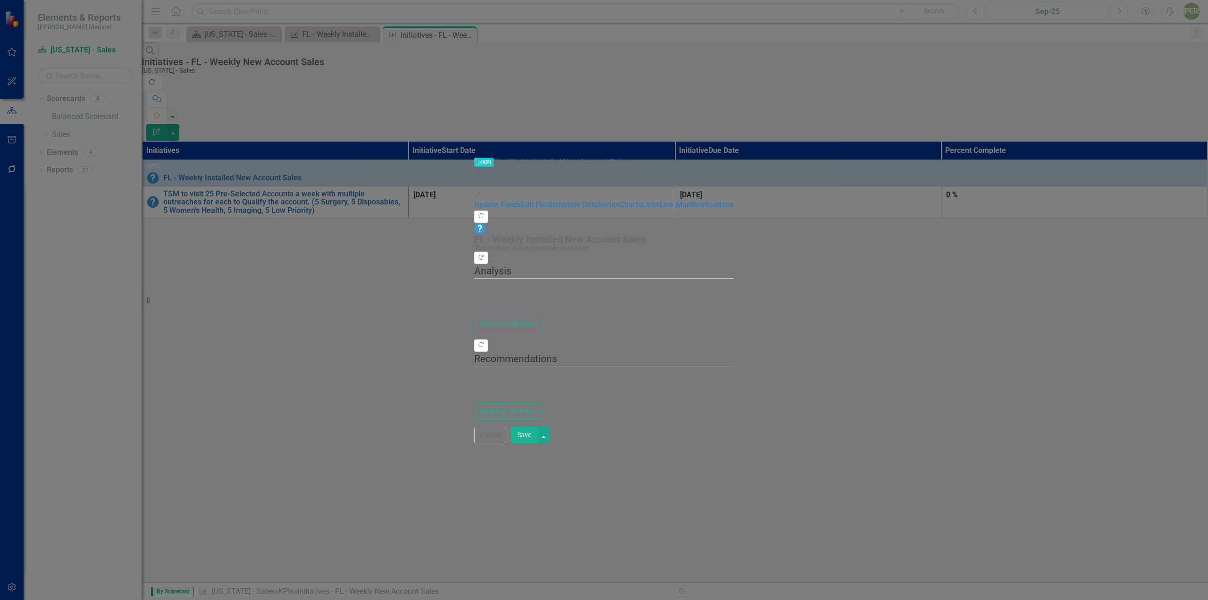
click at [474, 288] on div at bounding box center [603, 302] width 259 height 28
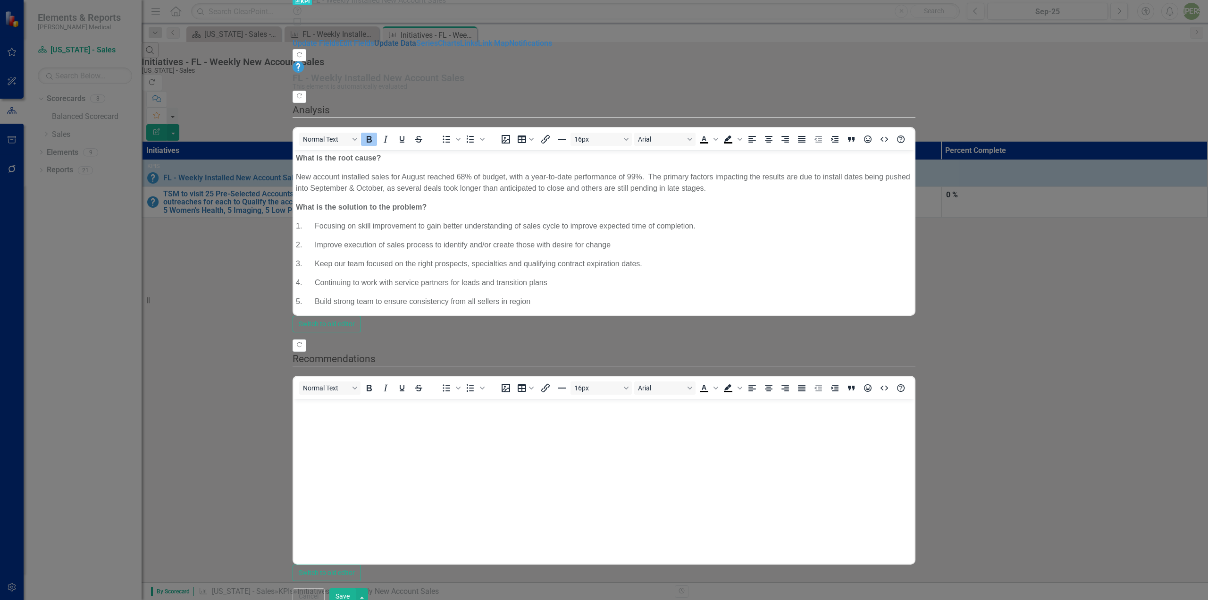
click at [374, 48] on link "Update Data" at bounding box center [395, 43] width 42 height 9
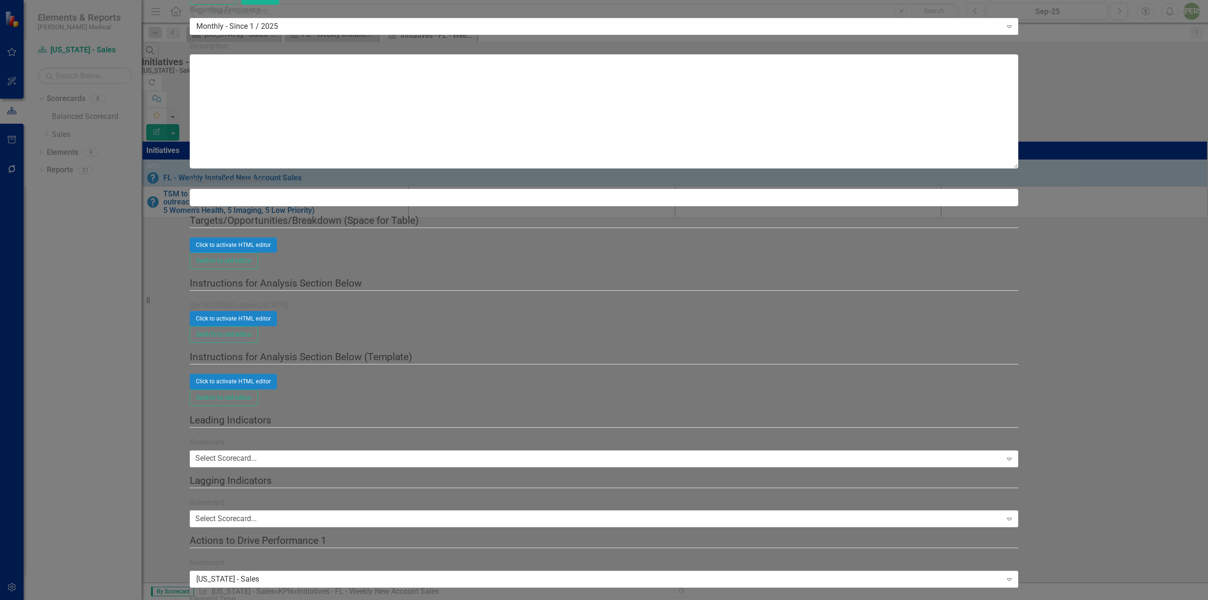
drag, startPoint x: 550, startPoint y: 120, endPoint x: 526, endPoint y: 121, distance: 24.1
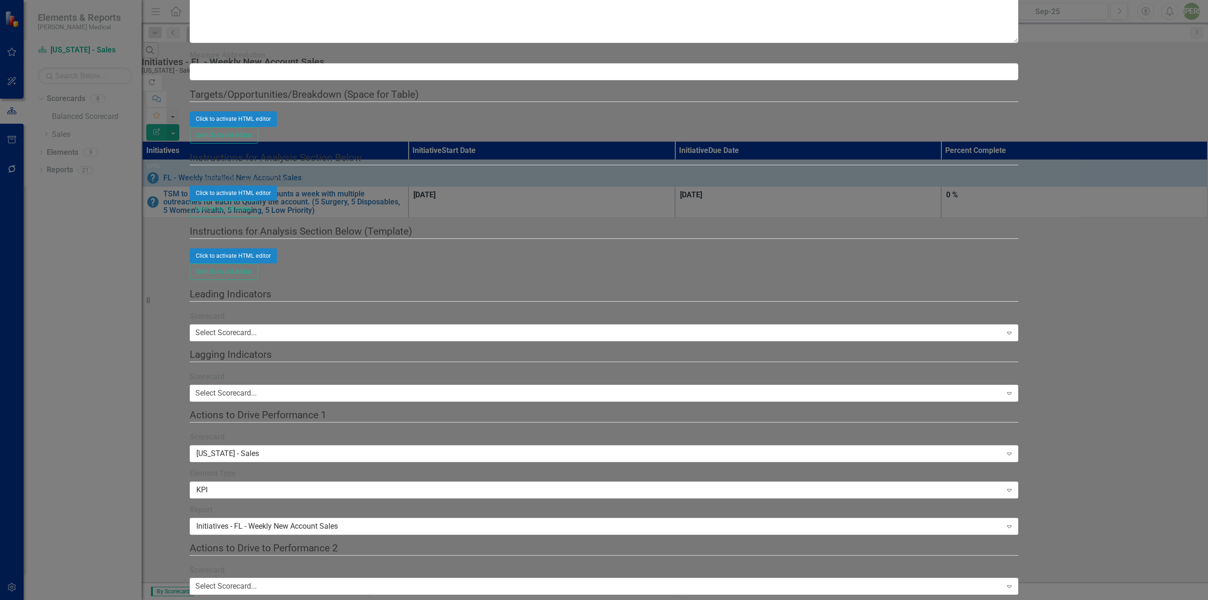
checkbox input "true"
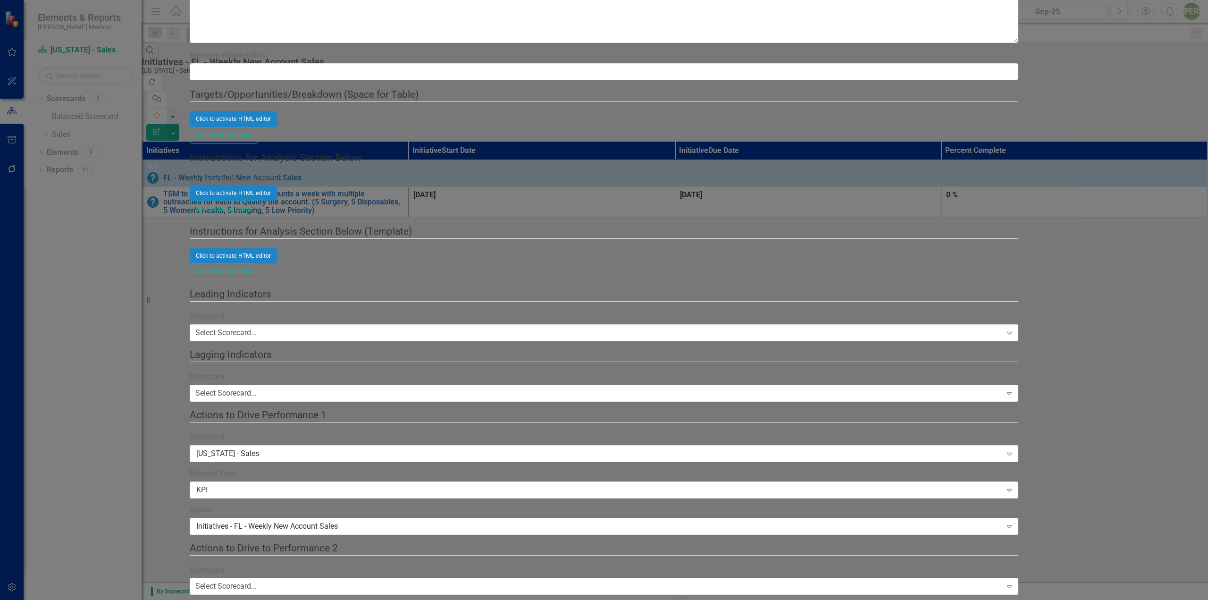
checkbox input "false"
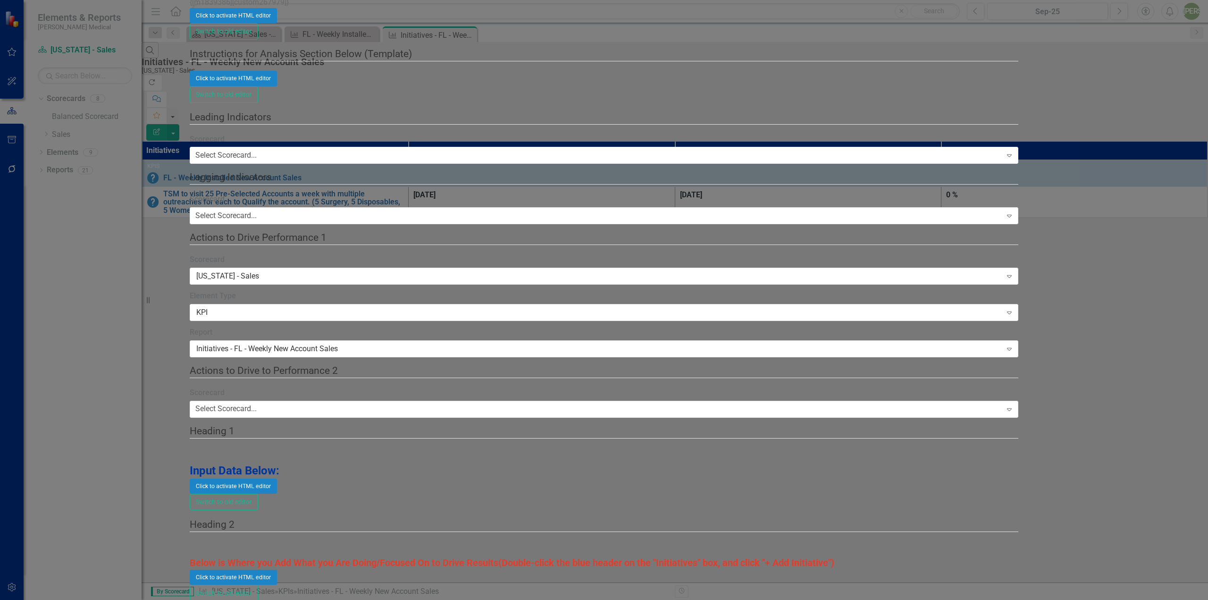
scroll to position [1793, 0]
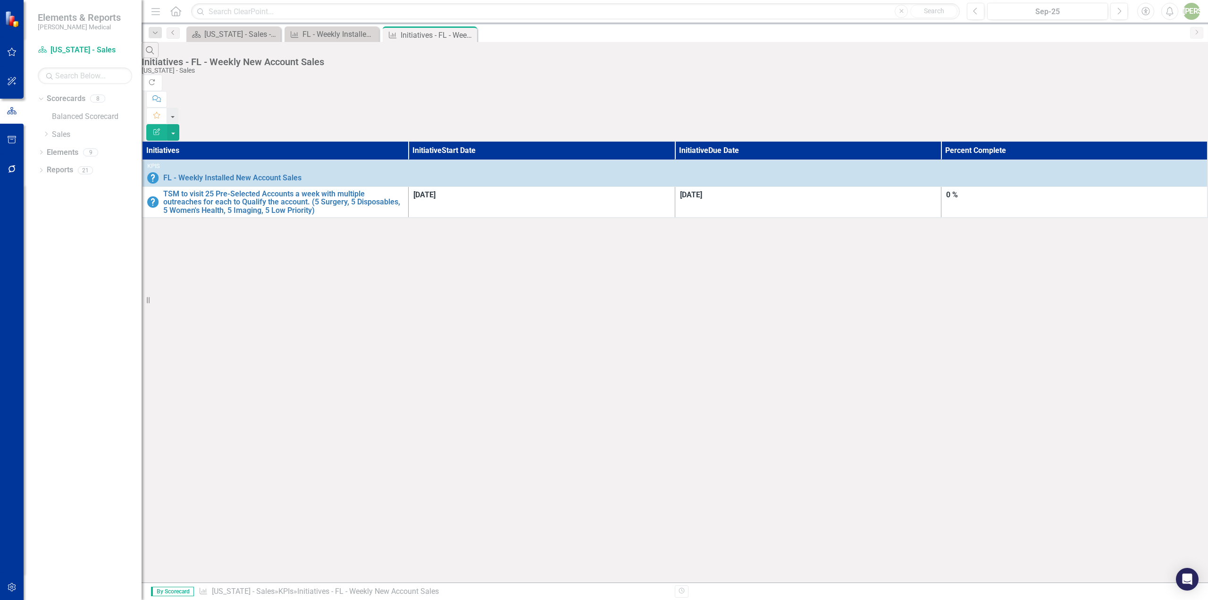
click at [254, 57] on div "Initiatives - FL - Weekly New Account Sales" at bounding box center [672, 62] width 1061 height 10
click at [252, 57] on div "Initiatives - FL - Weekly New Account Sales" at bounding box center [672, 62] width 1061 height 10
click at [252, 50] on div "Search Initiatives - FL - Weekly New Account Sales Florida - Sales Refresh Comm…" at bounding box center [675, 91] width 1066 height 99
click at [251, 141] on th "Initiatives" at bounding box center [275, 150] width 267 height 19
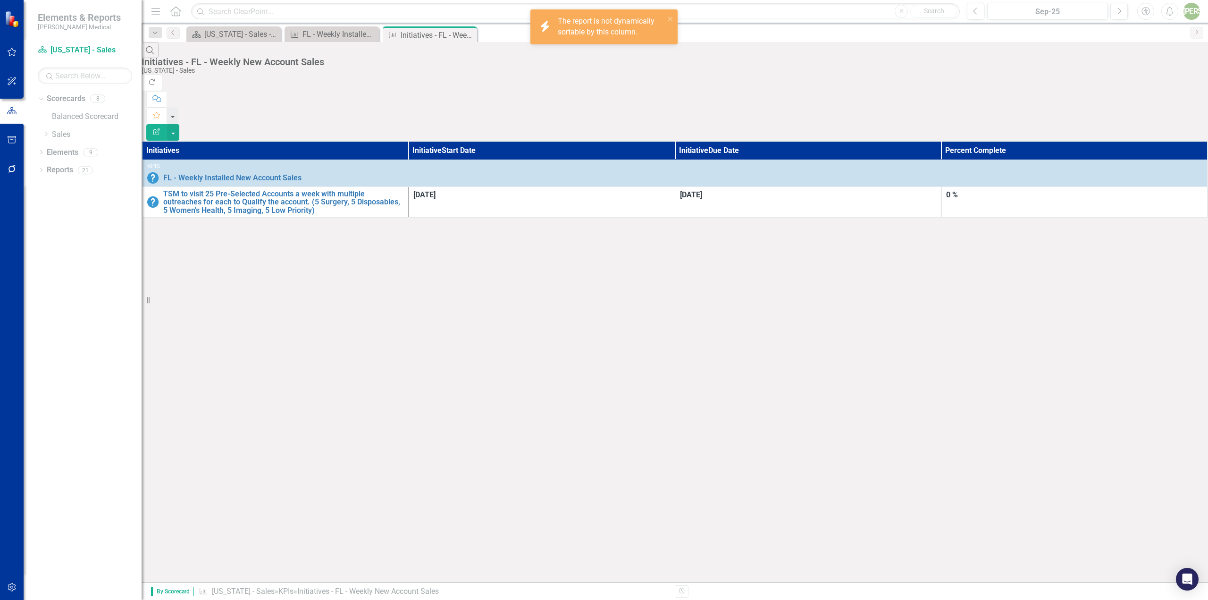
click at [250, 141] on th "Initiatives" at bounding box center [275, 150] width 267 height 19
click at [191, 141] on th "Initiatives" at bounding box center [275, 150] width 267 height 19
click at [185, 141] on th "Initiatives" at bounding box center [275, 150] width 267 height 19
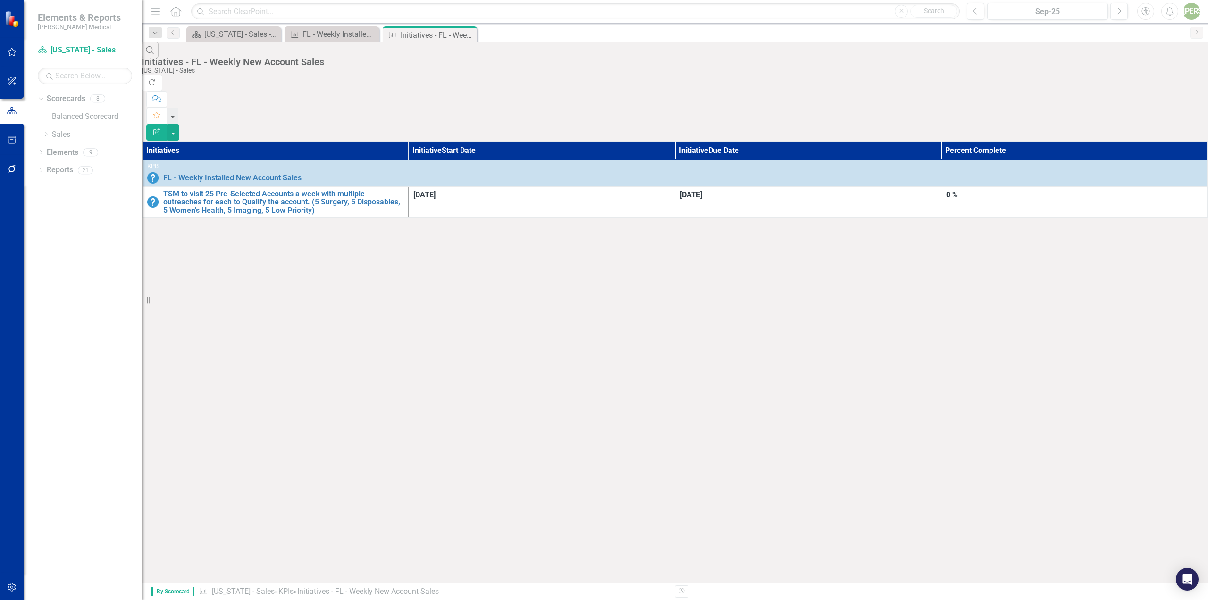
drag, startPoint x: 1023, startPoint y: 96, endPoint x: 1018, endPoint y: 92, distance: 7.0
drag, startPoint x: 1018, startPoint y: 92, endPoint x: 995, endPoint y: 92, distance: 23.1
click at [941, 141] on th "Initiative Due Date" at bounding box center [808, 150] width 267 height 19
click at [179, 124] on button "button" at bounding box center [173, 132] width 12 height 17
click at [1172, 74] on link "Edit Report Edit Report" at bounding box center [1156, 76] width 75 height 17
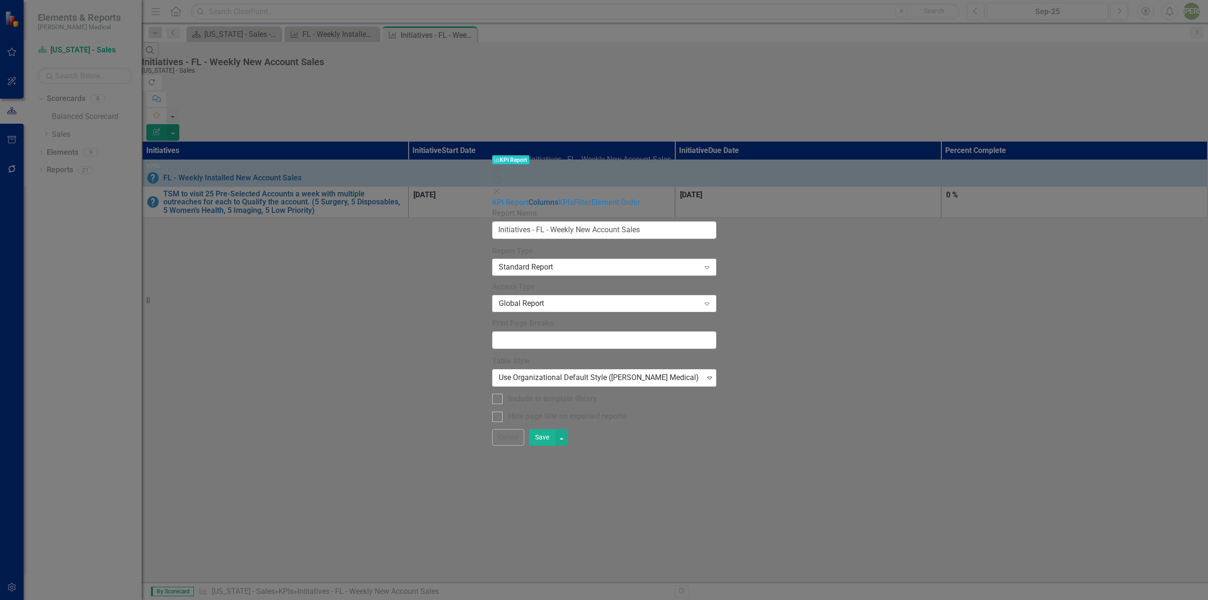
click at [528, 198] on link "Columns" at bounding box center [543, 202] width 30 height 9
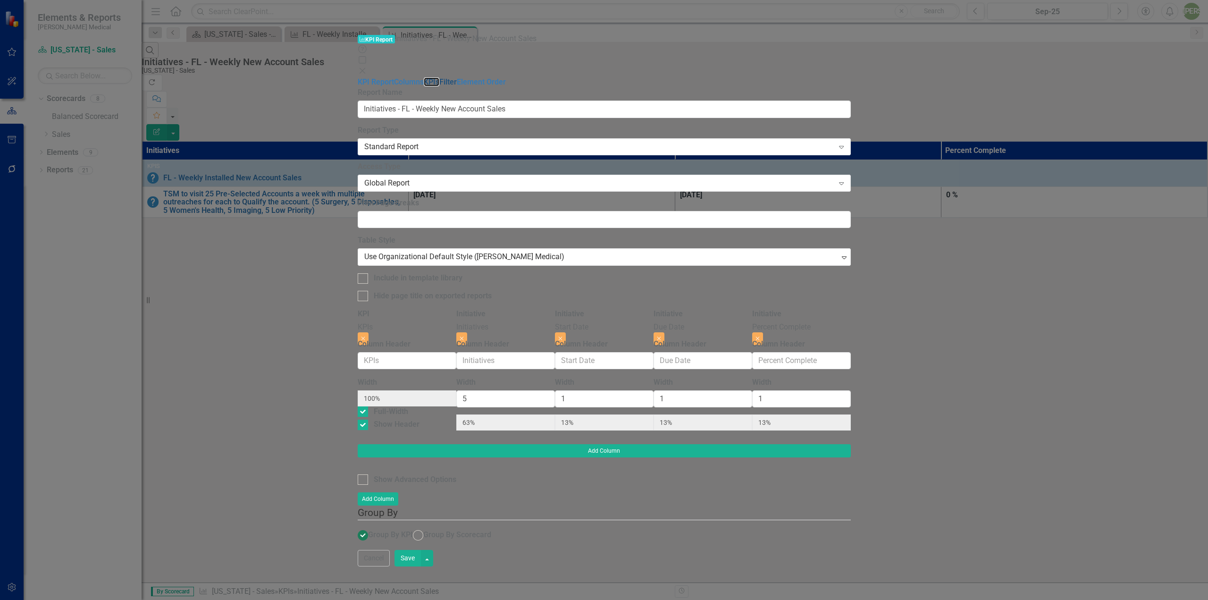
click at [358, 81] on div "KPI Report Columns KPIs Filter Element Order" at bounding box center [604, 82] width 493 height 11
click at [439, 85] on link "Filter" at bounding box center [447, 81] width 17 height 9
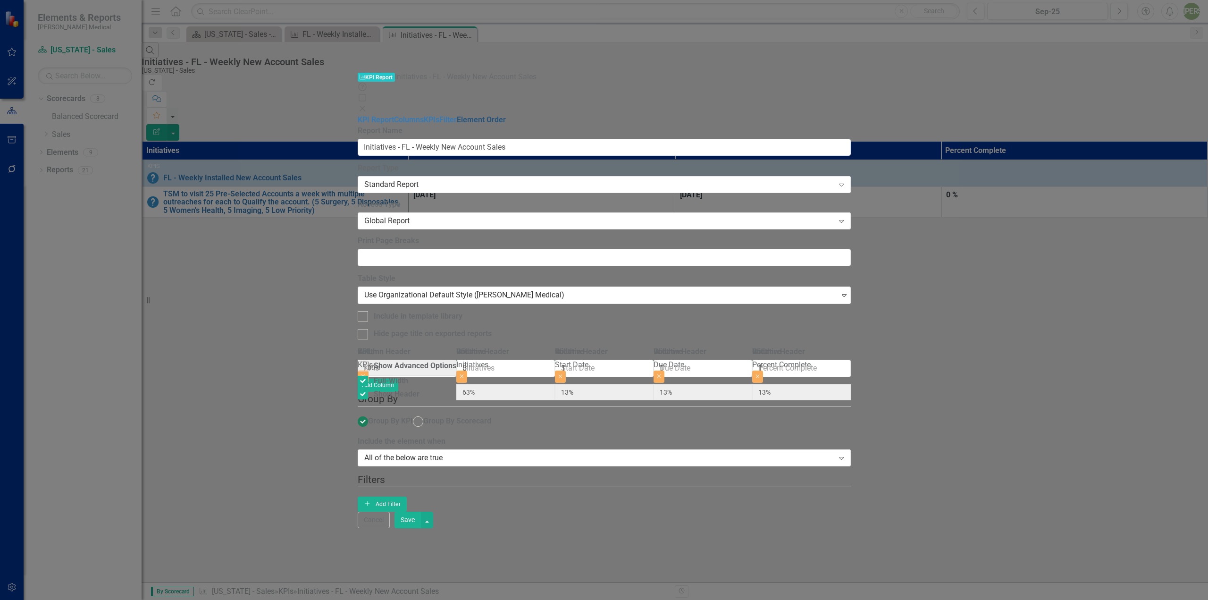
click at [457, 115] on link "Element Order" at bounding box center [481, 119] width 49 height 9
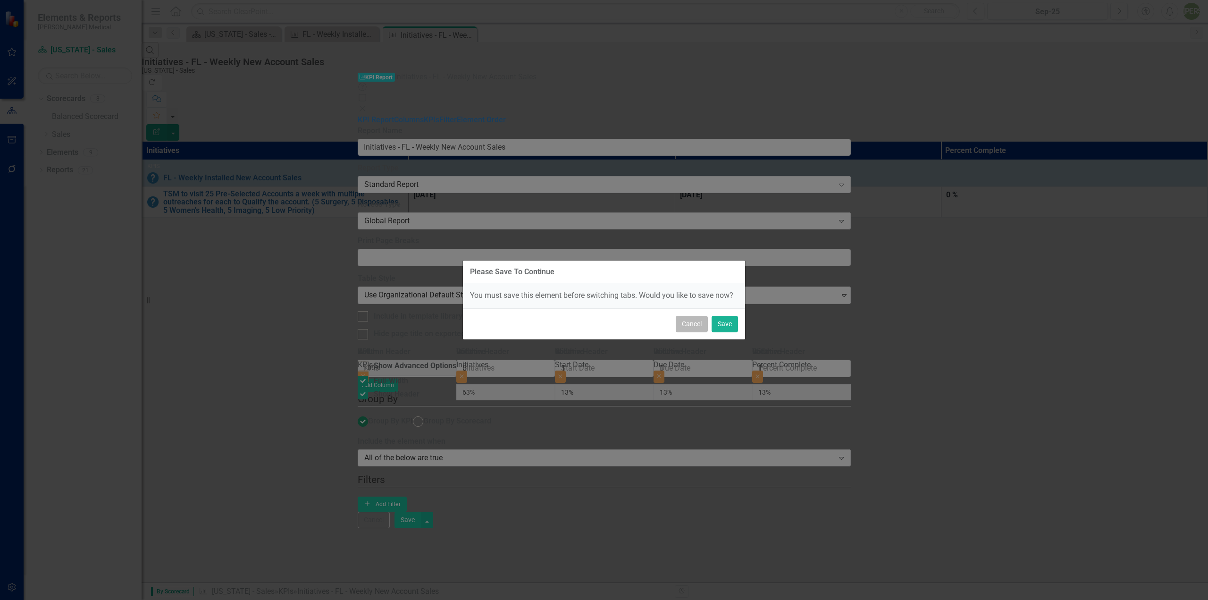
click at [685, 329] on button "Cancel" at bounding box center [692, 324] width 32 height 17
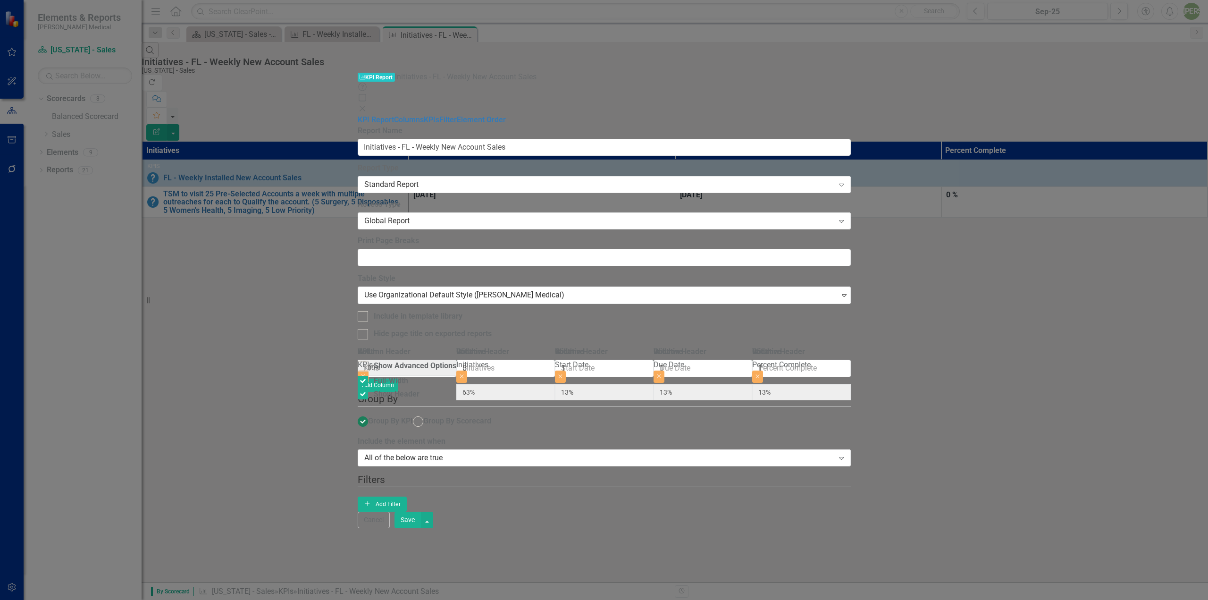
click at [365, 106] on icon at bounding box center [362, 109] width 6 height 6
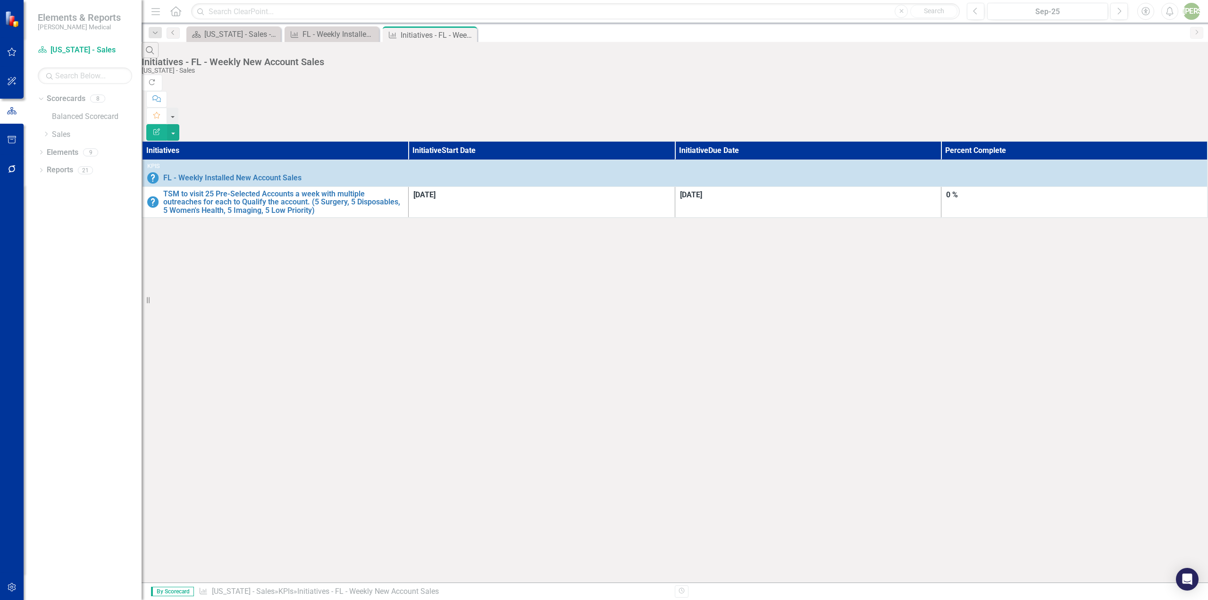
click at [161, 128] on icon "Edit Report" at bounding box center [156, 131] width 8 height 7
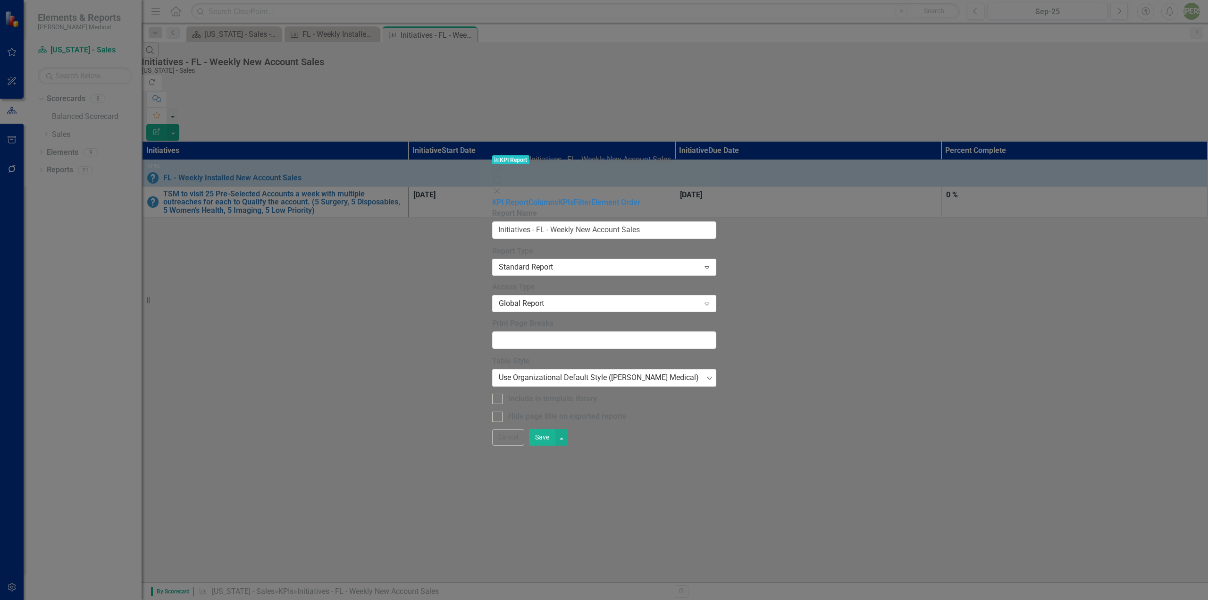
click at [716, 154] on div "KPI KPI Report Initiatives - FL - Weekly New Account Sales Help Maximize Close" at bounding box center [604, 175] width 224 height 43
click at [499, 188] on icon at bounding box center [496, 191] width 6 height 6
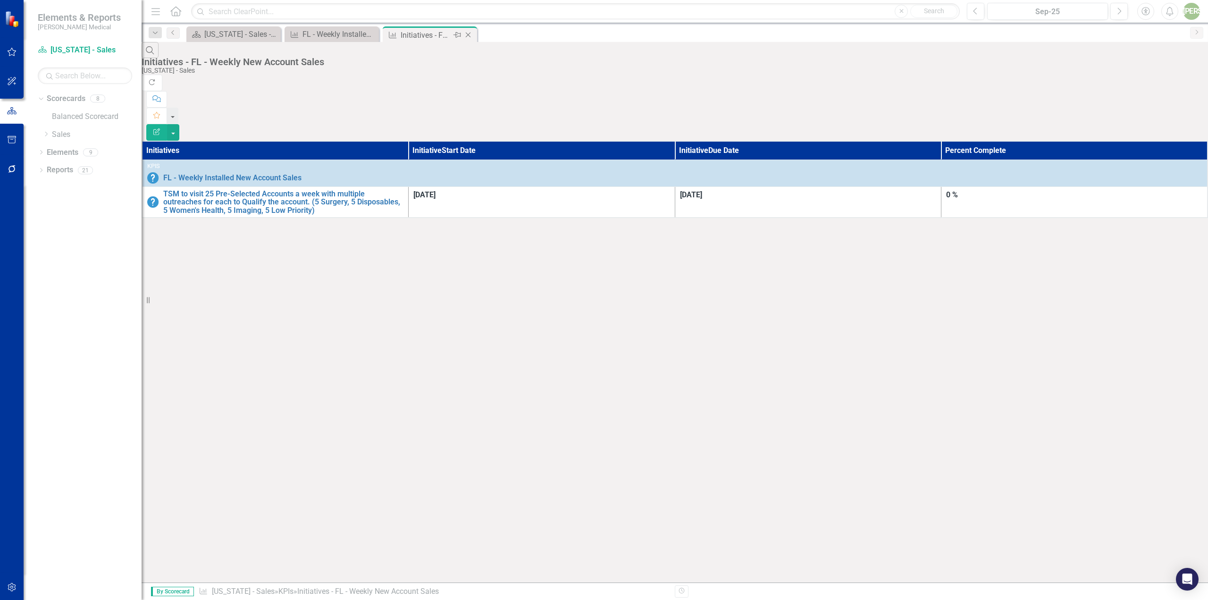
click at [469, 34] on icon "Close" at bounding box center [467, 35] width 9 height 8
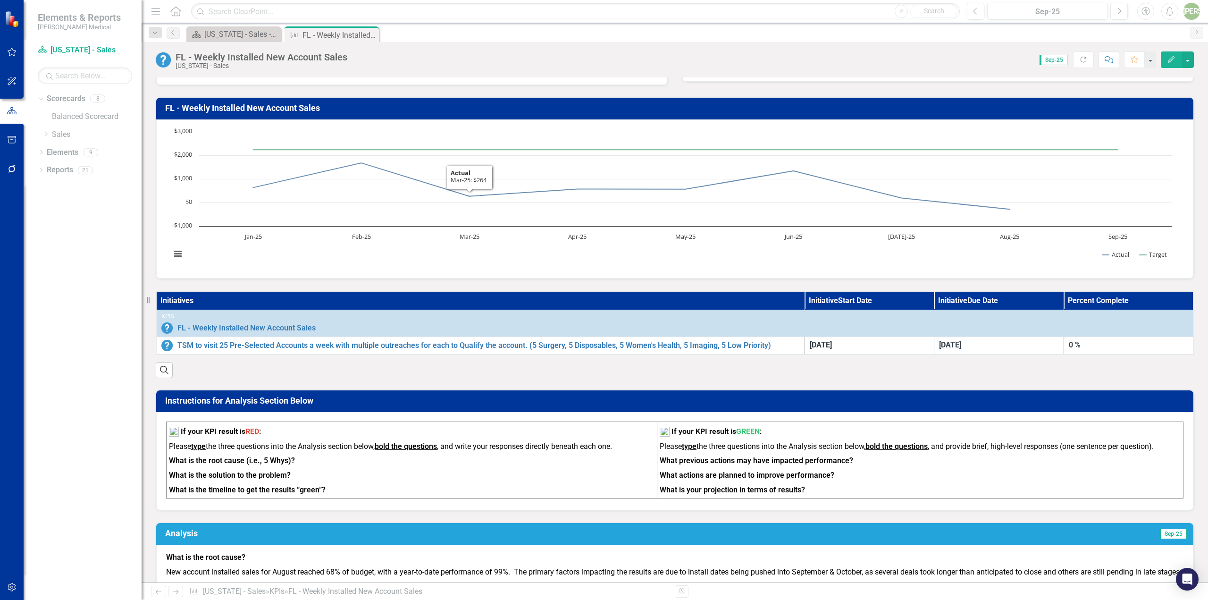
scroll to position [94, 0]
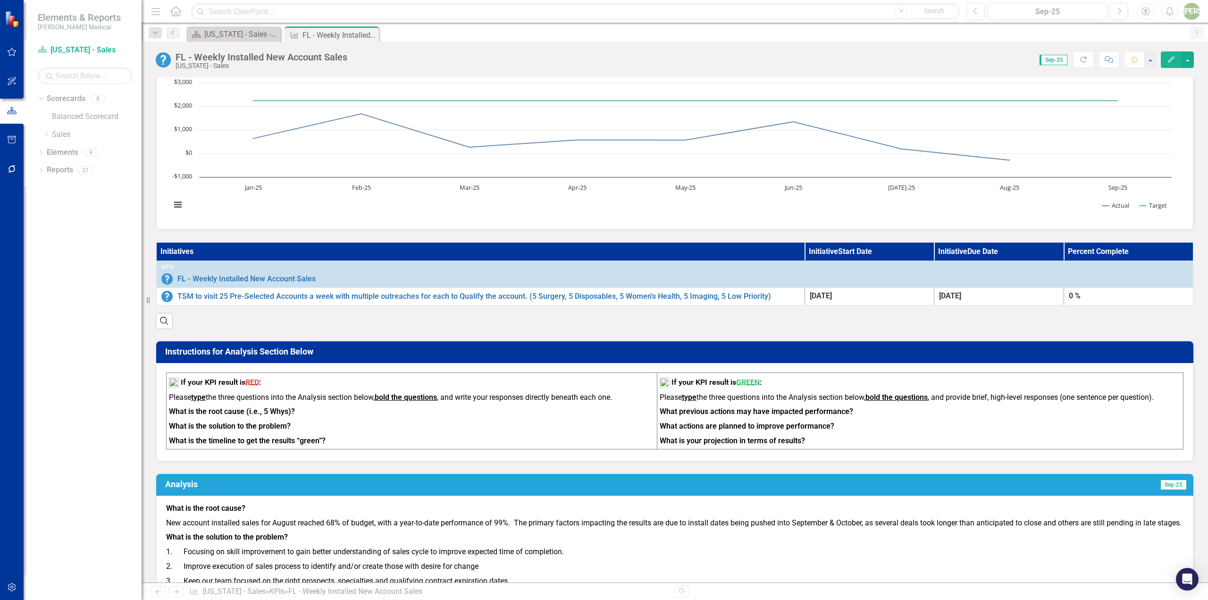
click at [147, 304] on div "Resize" at bounding box center [146, 300] width 8 height 600
click at [147, 301] on icon at bounding box center [148, 300] width 3 height 7
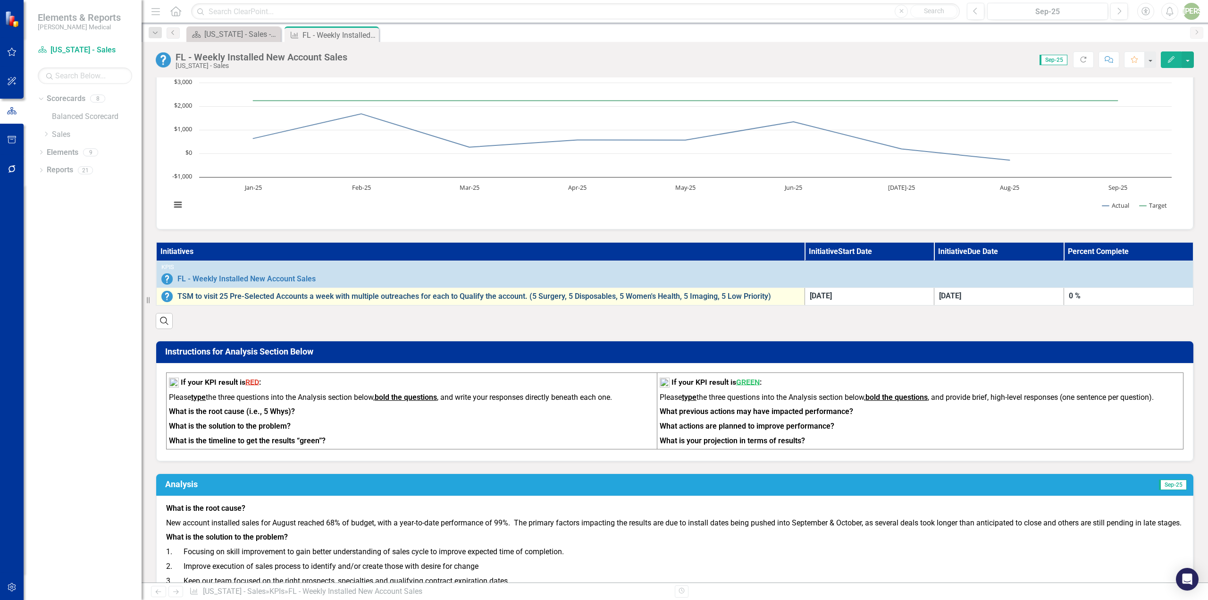
click at [188, 299] on link "TSM to visit 25 Pre-Selected Accounts a week with multiple outreaches for each …" at bounding box center [488, 296] width 622 height 8
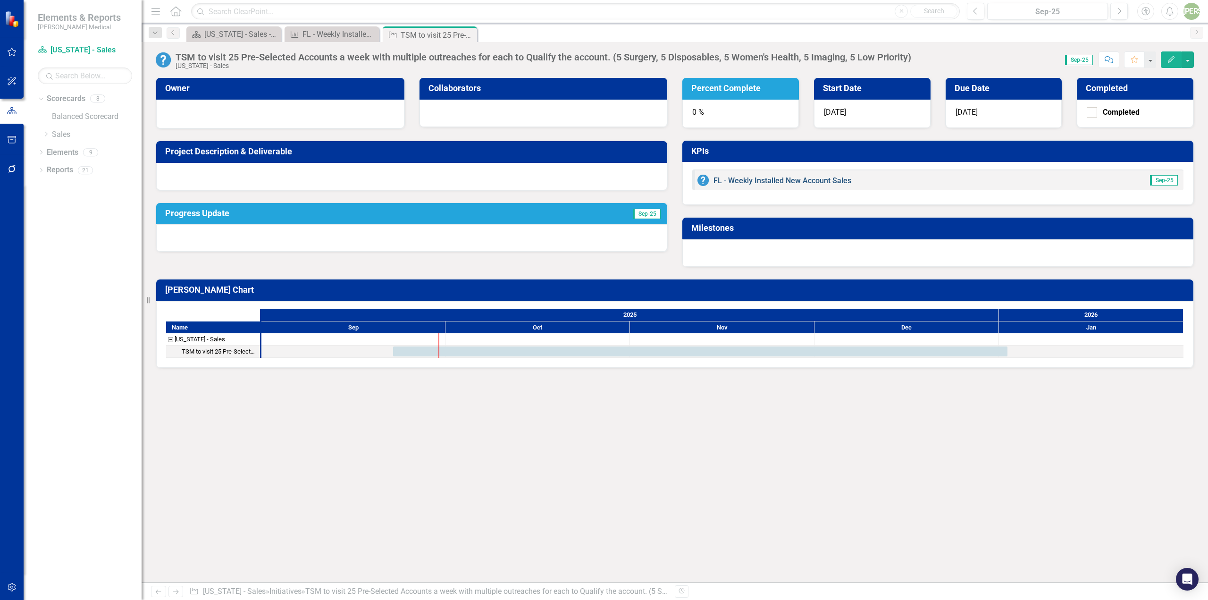
click at [813, 181] on link "FL - Weekly Installed New Account Sales" at bounding box center [782, 180] width 138 height 9
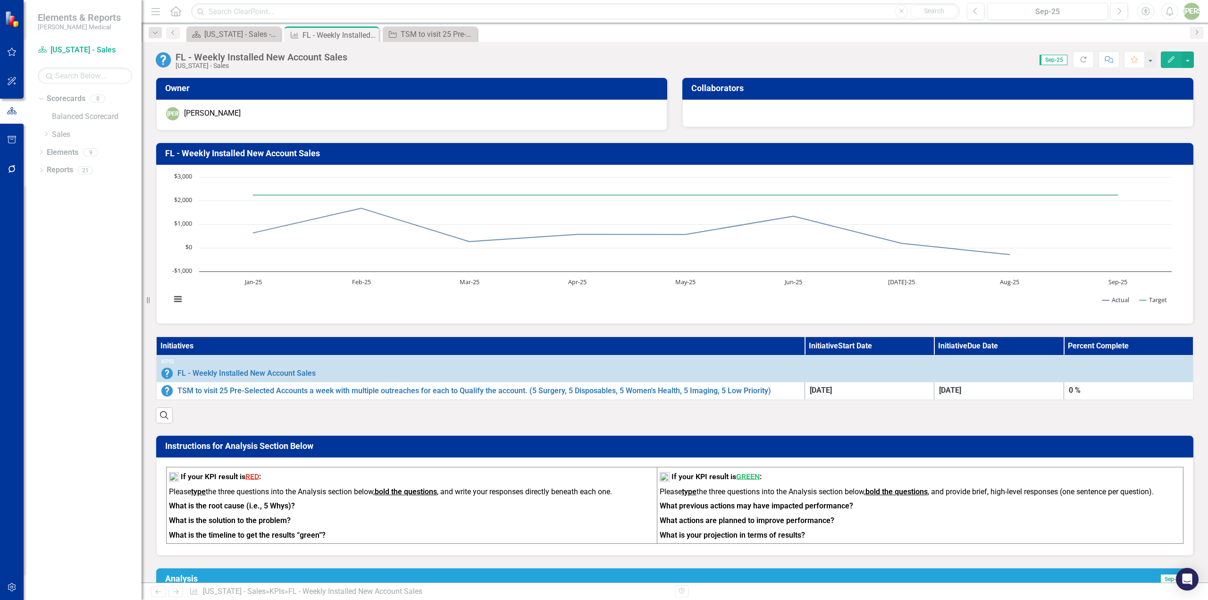
drag, startPoint x: 245, startPoint y: 342, endPoint x: 236, endPoint y: 348, distance: 10.6
click at [236, 348] on th "Initiatives" at bounding box center [480, 345] width 648 height 19
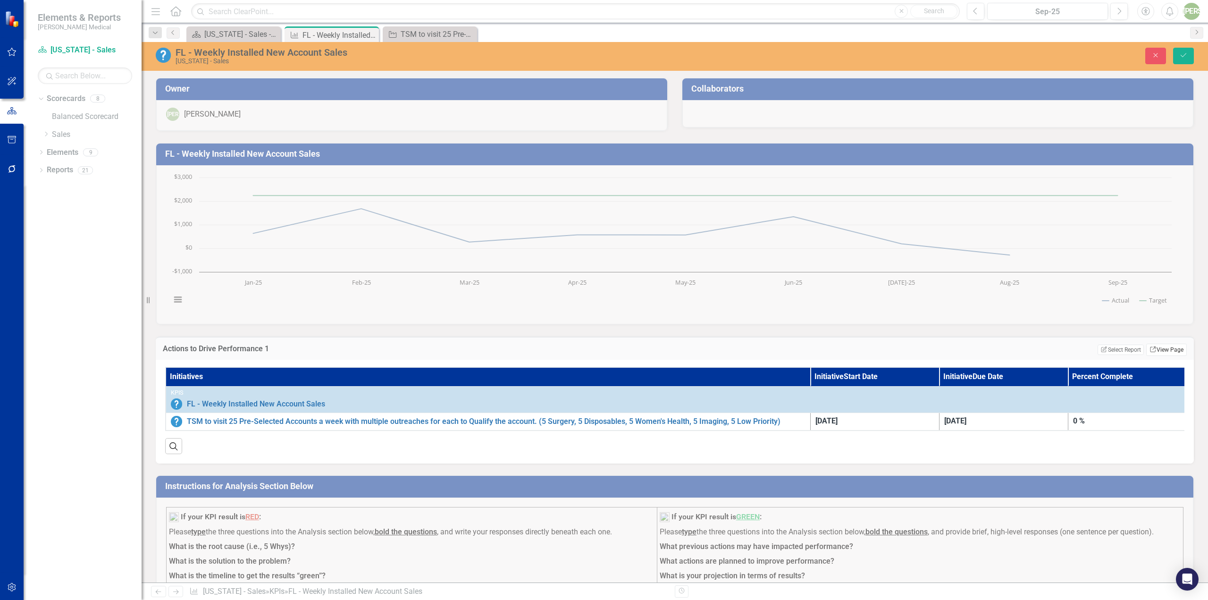
click at [1164, 347] on link "Link View Page" at bounding box center [1166, 349] width 41 height 12
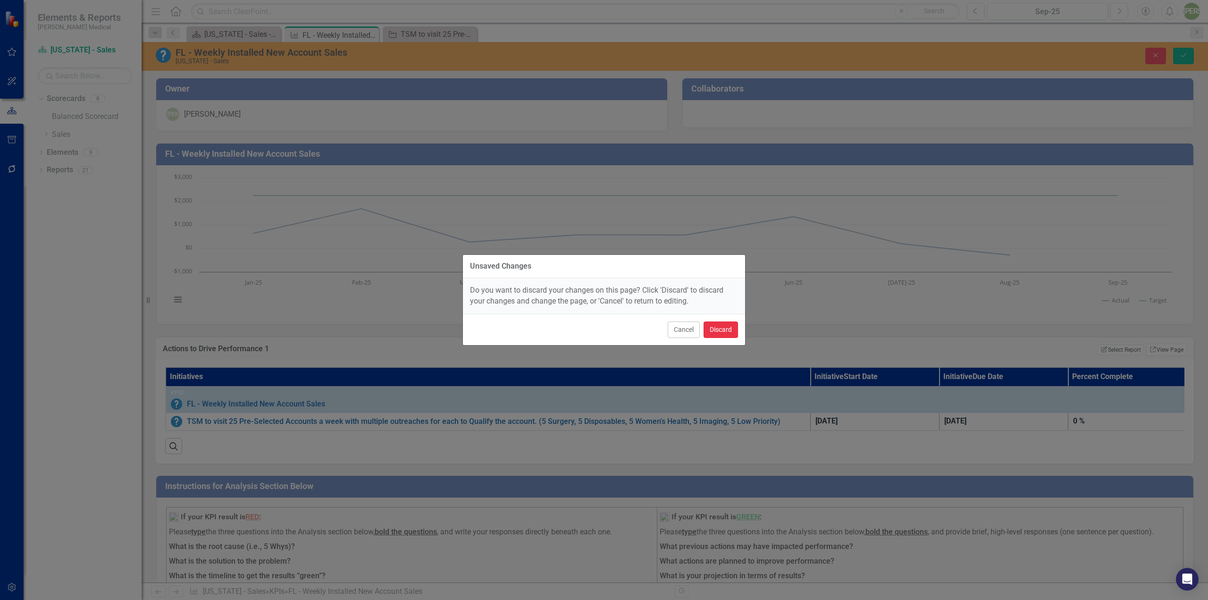
click at [720, 327] on button "Discard" at bounding box center [720, 329] width 34 height 17
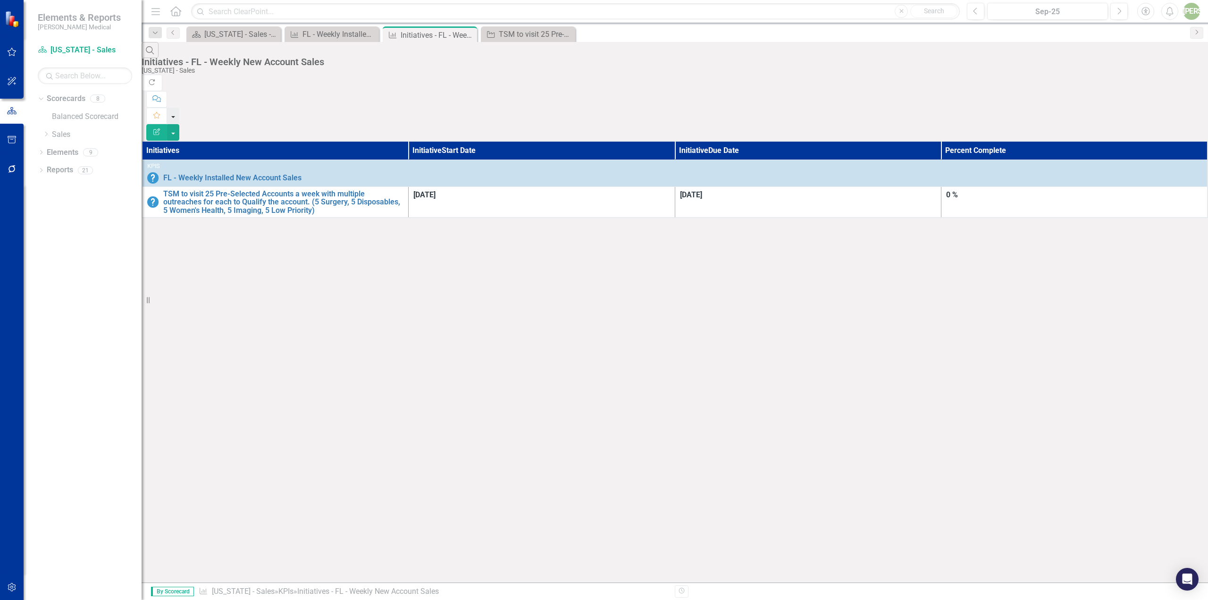
click at [179, 108] on button "button" at bounding box center [173, 116] width 12 height 17
click at [179, 124] on button "button" at bounding box center [173, 132] width 12 height 17
click at [568, 34] on icon "Close" at bounding box center [566, 35] width 9 height 8
click at [468, 36] on icon "Close" at bounding box center [467, 35] width 9 height 8
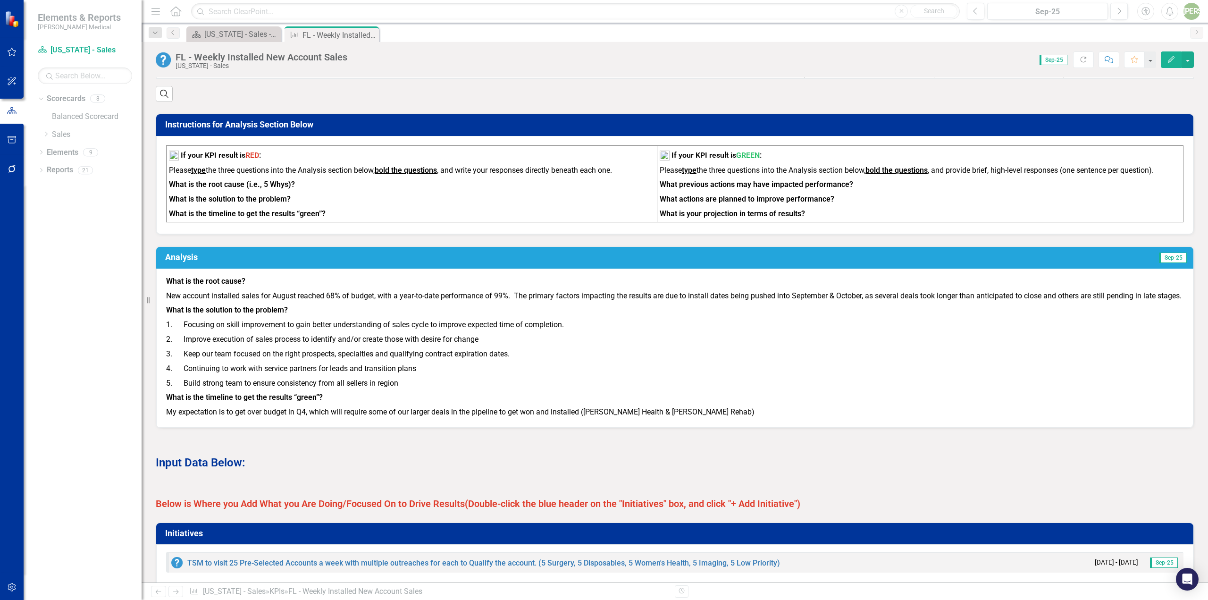
scroll to position [330, 0]
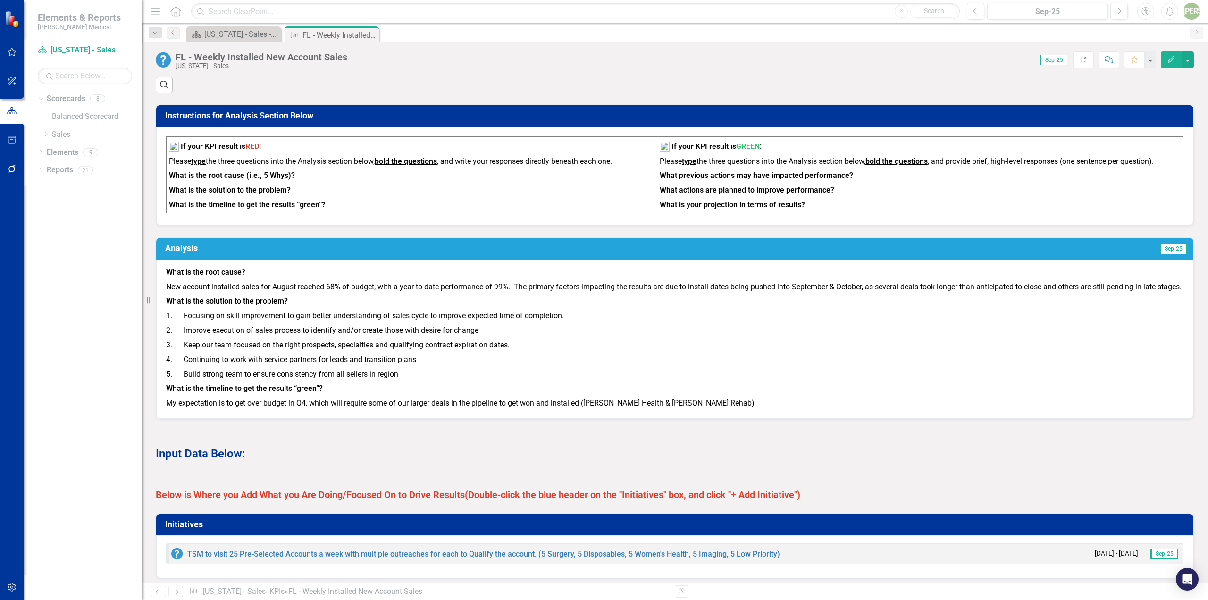
click at [357, 338] on p "2. Improve execution of sales process to identify and/or create those with desi…" at bounding box center [674, 330] width 1017 height 15
click at [305, 309] on p "What is the solution to the problem?" at bounding box center [674, 301] width 1017 height 15
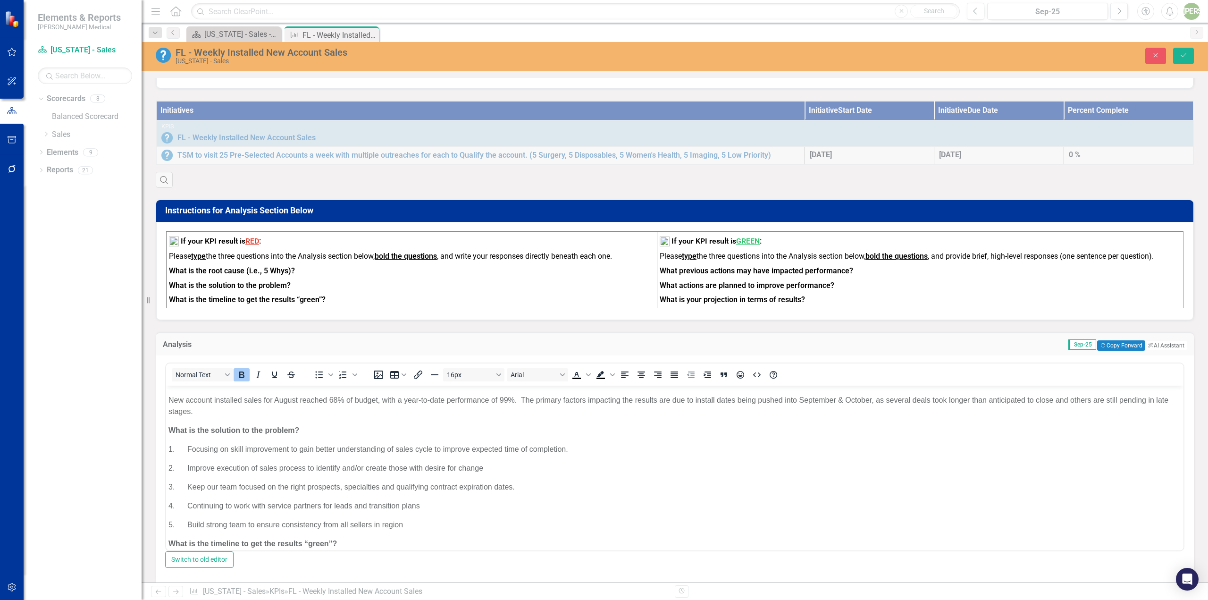
scroll to position [0, 0]
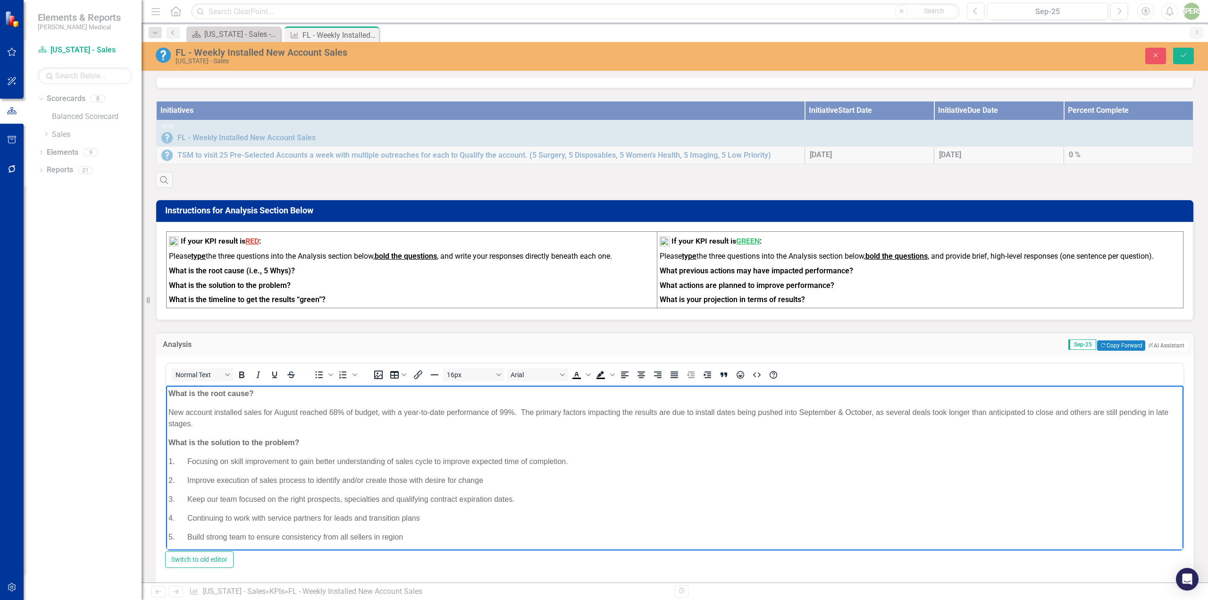
drag, startPoint x: 217, startPoint y: 422, endPoint x: 264, endPoint y: 411, distance: 48.9
click at [264, 411] on p "New account installed sales for August reached 68% of budget, with a year-to-da…" at bounding box center [674, 417] width 1012 height 23
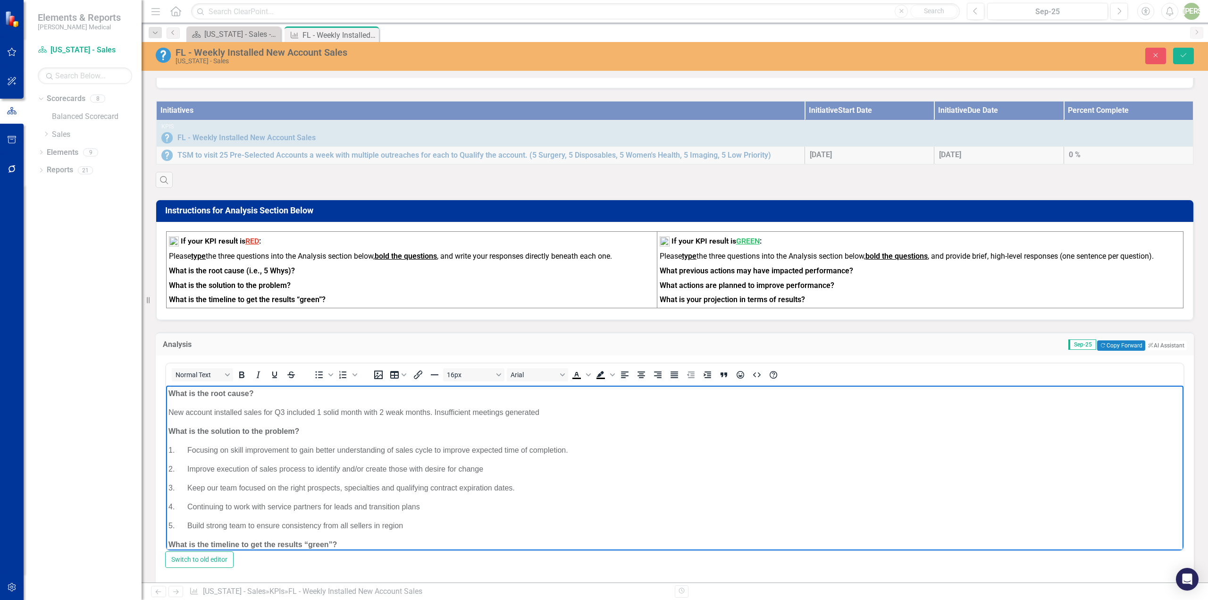
click at [166, 411] on body "What is the root cause? New account installed sales for Q3 included 1 solid mon…" at bounding box center [674, 481] width 1017 height 193
click at [394, 418] on body "What is the root cause? Insufficient top-of-funnel activity. New account instal…" at bounding box center [674, 481] width 1017 height 193
click at [406, 410] on p "Insufficient top-of-funnel activity. New account installed sales for Q3 include…" at bounding box center [674, 411] width 1012 height 11
click at [654, 411] on p "Insufficient top-of-funnel activity. New account installed sales for Q3 include…" at bounding box center [674, 411] width 1012 height 11
click at [725, 408] on p "Insufficient top-of-funnel activity. New account installed sales for Q3 include…" at bounding box center [674, 411] width 1012 height 11
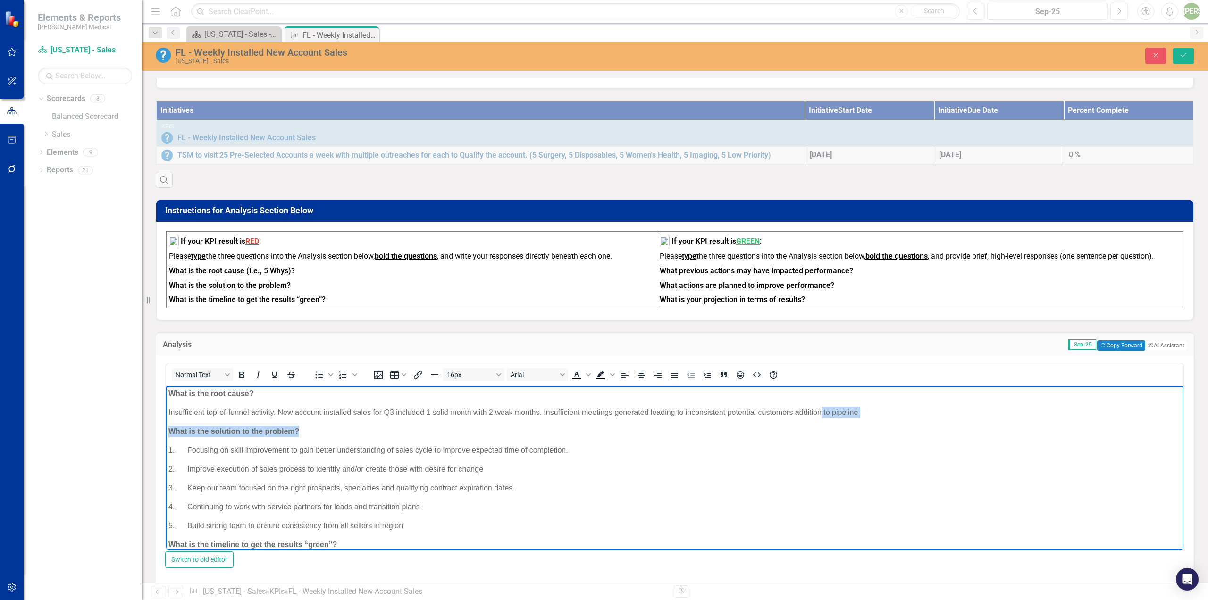
drag, startPoint x: 822, startPoint y: 413, endPoint x: 817, endPoint y: 422, distance: 10.6
click at [816, 421] on body "What is the root cause? Insufficient top-of-funnel activity. New account instal…" at bounding box center [674, 481] width 1017 height 193
click at [818, 436] on body "What is the root cause? Insufficient top-of-funnel activity. New account instal…" at bounding box center [674, 481] width 1017 height 193
click at [860, 413] on p "Insufficient top-of-funnel activity. New account installed sales for Q3 include…" at bounding box center [674, 411] width 1012 height 11
click at [648, 410] on p "Insufficient top-of-funnel activity. New account installed sales for Q3 include…" at bounding box center [674, 411] width 1012 height 11
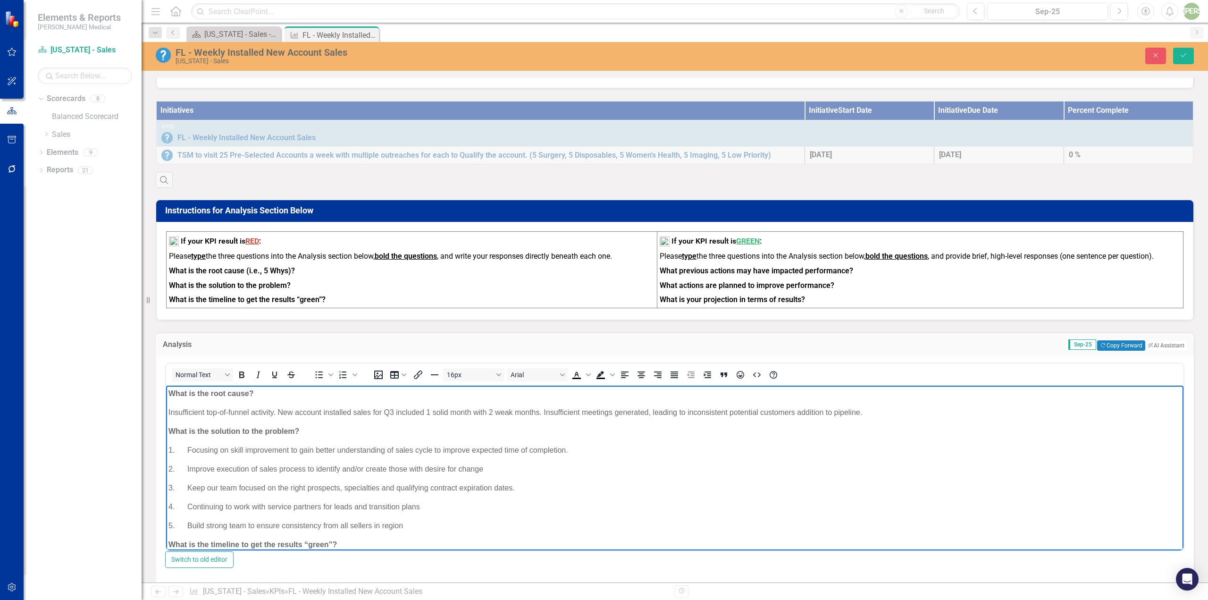
click at [865, 412] on p "Insufficient top-of-funnel activity. New account installed sales for Q3 include…" at bounding box center [674, 411] width 1012 height 11
click at [484, 486] on p "3. Keep our team focused on the right prospects, specialties and qualifying con…" at bounding box center [674, 487] width 1012 height 11
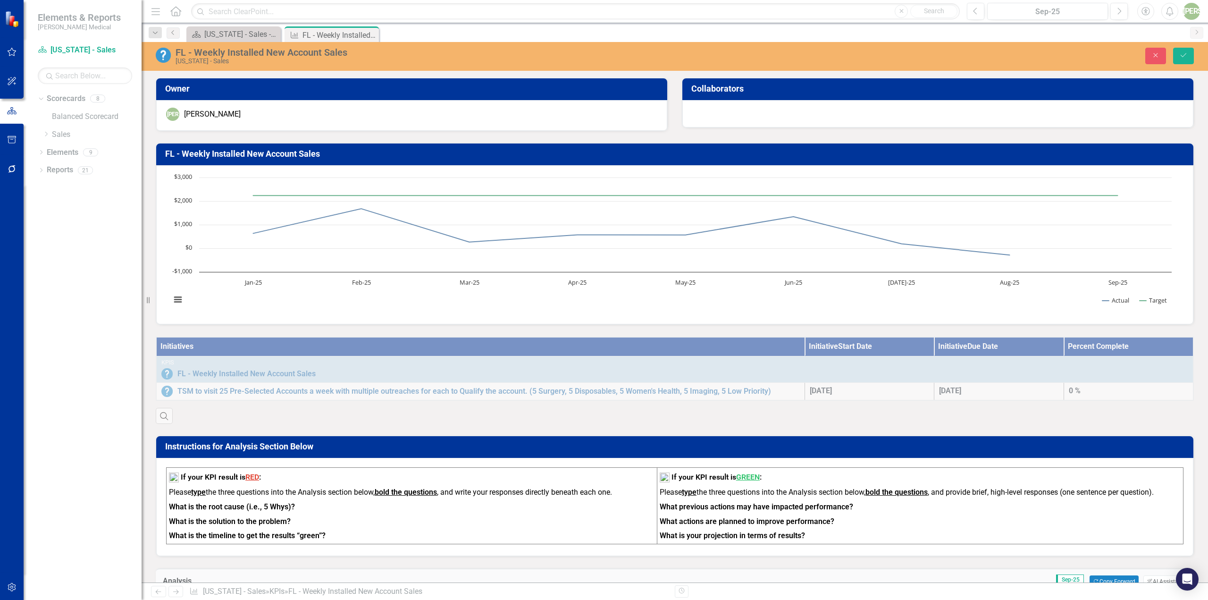
scroll to position [236, 0]
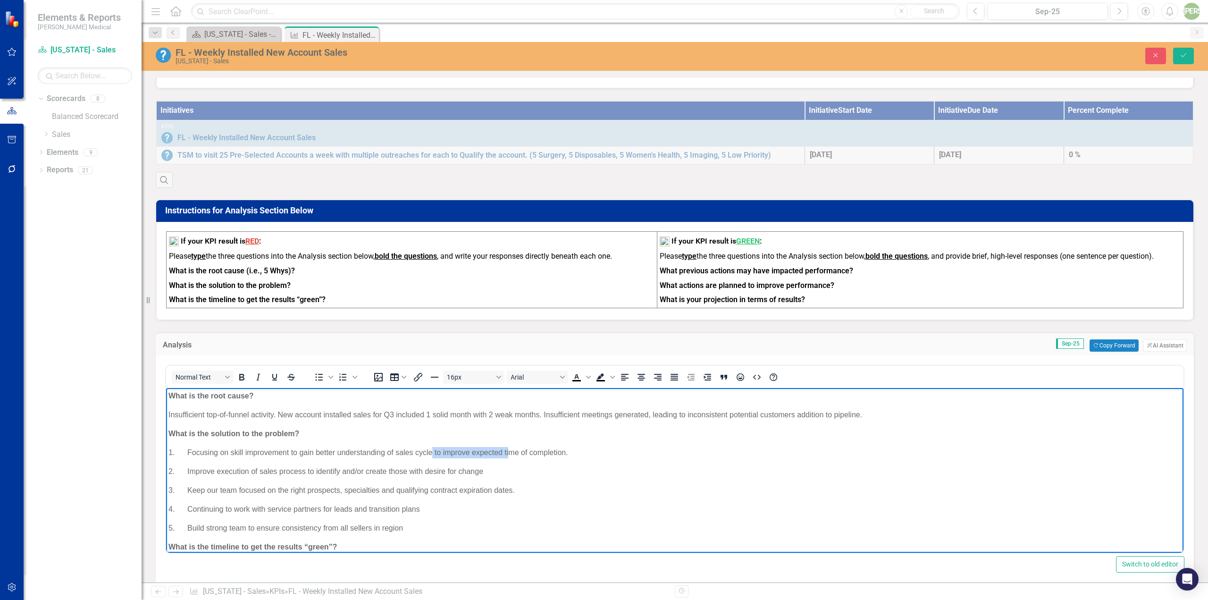
drag, startPoint x: 433, startPoint y: 450, endPoint x: 521, endPoint y: 454, distance: 88.3
click at [509, 452] on p "1. Focusing on skill improvement to gain better understanding of sales cycle to…" at bounding box center [674, 452] width 1012 height 11
click at [531, 472] on p "2. Improve execution of sales process to identify and/or create those with desi…" at bounding box center [674, 471] width 1012 height 11
click at [409, 531] on p "5. Build strong team to ensure consistency from all sellers in region" at bounding box center [674, 527] width 1012 height 11
drag, startPoint x: 570, startPoint y: 451, endPoint x: 189, endPoint y: 453, distance: 381.2
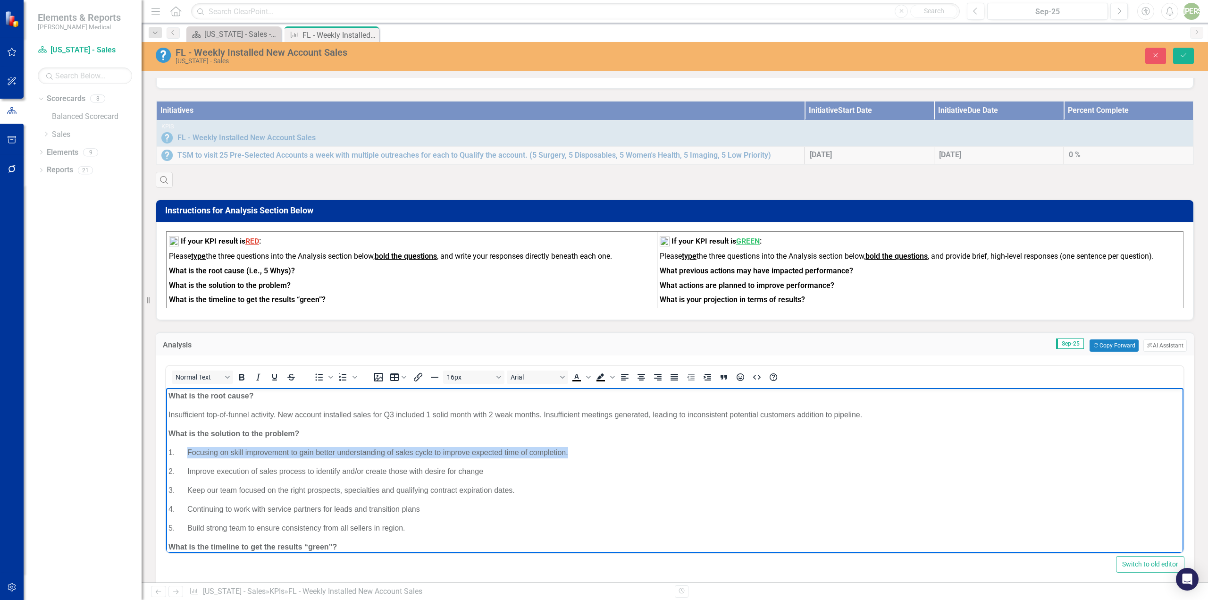
click at [189, 453] on p "1. Focusing on skill improvement to gain better understanding of sales cycle to…" at bounding box center [674, 452] width 1012 height 11
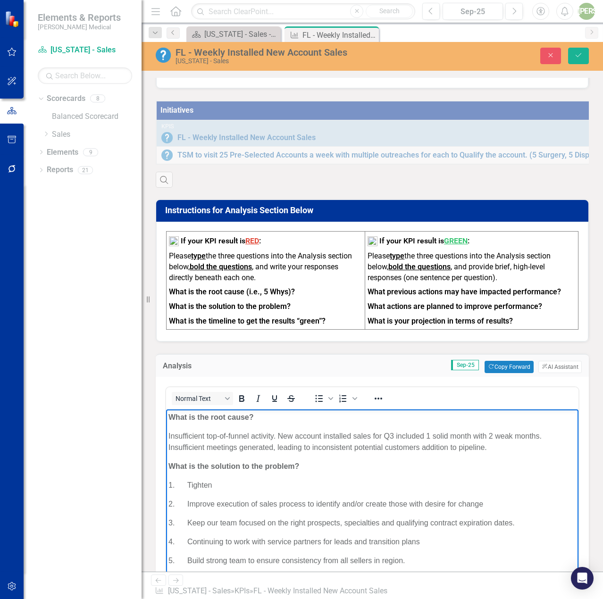
click at [473, 467] on p "What is the solution to the problem?" at bounding box center [372, 466] width 408 height 11
drag, startPoint x: 227, startPoint y: 488, endPoint x: 187, endPoint y: 480, distance: 41.4
click at [187, 480] on p "1. Tighten" at bounding box center [372, 485] width 408 height 11
click at [231, 478] on body "What is the root cause? Insufficient top-of-funnel activity. New account instal…" at bounding box center [372, 517] width 412 height 216
click at [225, 484] on p "1. Tighten" at bounding box center [372, 485] width 408 height 11
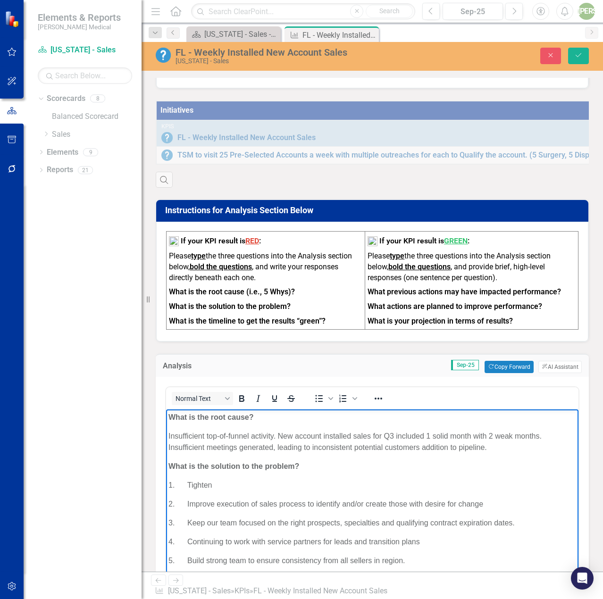
click at [265, 484] on p "1. Tighten" at bounding box center [372, 485] width 408 height 11
click at [212, 485] on p "1. Tighten sales process" at bounding box center [372, 485] width 408 height 11
click at [330, 483] on p "1. Tighten following the sales process" at bounding box center [372, 485] width 408 height 11
click at [303, 486] on p "1. Tighten following the sales process to ensure we are" at bounding box center [372, 485] width 408 height 11
click at [423, 486] on p "1. Tighten following the sales process and sales pitch to ensure we are" at bounding box center [372, 485] width 408 height 11
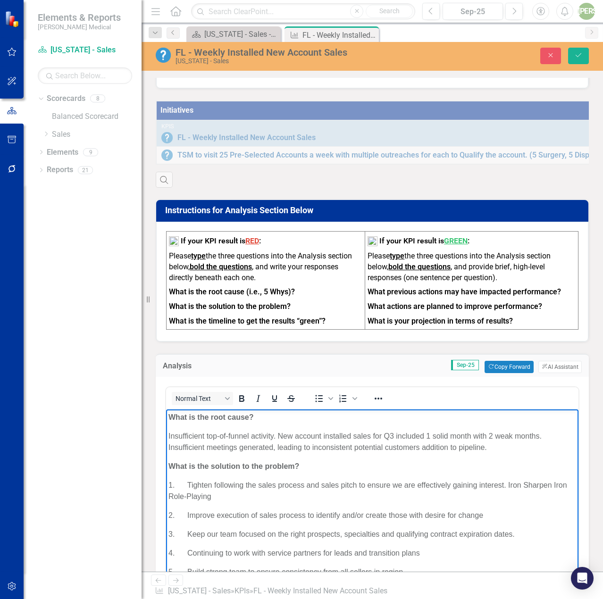
click at [508, 482] on p "1. Tighten following the sales process and sales pitch to ensure we are effecti…" at bounding box center [372, 491] width 408 height 23
click at [552, 484] on p "1. Tighten following the sales process and sales pitch to ensure we are effecti…" at bounding box center [372, 491] width 408 height 23
click at [231, 499] on p "1. Tighten following the sales process and sales pitch to ensure we are effecti…" at bounding box center [372, 491] width 408 height 23
click at [504, 486] on p "1. Tighten following the sales process and sales pitch to ensure we are effecti…" at bounding box center [372, 491] width 408 height 23
drag, startPoint x: 363, startPoint y: 553, endPoint x: 359, endPoint y: 546, distance: 8.4
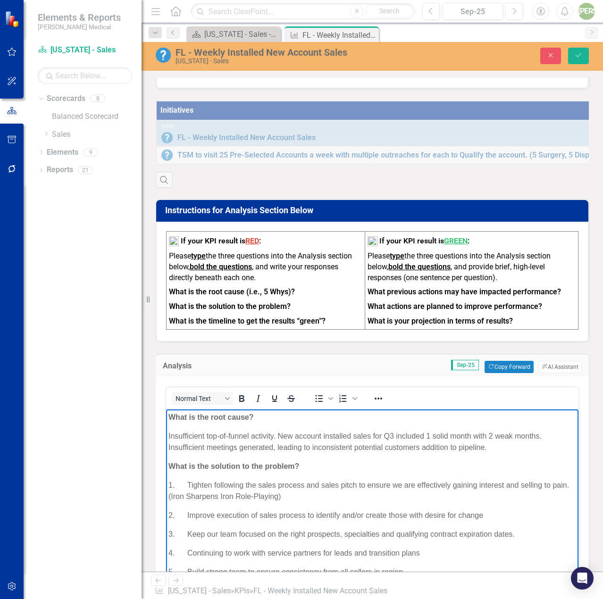
click at [362, 553] on p "4. Continuing to work with service partners for leads and transition plans" at bounding box center [372, 553] width 408 height 11
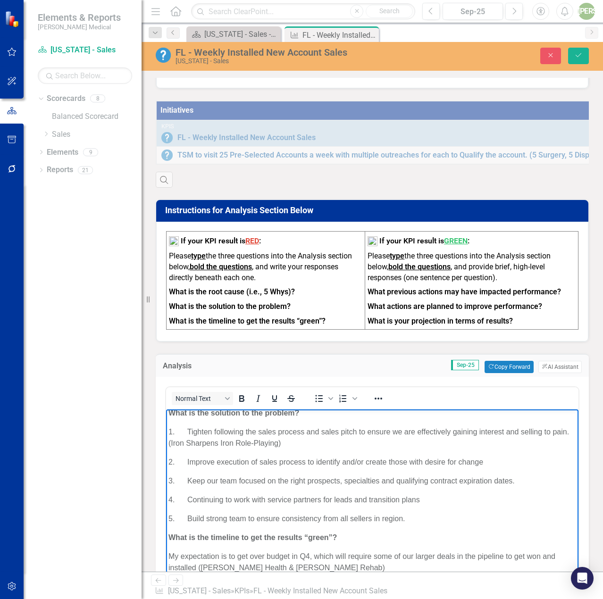
scroll to position [63, 0]
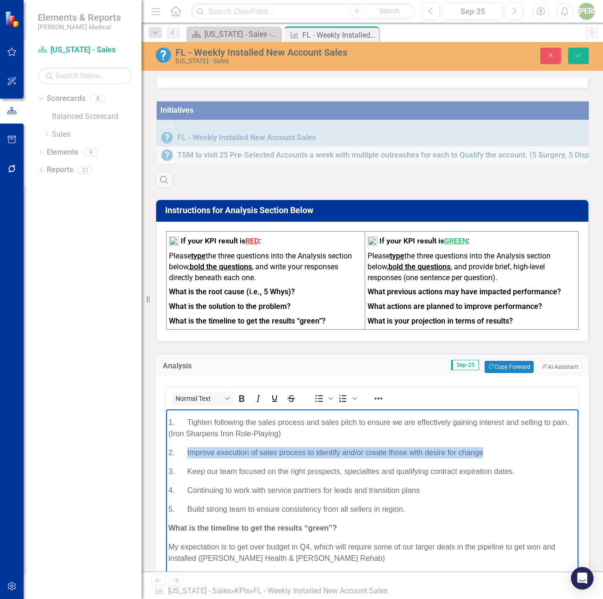
drag, startPoint x: 496, startPoint y: 450, endPoint x: 188, endPoint y: 454, distance: 308.1
click at [188, 454] on p "2. Improve execution of sales process to identify and/or create those with desi…" at bounding box center [372, 452] width 408 height 11
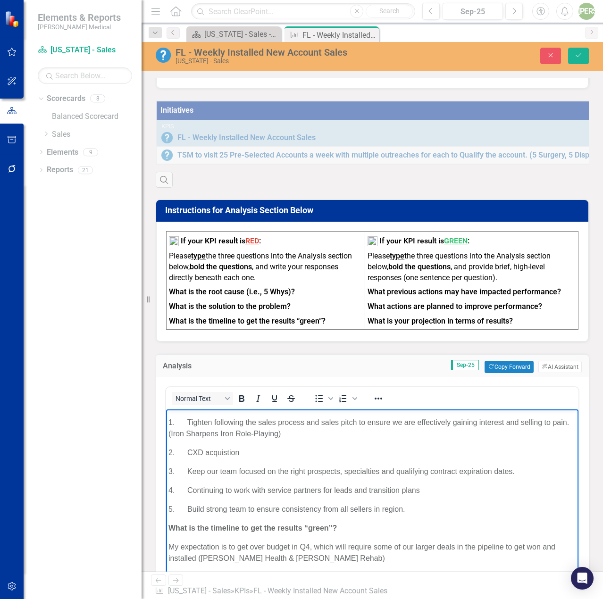
click at [218, 453] on p "2. CXD acquistion" at bounding box center [372, 452] width 408 height 11
click at [188, 456] on p "2. CXD acquisition to organize salesforce so we are planning our days around ac…" at bounding box center [372, 452] width 408 height 11
drag, startPoint x: 381, startPoint y: 452, endPoint x: 374, endPoint y: 452, distance: 7.1
click at [374, 452] on p "2. Heavy focus on CXD acquisition to organize salesforce so we are planning our…" at bounding box center [372, 452] width 408 height 11
drag, startPoint x: 529, startPoint y: 451, endPoint x: 512, endPoint y: 451, distance: 17.0
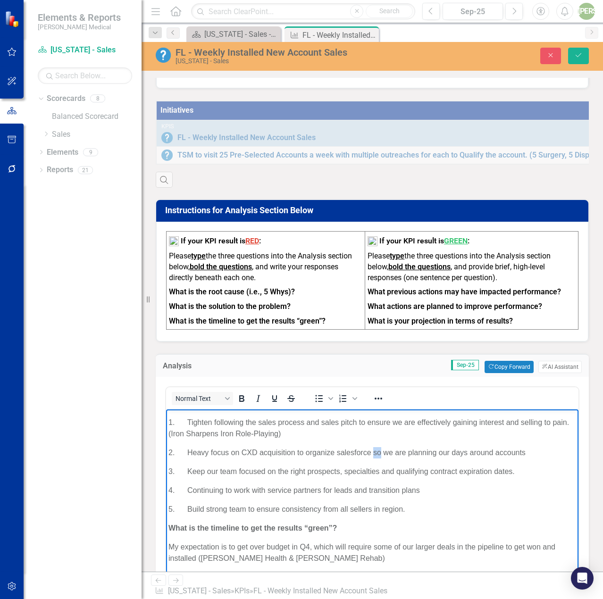
click at [512, 451] on p "2. Heavy focus on CXD acquisition to organize salesforce so we are planning our…" at bounding box center [372, 452] width 408 height 11
click at [374, 452] on p "2. Heavy focus on CXD acquisition to organize salesforce so we are planning our…" at bounding box center [372, 452] width 408 height 11
click at [383, 449] on p "2. Heavy focus on CXD acquisition to organize salesforce so we are planning our…" at bounding box center [372, 452] width 408 height 11
click at [536, 452] on p "2. Heavy focus on CXD acquisition to organize salesforce leading to planning ou…" at bounding box center [372, 452] width 408 height 11
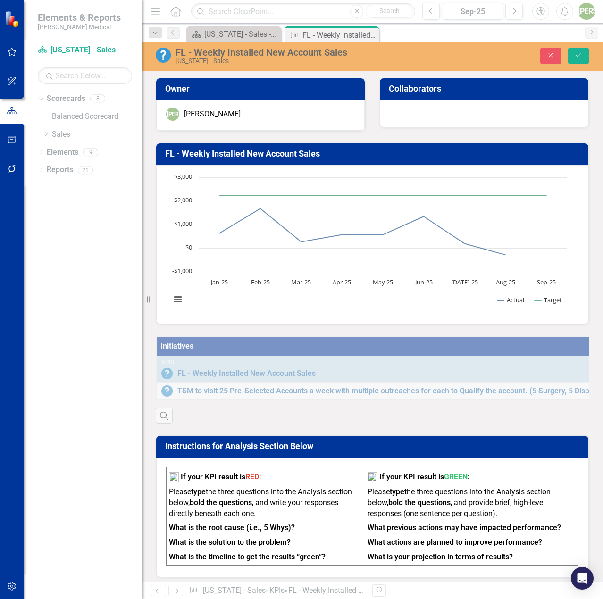
scroll to position [330, 0]
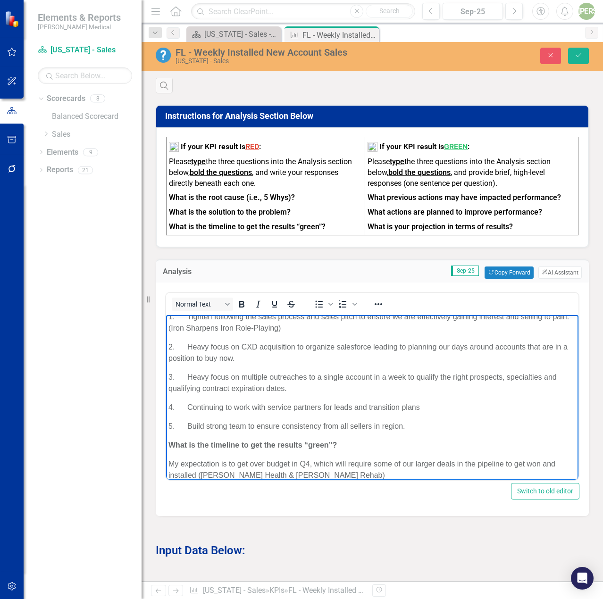
click at [300, 389] on p "3. Heavy focus on multiple outreaches to a single account in a week to qualify …" at bounding box center [372, 383] width 408 height 23
click at [342, 376] on p "3. Heavy focus on multiple outreaches to a single account in a week to qualify …" at bounding box center [372, 383] width 408 height 23
click at [343, 386] on p "3. Heavy focus on multiple outreaches to a single account in a week to qualify …" at bounding box center [372, 383] width 408 height 23
drag, startPoint x: 343, startPoint y: 375, endPoint x: 317, endPoint y: 376, distance: 26.0
click at [317, 376] on p "3. Heavy focus on multiple outreaches to a single account in a week to qualify …" at bounding box center [372, 383] width 408 height 23
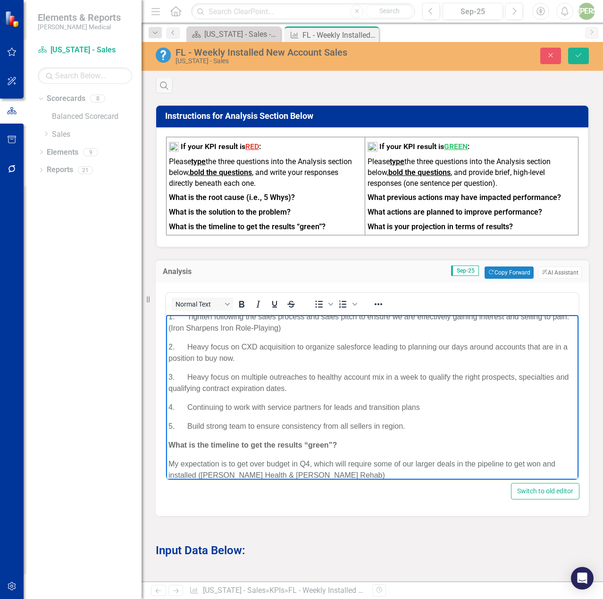
click at [328, 389] on p "3. Heavy focus on multiple outreaches to healthy account mix in a week to quali…" at bounding box center [372, 383] width 408 height 23
drag, startPoint x: 426, startPoint y: 406, endPoint x: 187, endPoint y: 409, distance: 239.2
click at [187, 409] on p "4. Continuing to work with service partners for leads and transition plans" at bounding box center [372, 407] width 408 height 11
click at [379, 429] on p "5. Build strong team to ensure consistency from all sellers in region." at bounding box center [372, 426] width 408 height 11
click at [445, 426] on p "5. Build strong team to ensure consistency from all sellers in region." at bounding box center [372, 426] width 408 height 11
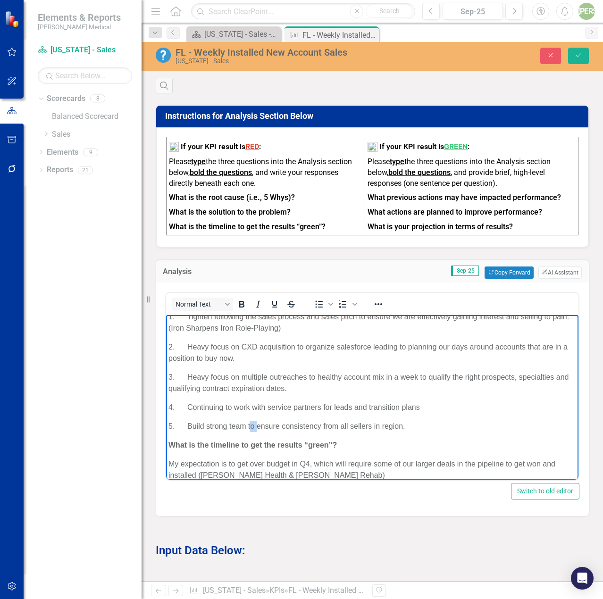
drag, startPoint x: 260, startPoint y: 428, endPoint x: 250, endPoint y: 429, distance: 9.5
click at [250, 429] on p "5. Build strong team to ensure consistency from all sellers in region." at bounding box center [372, 426] width 408 height 11
click at [244, 428] on p "5. Build strong team to ensure consistency from all sellers in region." at bounding box center [372, 426] width 408 height 11
click at [452, 429] on p "5. Build strong team to ensure consistency from all sellers in region." at bounding box center [372, 426] width 408 height 11
drag, startPoint x: 433, startPoint y: 409, endPoint x: 194, endPoint y: 409, distance: 239.2
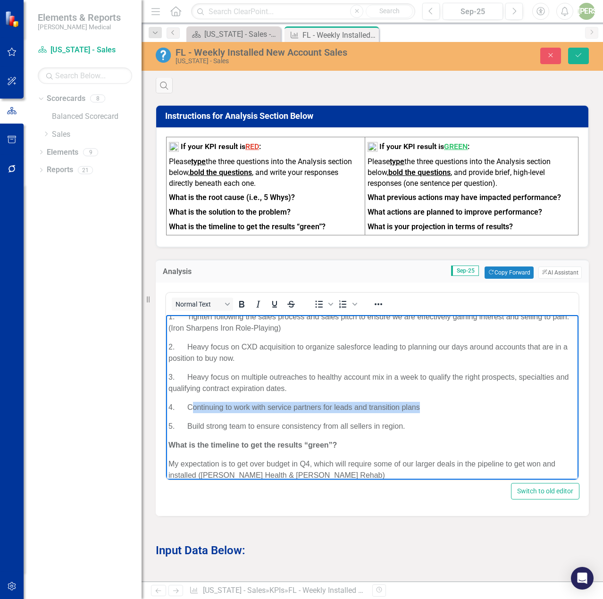
click at [194, 409] on p "4. Continuing to work with service partners for leads and transition plans" at bounding box center [372, 407] width 408 height 11
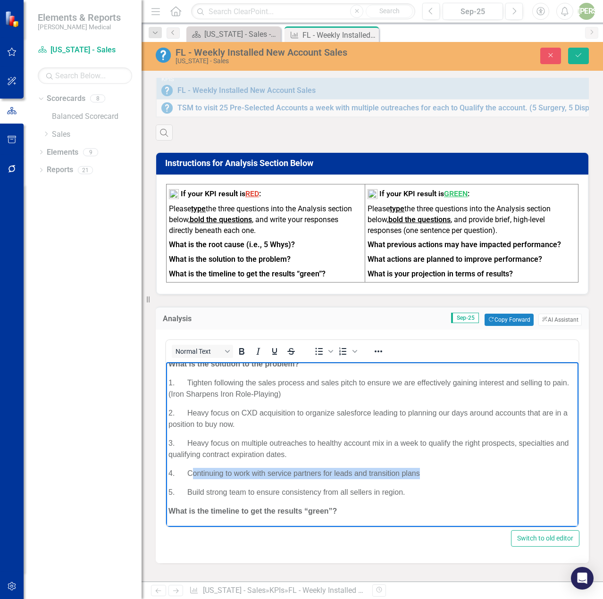
scroll to position [38, 0]
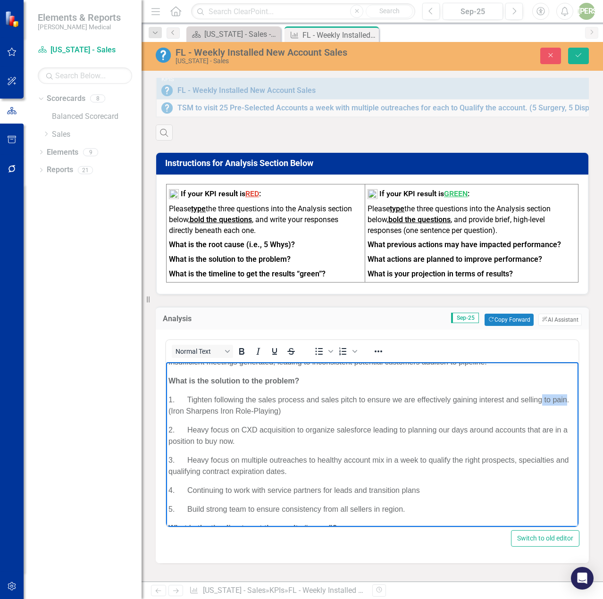
drag, startPoint x: 183, startPoint y: 411, endPoint x: 543, endPoint y: 398, distance: 360.7
click at [543, 398] on p "1. Tighten following the sales process and sales pitch to ensure we are effecti…" at bounding box center [372, 405] width 408 height 23
click at [260, 430] on p "2. Heavy focus on CXD acquisition to organize salesforce leading to planning ou…" at bounding box center [372, 436] width 408 height 23
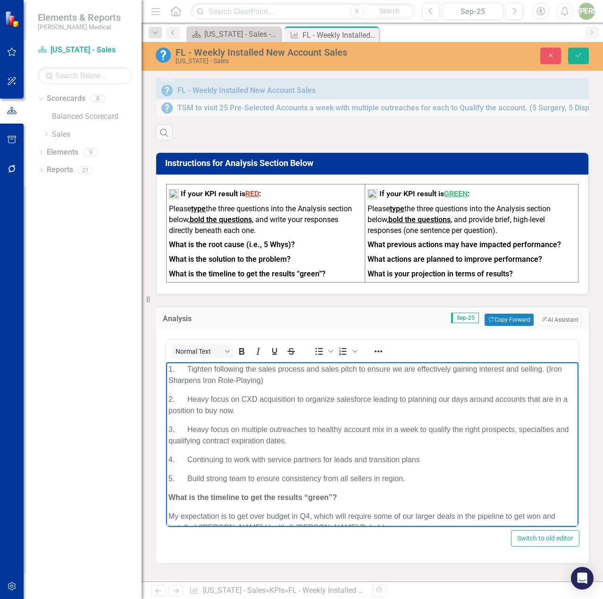
scroll to position [85, 0]
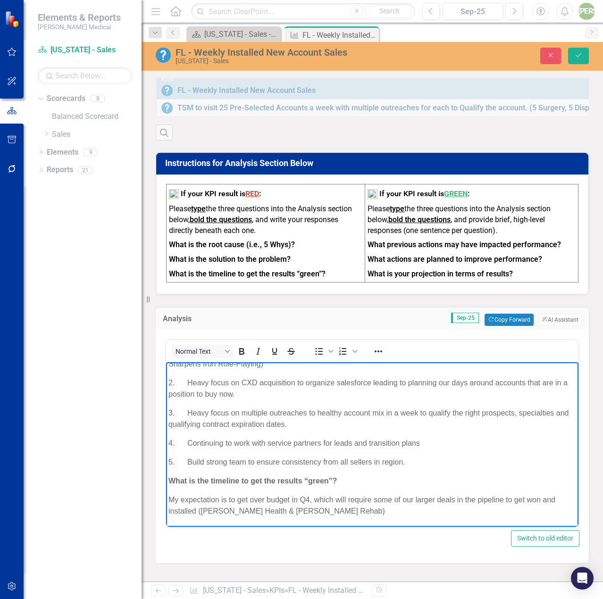
click at [294, 382] on p "2. Heavy focus on CXD acquisition to organize salesforce leading to planning ou…" at bounding box center [372, 388] width 408 height 23
click at [346, 426] on p "3. Heavy focus on multiple outreaches to healthy account mix in a week to quali…" at bounding box center [372, 419] width 408 height 23
drag, startPoint x: 458, startPoint y: 410, endPoint x: 526, endPoint y: 410, distance: 68.9
click at [526, 409] on p "3. Heavy focus on multiple outreaches to healthy account mix in a week to quali…" at bounding box center [372, 419] width 408 height 23
click at [510, 435] on body "What is the root cause? Insufficient top-of-funnel activity. New account instal…" at bounding box center [372, 402] width 412 height 250
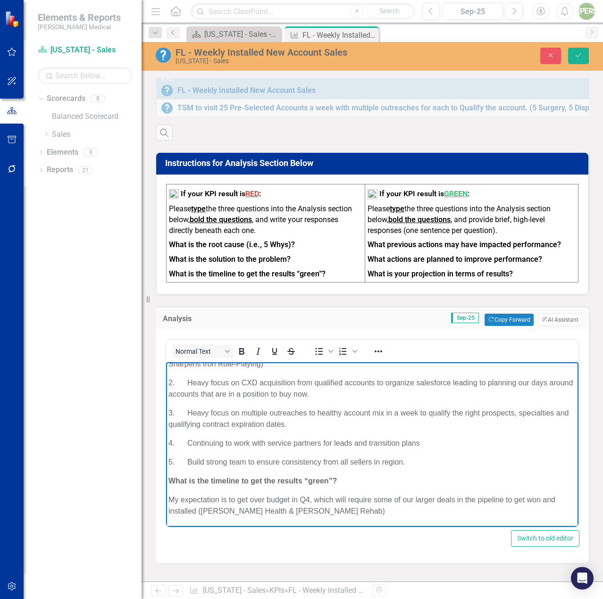
click at [317, 424] on p "3. Heavy focus on multiple outreaches to healthy account mix in a week to quali…" at bounding box center [372, 419] width 408 height 23
click at [377, 459] on p "5. Build strong team to ensure consistency from all sellers in region." at bounding box center [372, 462] width 408 height 11
drag, startPoint x: 436, startPoint y: 440, endPoint x: 190, endPoint y: 443, distance: 246.3
click at [190, 443] on p "4. Continuing to work with service partners for leads and transition plans" at bounding box center [372, 443] width 408 height 11
click at [259, 455] on body "What is the root cause? Insufficient top-of-funnel activity. New account instal…" at bounding box center [372, 402] width 412 height 250
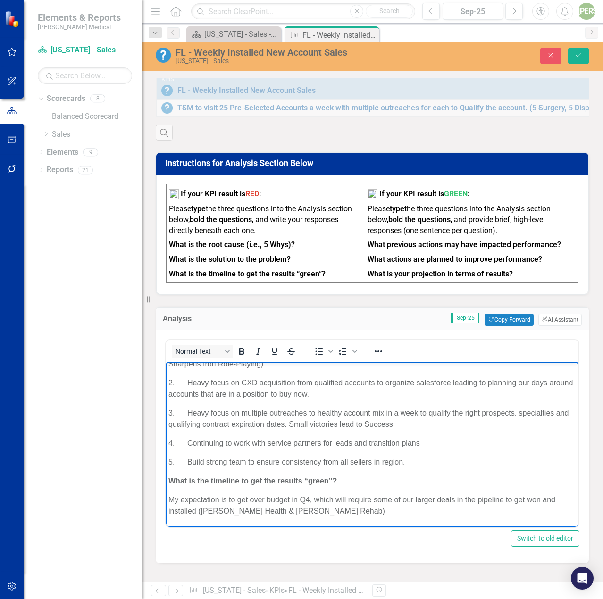
click at [221, 442] on p "4. Continuing to work with service partners for leads and transition plans" at bounding box center [372, 443] width 408 height 11
drag, startPoint x: 317, startPoint y: 441, endPoint x: 285, endPoint y: 441, distance: 31.6
click at [285, 441] on p "4. Continue to work with service partners for leads and transition plans" at bounding box center [372, 443] width 408 height 11
click at [420, 468] on body "What is the root cause? Insufficient top-of-funnel activity. New account instal…" at bounding box center [372, 402] width 412 height 250
drag, startPoint x: 402, startPoint y: 460, endPoint x: 397, endPoint y: 461, distance: 5.7
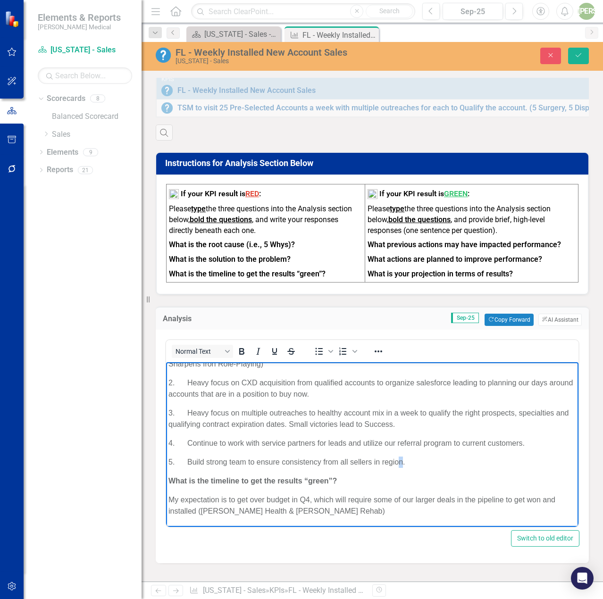
click at [397, 462] on p "5. Build strong team to ensure consistency from all sellers in region." at bounding box center [372, 462] width 408 height 11
drag, startPoint x: 371, startPoint y: 460, endPoint x: 351, endPoint y: 459, distance: 19.4
click at [351, 459] on p "5. Build strong team to ensure consistency from all sellers in Florida." at bounding box center [372, 462] width 408 height 11
click at [421, 510] on p "My expectation is to get over budget in Q4, which will require some of our larg…" at bounding box center [372, 505] width 408 height 23
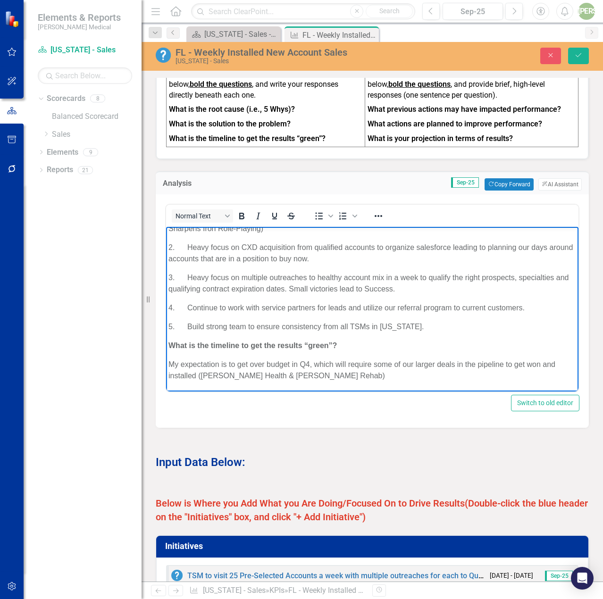
scroll to position [425, 0]
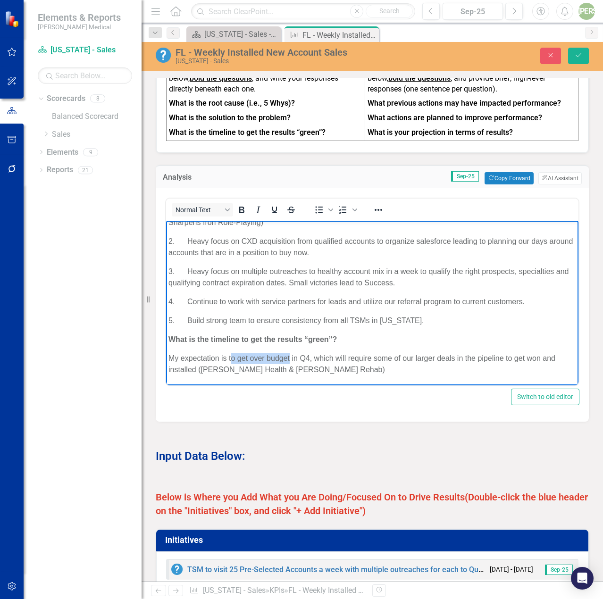
drag, startPoint x: 291, startPoint y: 358, endPoint x: 231, endPoint y: 355, distance: 59.5
click at [231, 355] on p "My expectation is to get over budget in Q4, which will require some of our larg…" at bounding box center [372, 364] width 408 height 23
drag, startPoint x: 301, startPoint y: 355, endPoint x: 299, endPoint y: 360, distance: 6.0
click at [242, 359] on p "My expectation is to get over budget in Q4, which will require some of our larg…" at bounding box center [372, 364] width 408 height 23
drag, startPoint x: 308, startPoint y: 358, endPoint x: 238, endPoint y: 358, distance: 69.8
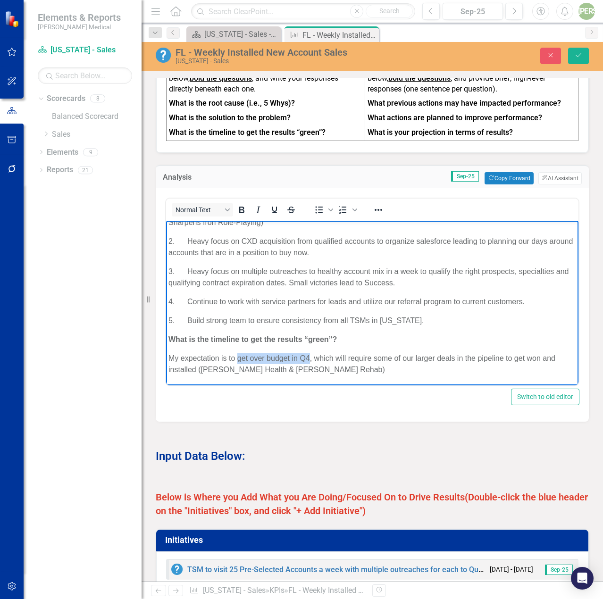
click at [238, 358] on p "My expectation is to get over budget in Q4, which will require some of our larg…" at bounding box center [372, 364] width 408 height 23
click at [319, 358] on p "My expectation is to finish the year STRONG. This will require some of our larg…" at bounding box center [372, 364] width 408 height 23
click at [379, 369] on p "My expectation is to finish the year STRONG and set up a big start for the begi…" at bounding box center [372, 364] width 408 height 23
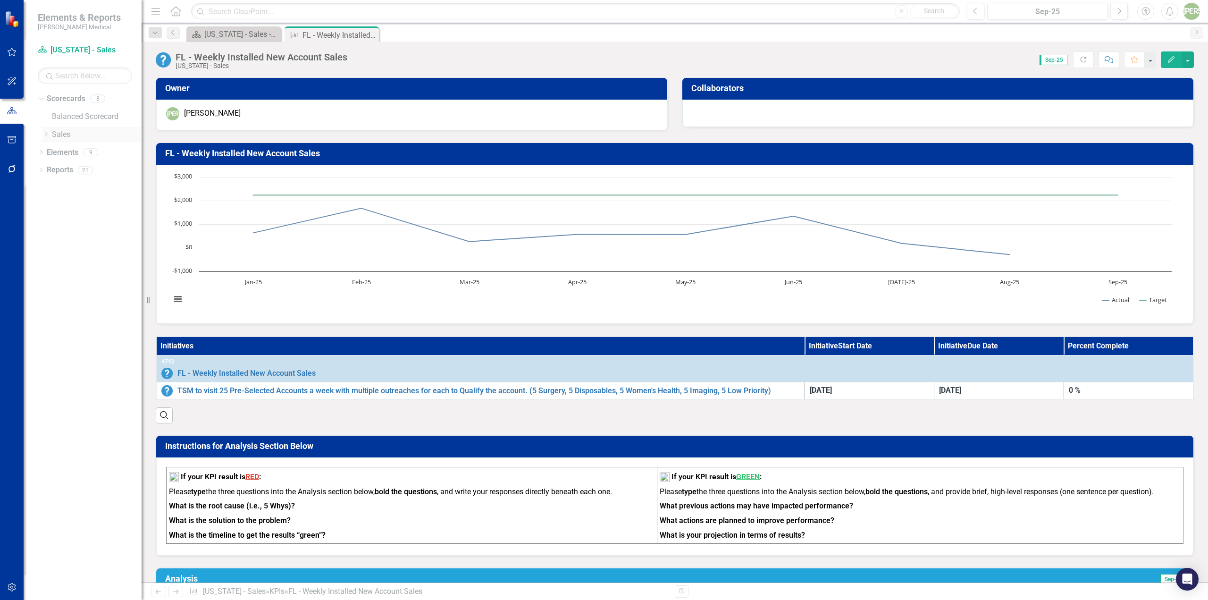
click at [48, 139] on div "Dropdown Sales" at bounding box center [91, 135] width 99 height 16
click at [48, 127] on div "Dropdown Sales" at bounding box center [91, 135] width 99 height 16
click at [47, 132] on icon "Dropdown" at bounding box center [45, 134] width 7 height 6
click at [92, 190] on link "Mid-Atlantic - Sales" at bounding box center [101, 188] width 80 height 11
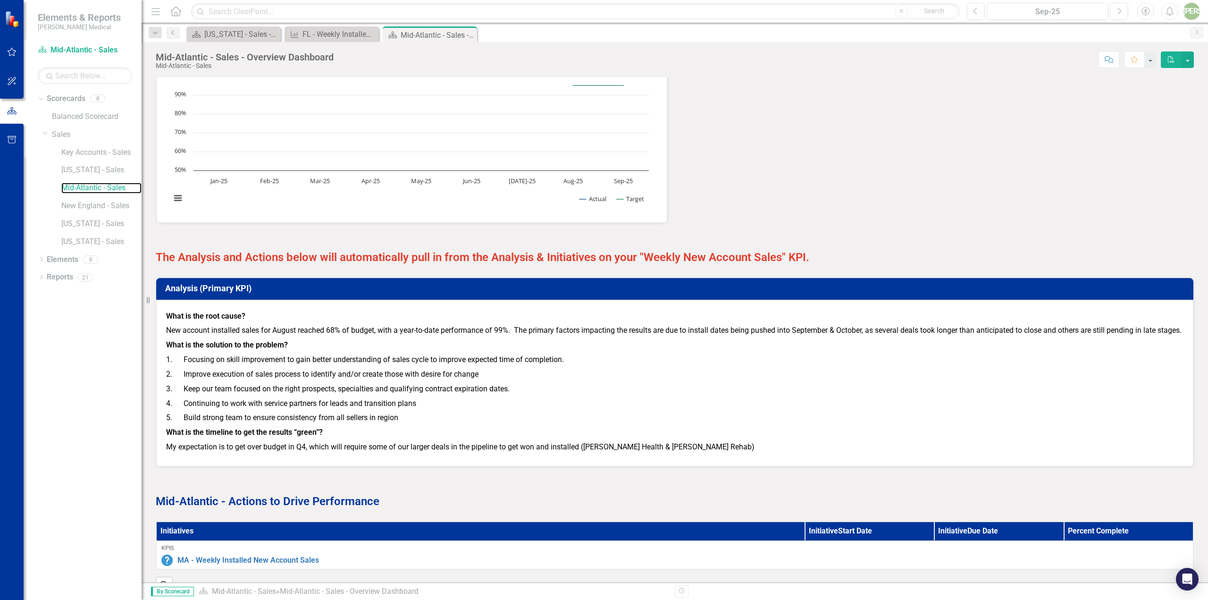
scroll to position [893, 0]
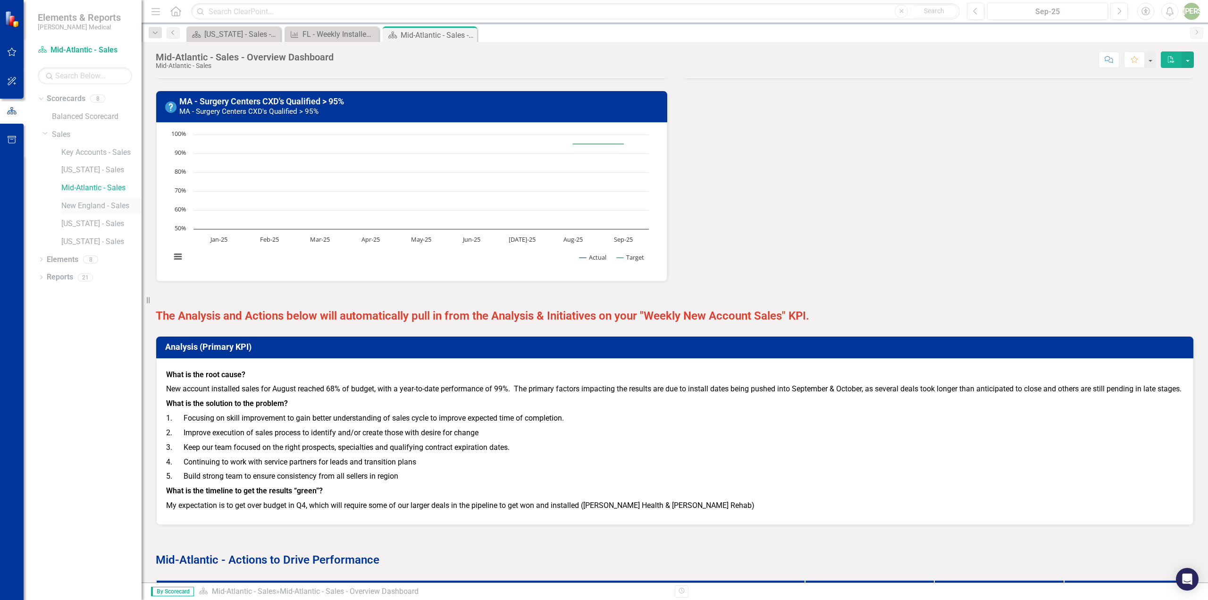
click at [113, 207] on link "New England - Sales" at bounding box center [101, 205] width 80 height 11
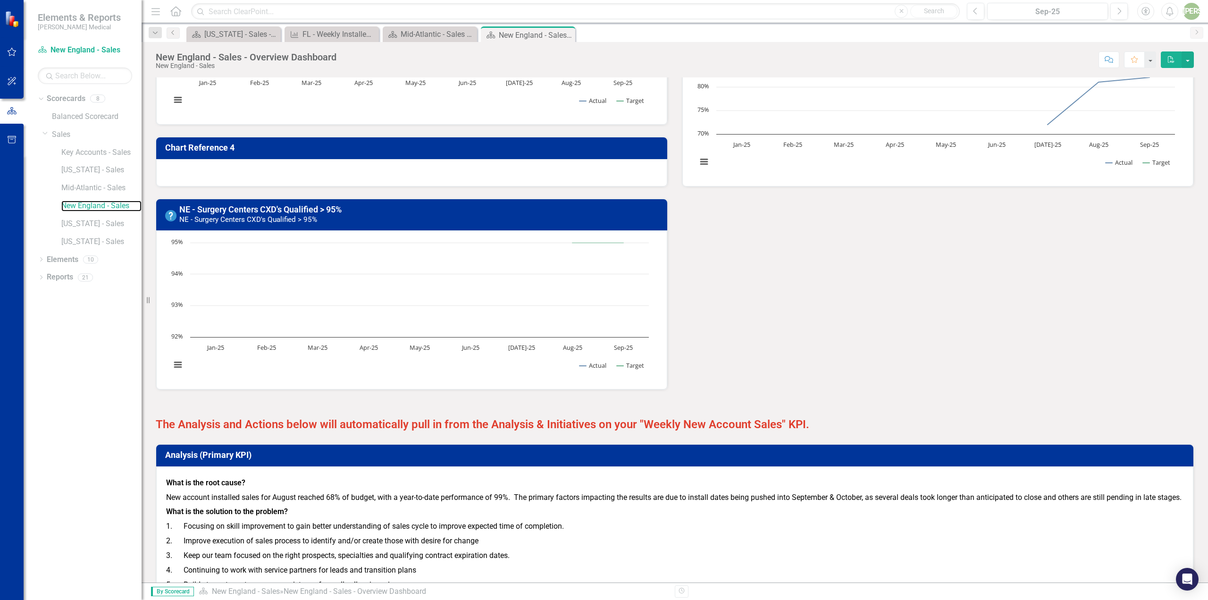
scroll to position [628, 0]
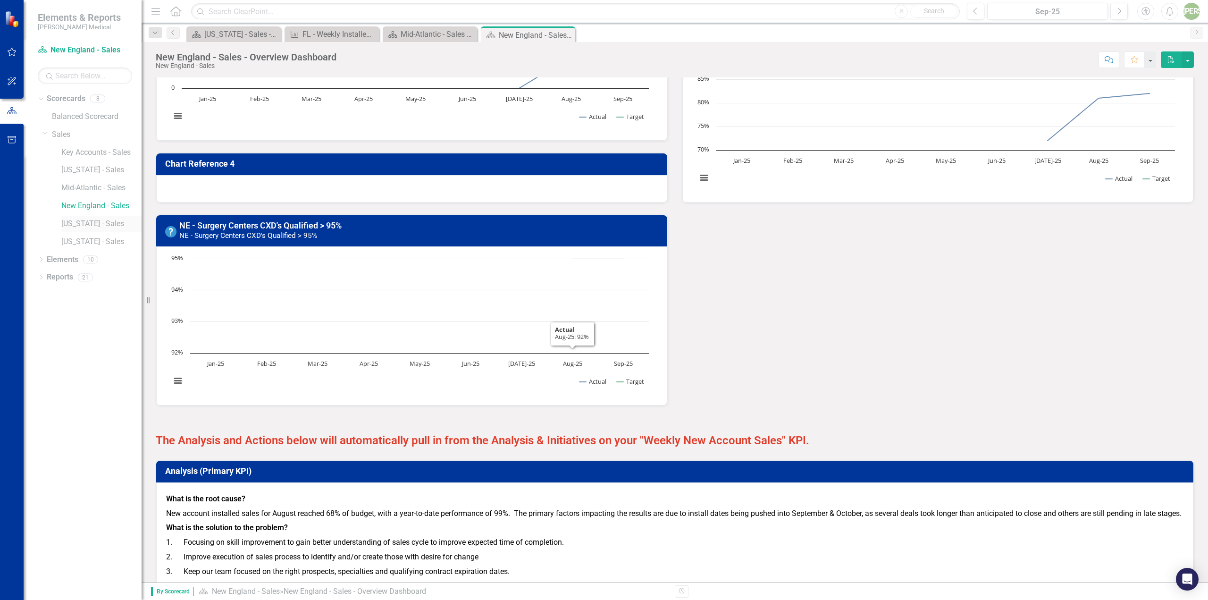
click at [90, 223] on link "[US_STATE] - Sales" at bounding box center [101, 223] width 80 height 11
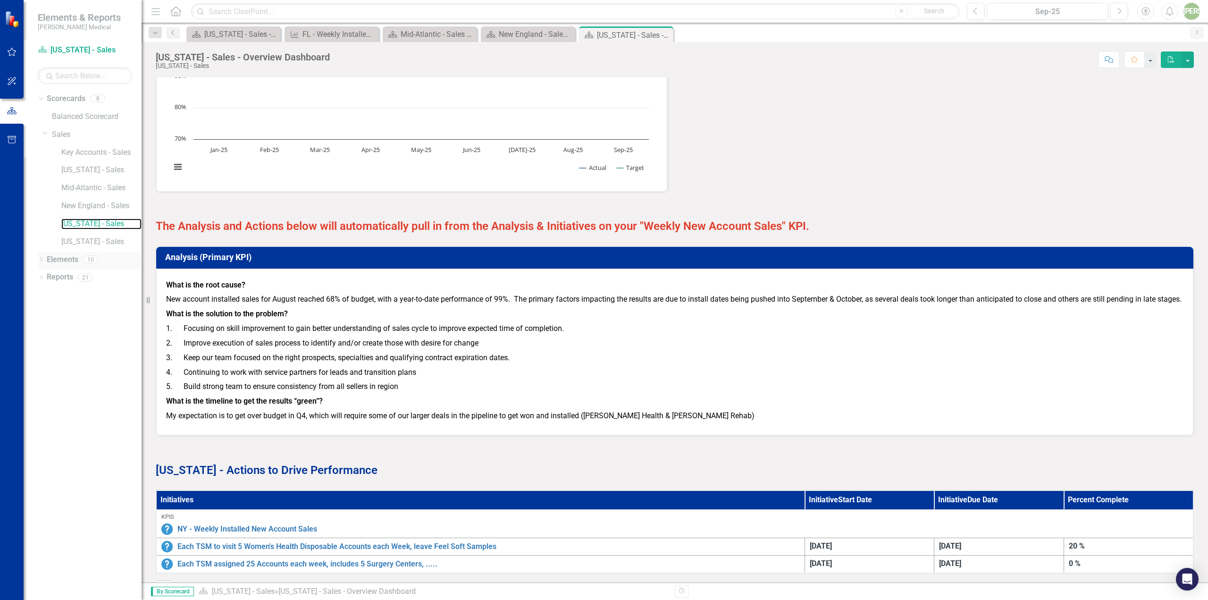
scroll to position [797, 0]
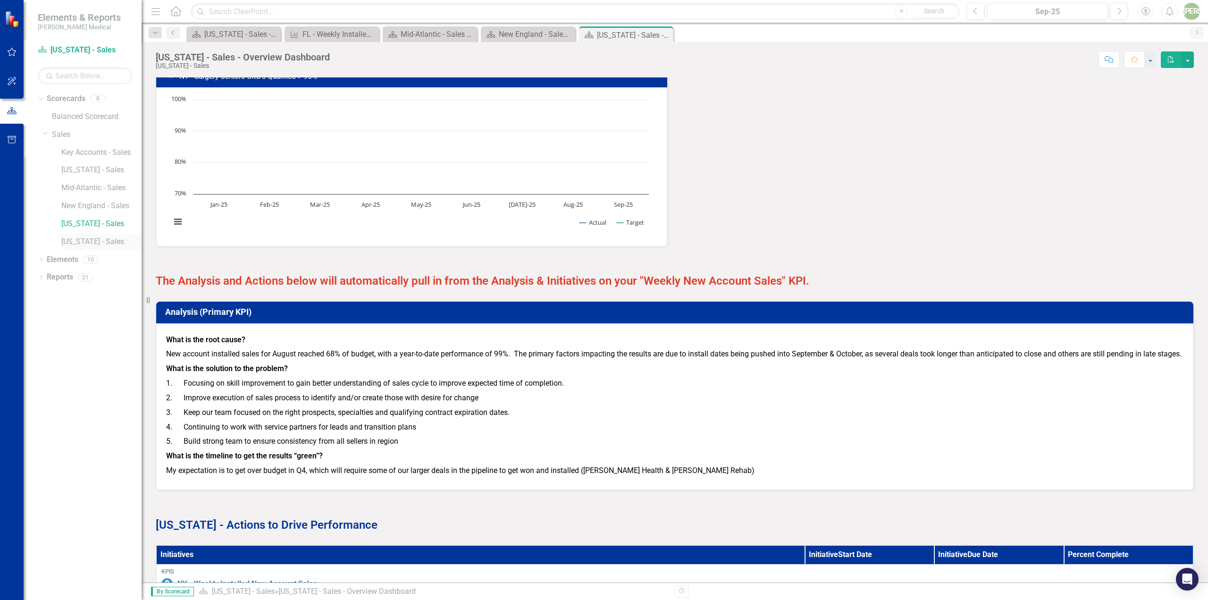
click at [88, 240] on link "[US_STATE] - Sales" at bounding box center [101, 241] width 80 height 11
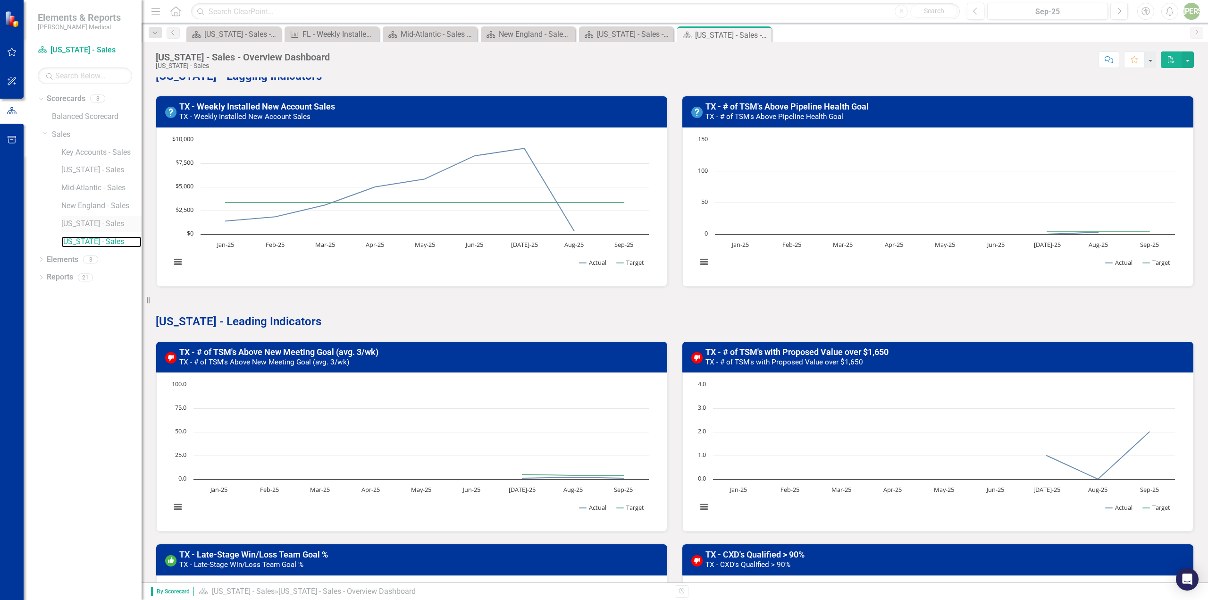
scroll to position [233, 0]
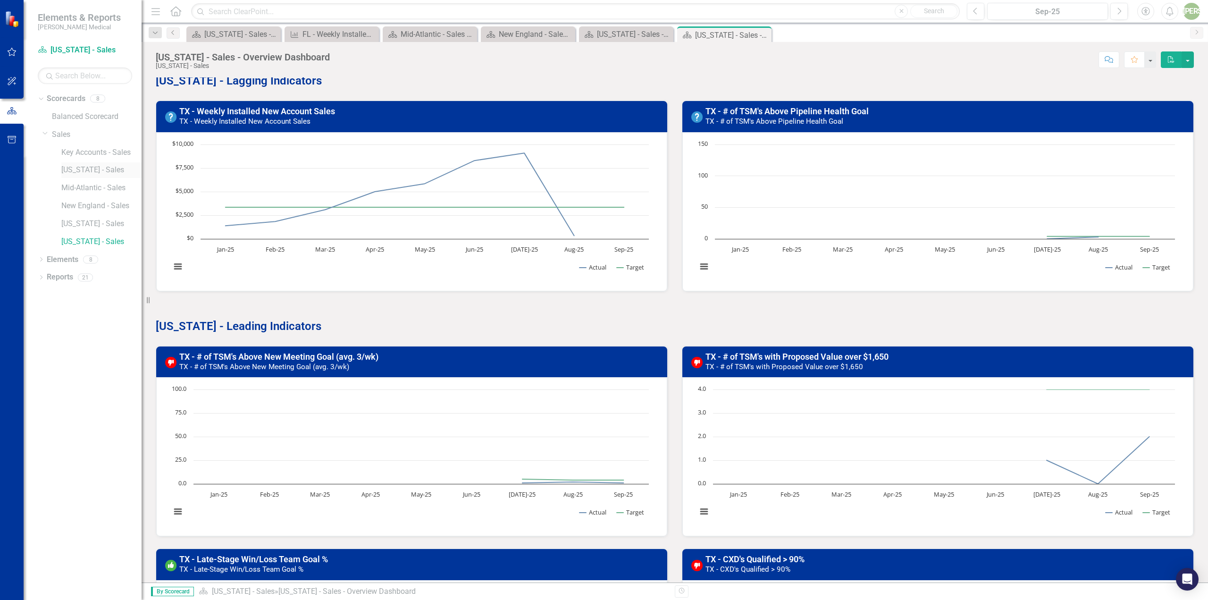
click at [92, 167] on link "[US_STATE] - Sales" at bounding box center [101, 170] width 80 height 11
